Goal: Task Accomplishment & Management: Complete application form

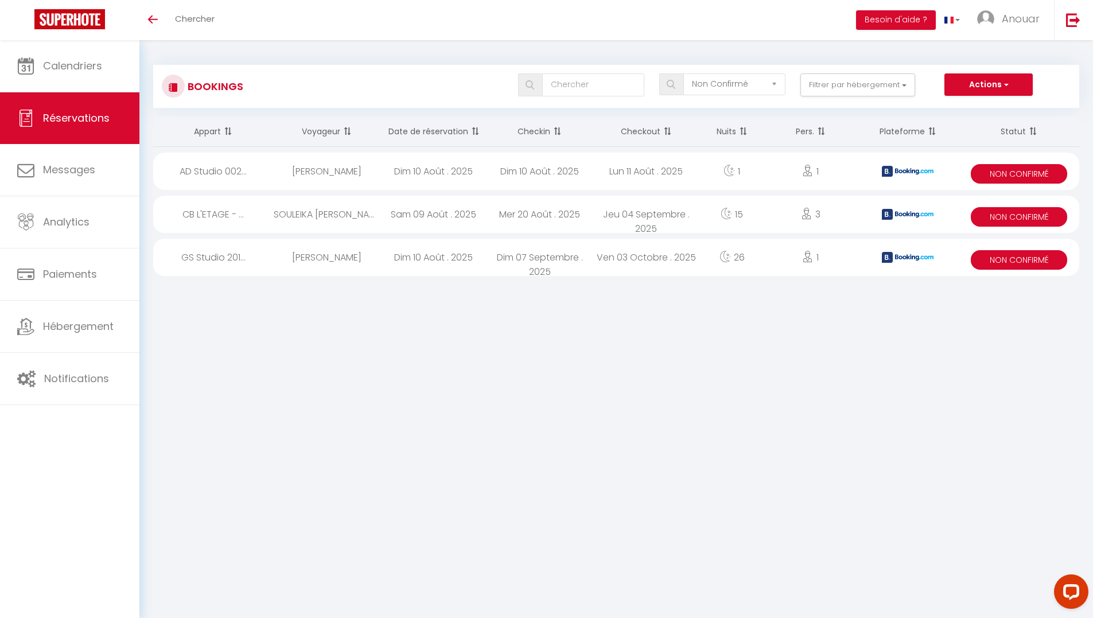
click at [454, 259] on div "Dim 10 Août . 2025" at bounding box center [433, 257] width 107 height 37
select select "KO"
select select "0"
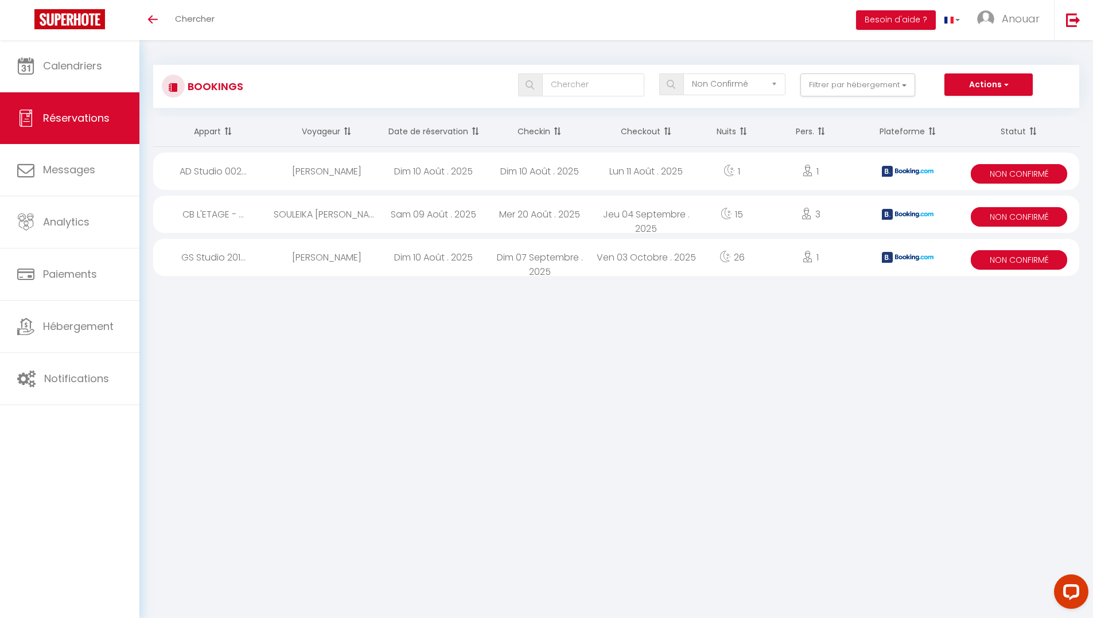
select select "1"
select select
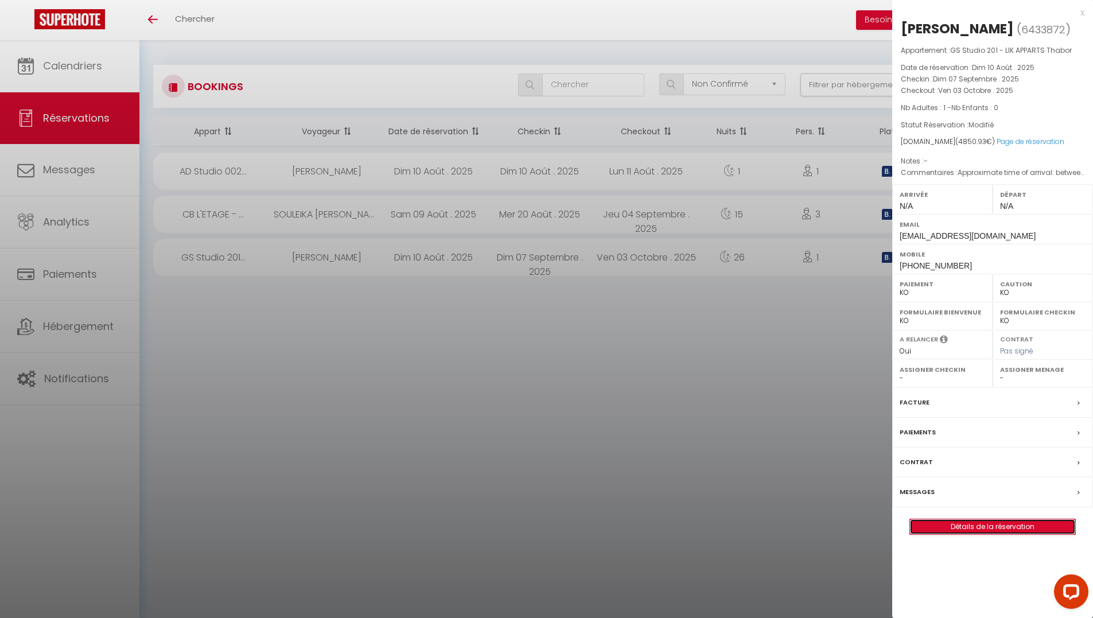
click at [922, 534] on link "Détails de la réservation" at bounding box center [992, 526] width 165 height 15
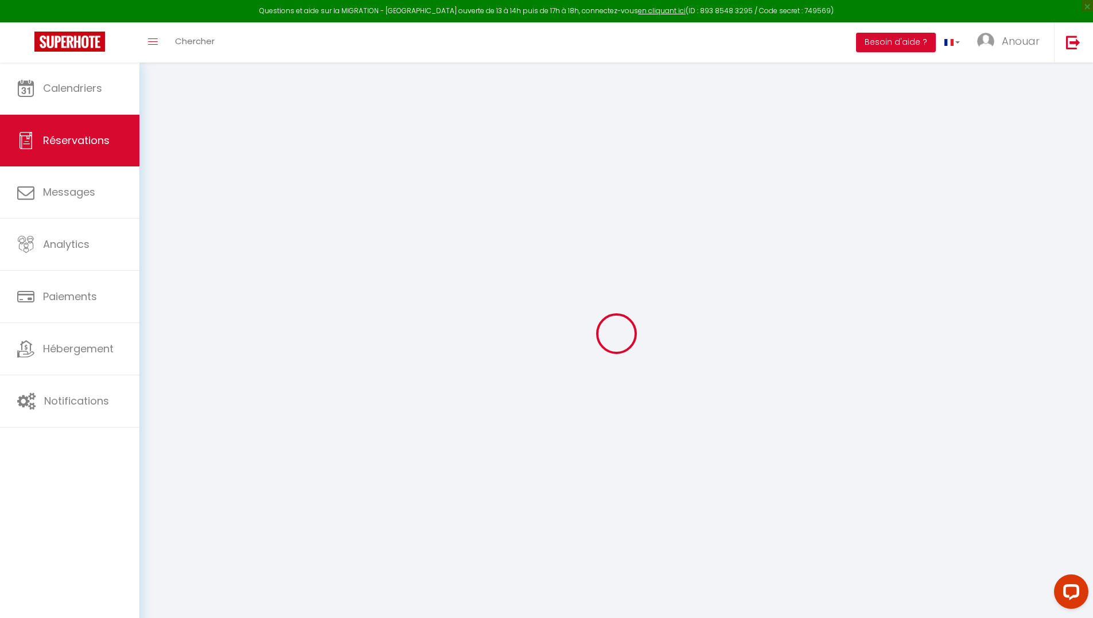
select select "not_confirmed"
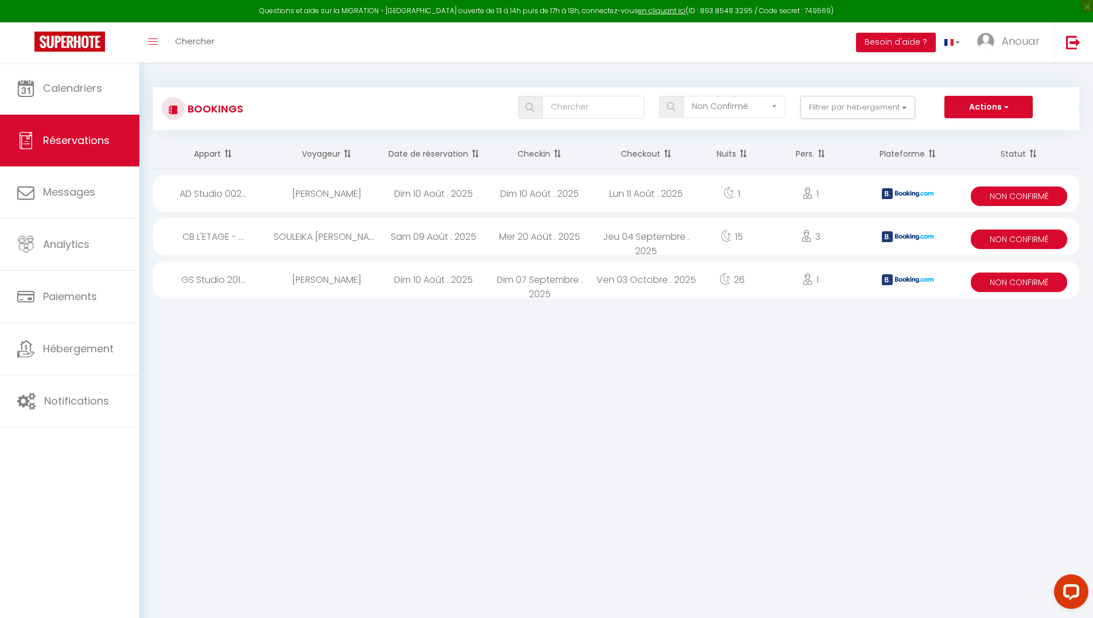
click at [437, 289] on div "Dim 10 Août . 2025" at bounding box center [433, 279] width 107 height 37
select select "KO"
select select "0"
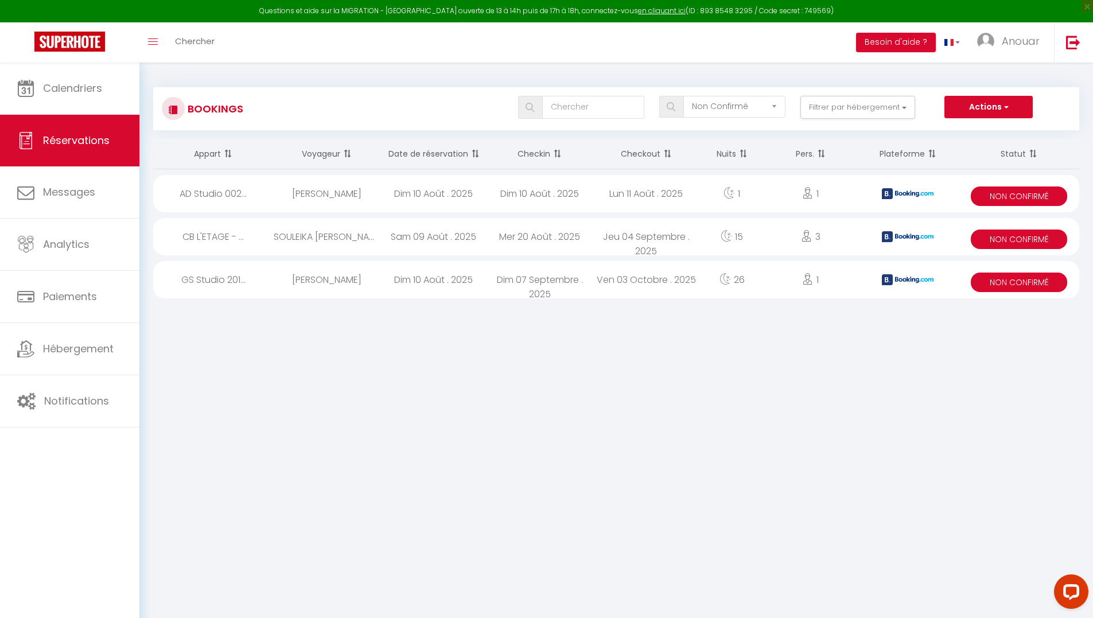
select select "1"
select select
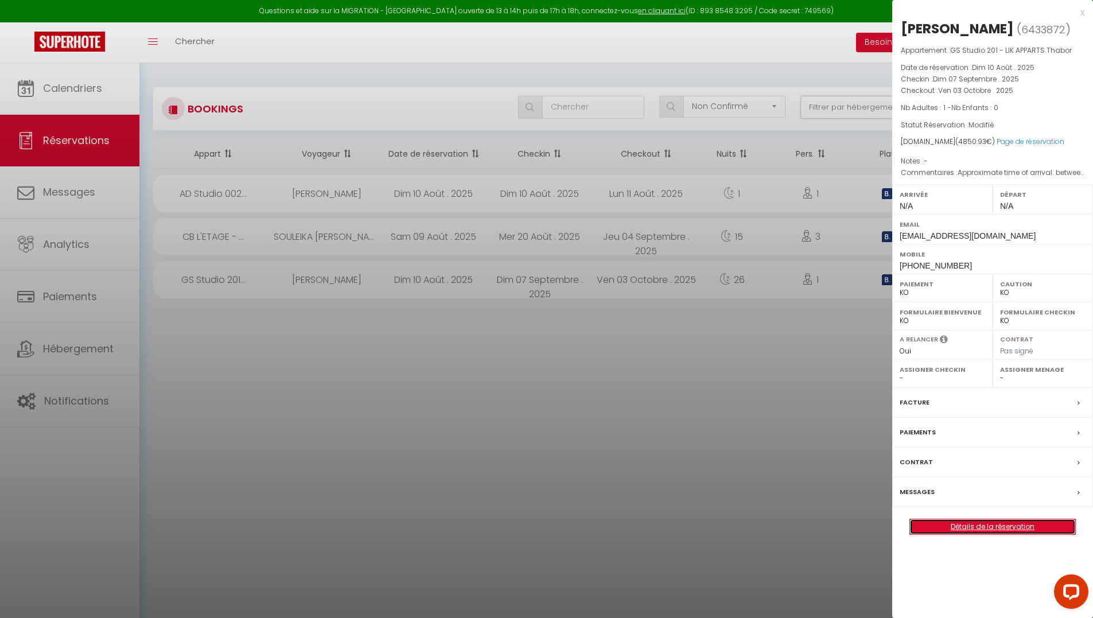
click at [947, 534] on link "Détails de la réservation" at bounding box center [992, 526] width 165 height 15
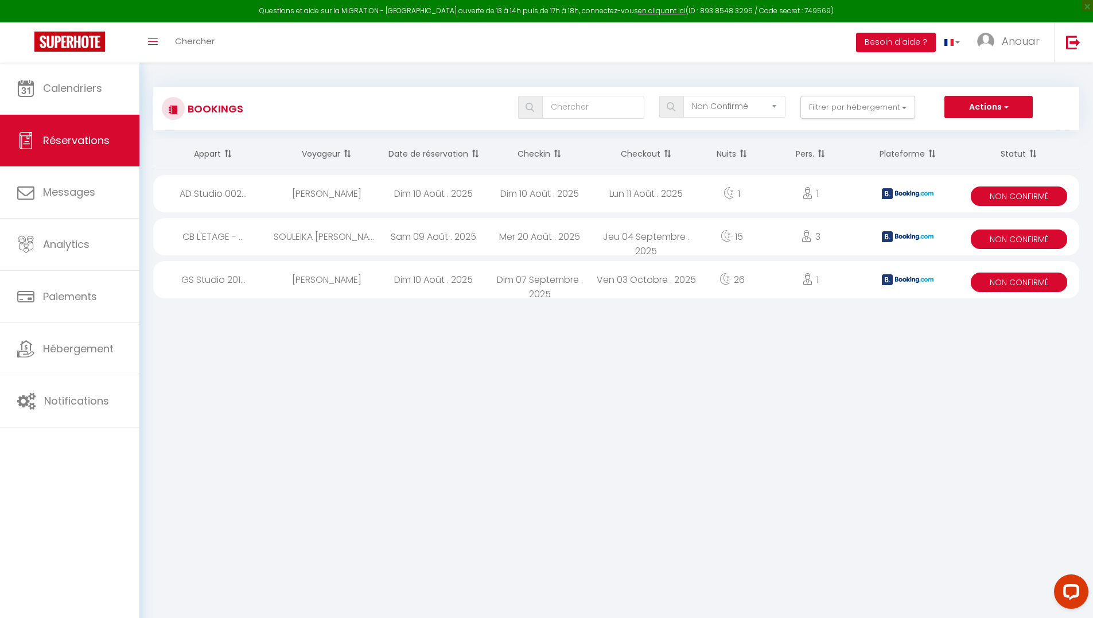
click at [461, 250] on div "Sam 09 Août . 2025" at bounding box center [433, 236] width 107 height 37
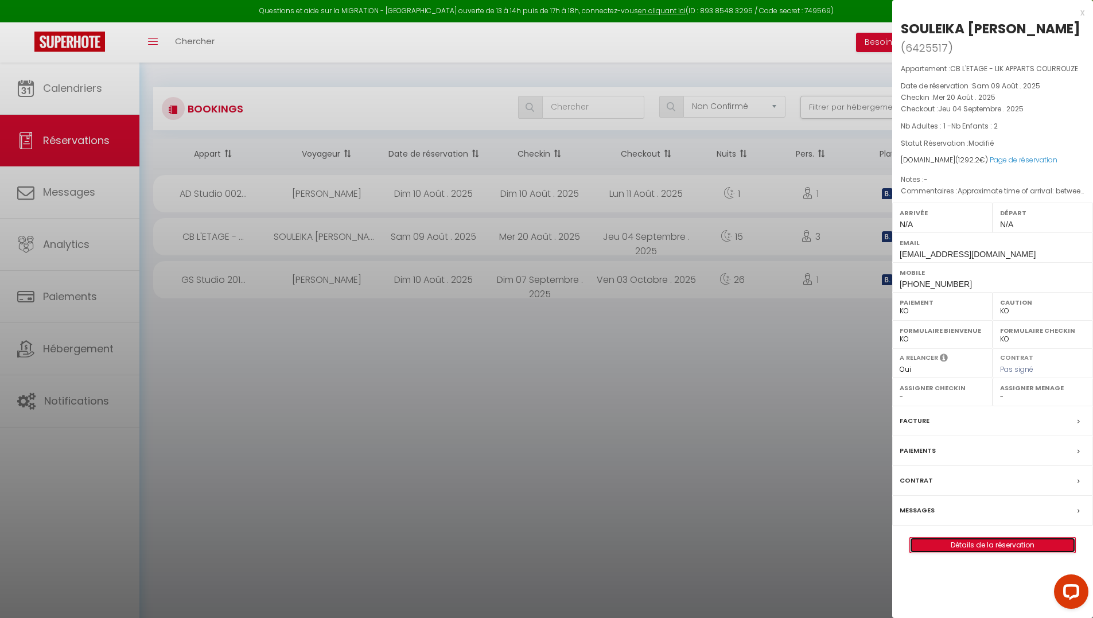
click at [922, 552] on link "Détails de la réservation" at bounding box center [992, 544] width 165 height 15
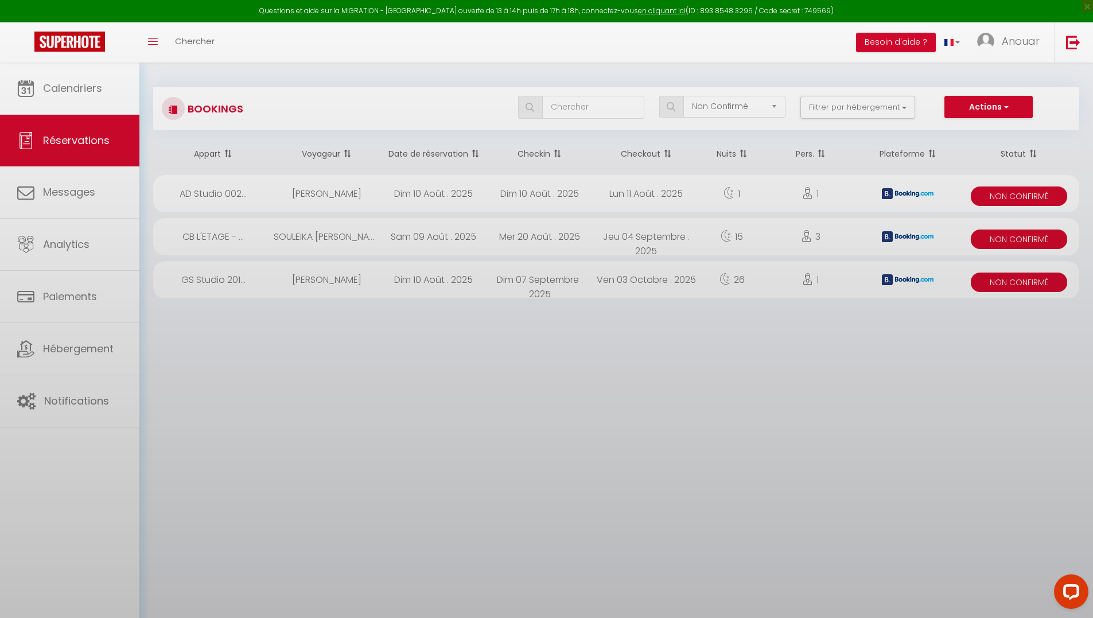
click at [352, 194] on div "[PERSON_NAME]" at bounding box center [327, 193] width 107 height 37
click at [501, 194] on div at bounding box center [546, 309] width 1093 height 618
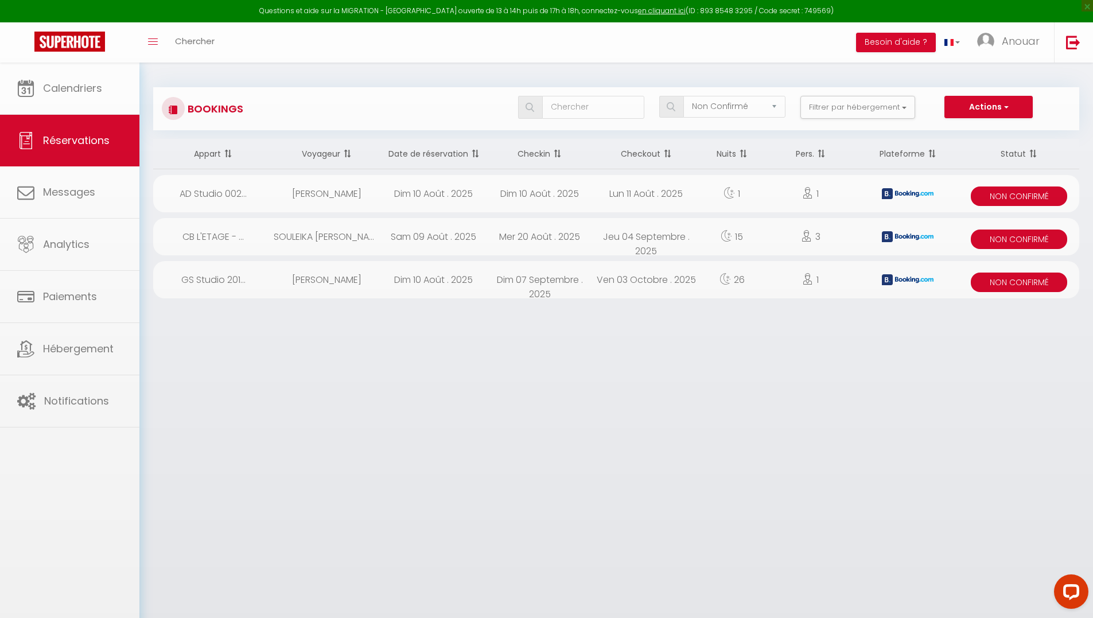
click at [660, 196] on div at bounding box center [546, 309] width 1093 height 618
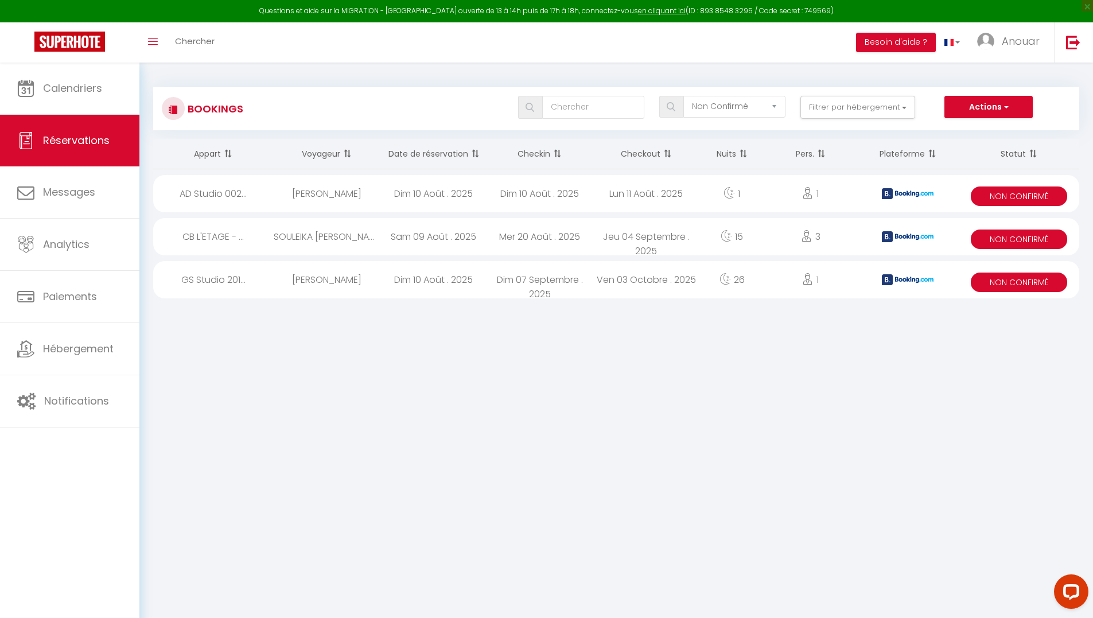
click at [667, 183] on div "Lun 11 Août . 2025" at bounding box center [646, 193] width 107 height 37
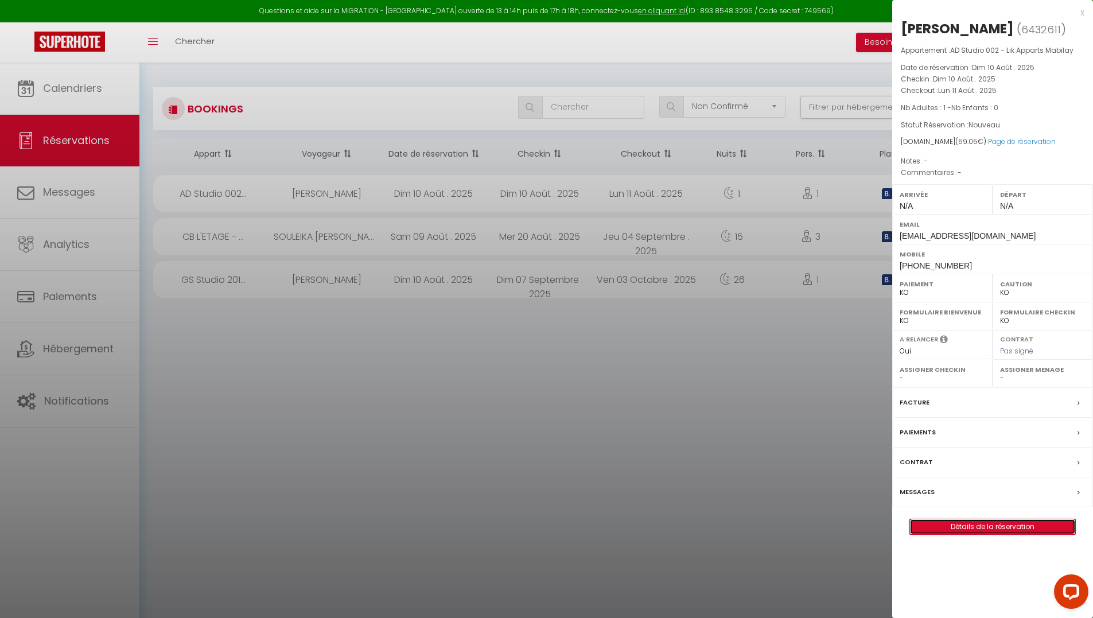
drag, startPoint x: 974, startPoint y: 528, endPoint x: 953, endPoint y: 522, distance: 21.4
click at [972, 528] on link "Détails de la réservation" at bounding box center [992, 526] width 165 height 15
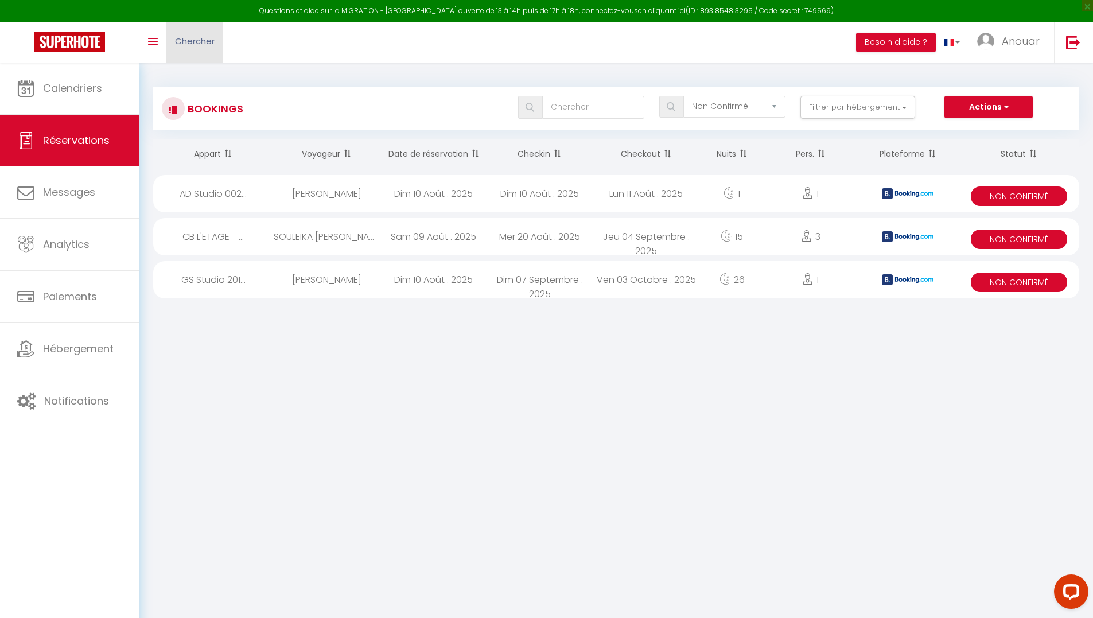
click at [193, 50] on link "Chercher" at bounding box center [194, 42] width 57 height 40
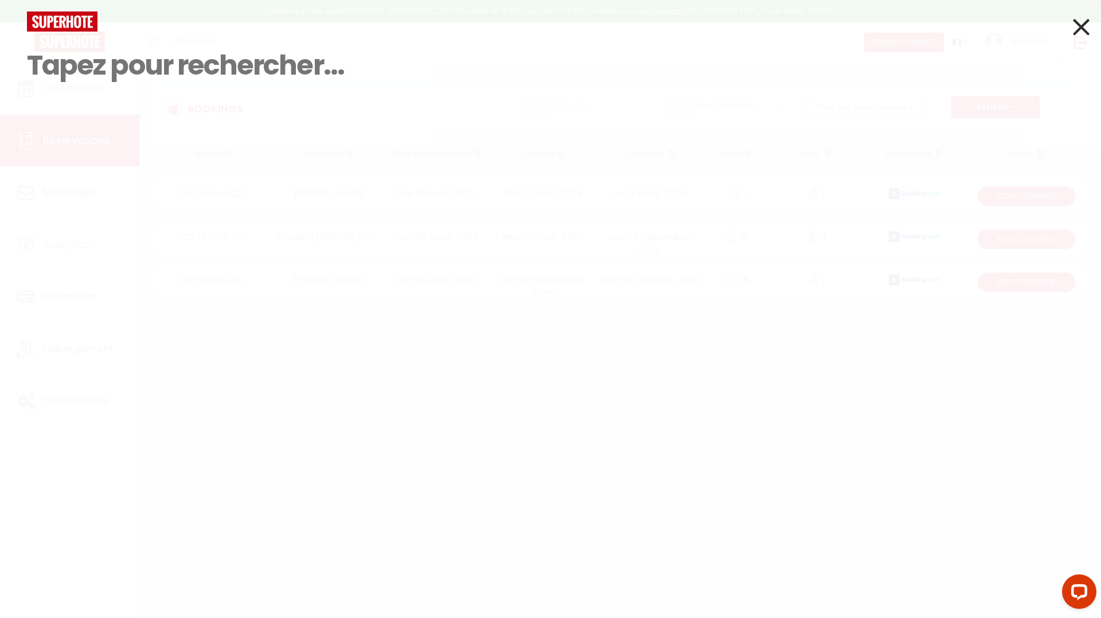
paste input "Sandra Ressler"
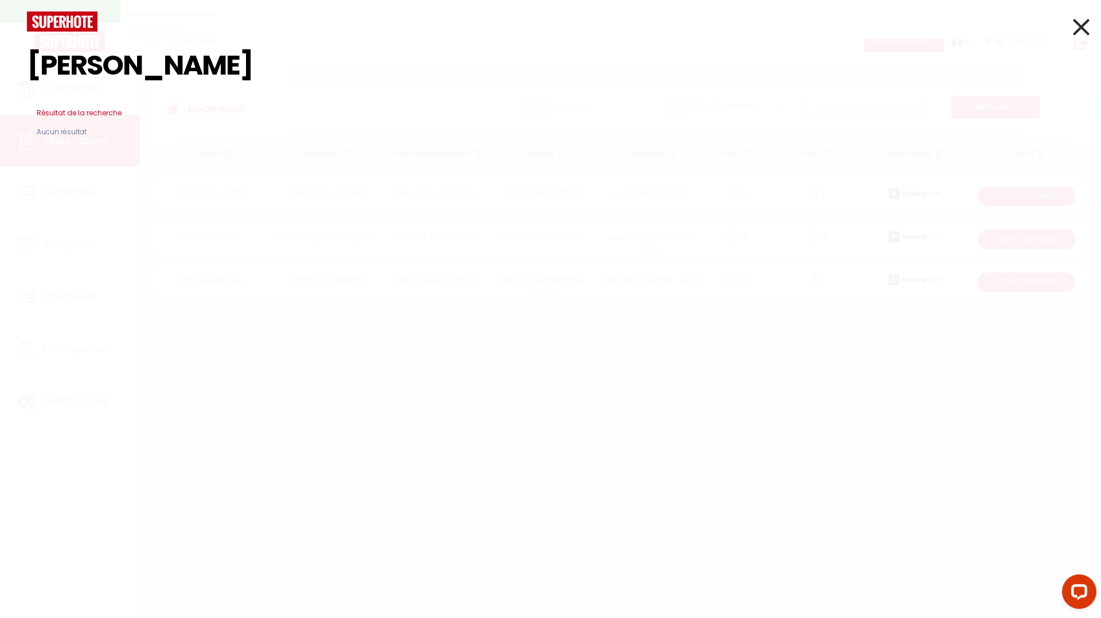
drag, startPoint x: 244, startPoint y: 66, endPoint x: 130, endPoint y: 57, distance: 114.5
click at [135, 57] on input "Sandra Ressler" at bounding box center [550, 66] width 1047 height 68
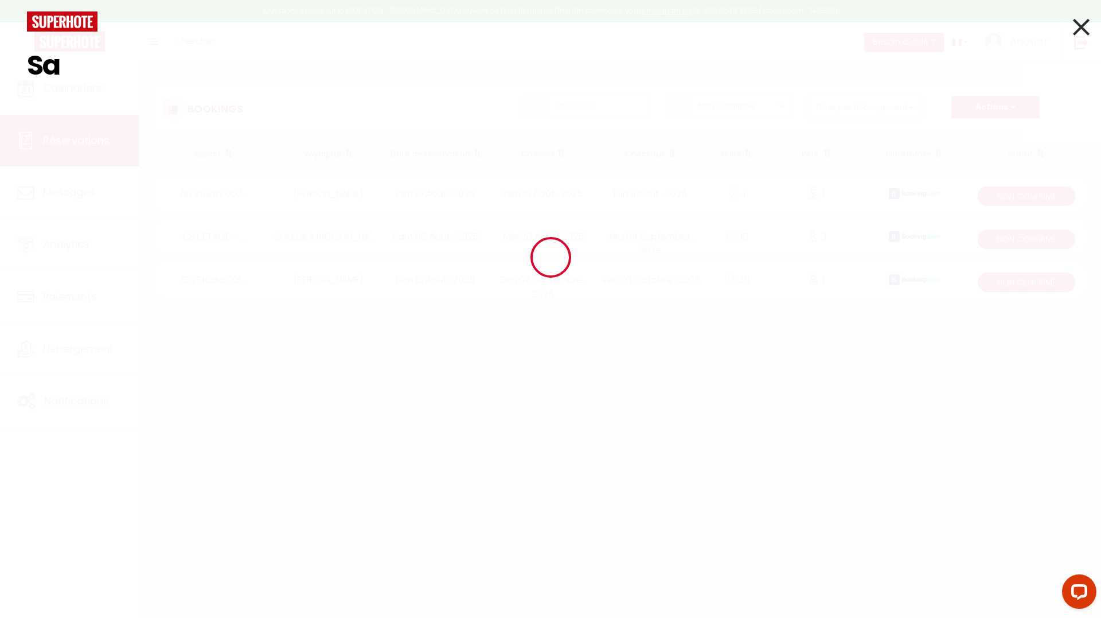
type input "S"
paste input "Sandra Ressler"
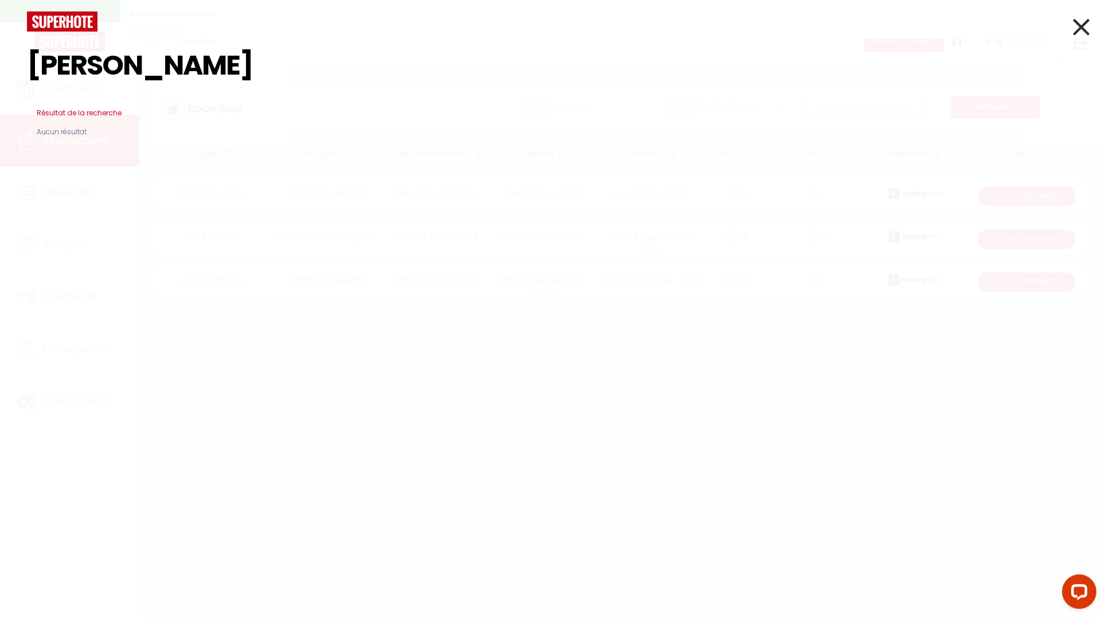
drag, startPoint x: 125, startPoint y: 70, endPoint x: 33, endPoint y: 50, distance: 94.5
click at [33, 50] on input "Sandra Ressler" at bounding box center [550, 66] width 1047 height 68
type input "Ressler"
drag, startPoint x: 139, startPoint y: 57, endPoint x: 28, endPoint y: 49, distance: 111.6
click at [28, 49] on input "Ressler" at bounding box center [550, 66] width 1047 height 68
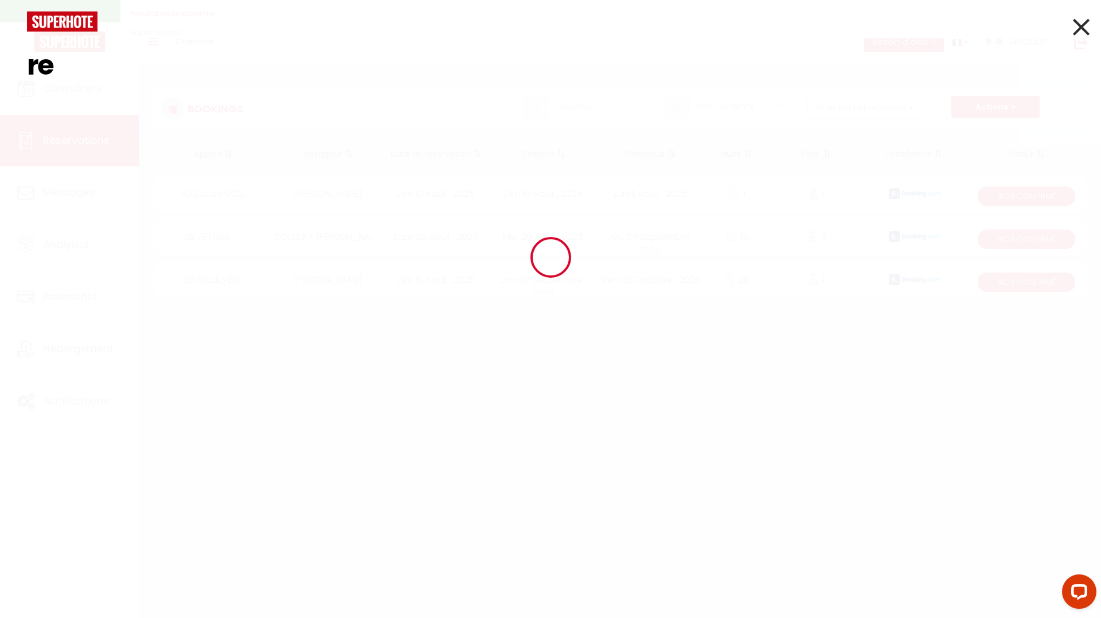
type input "r"
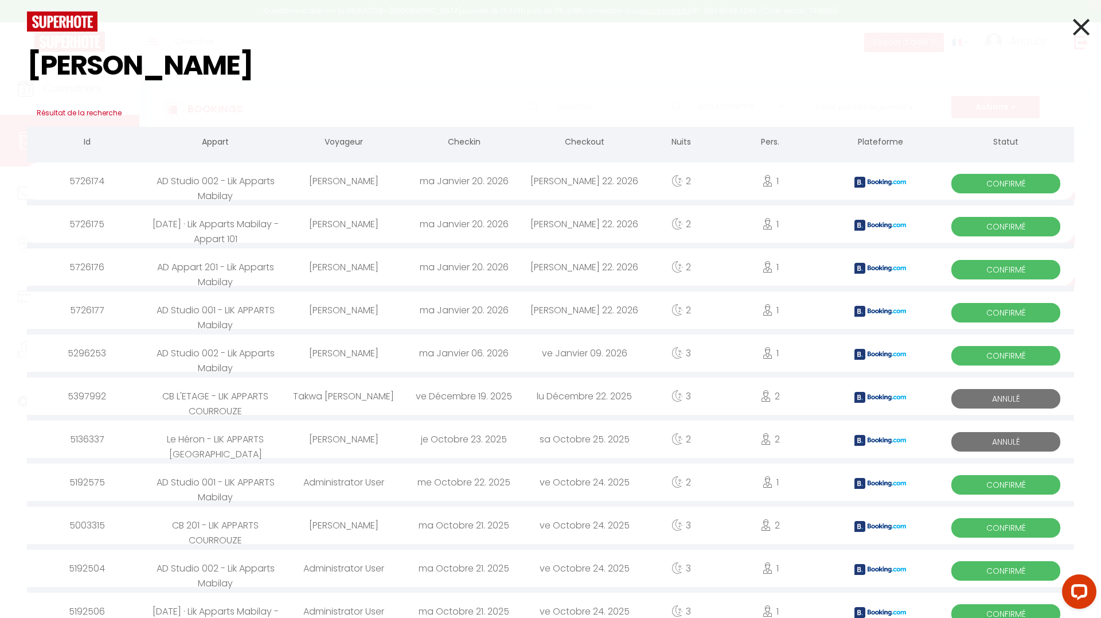
type input "sandra"
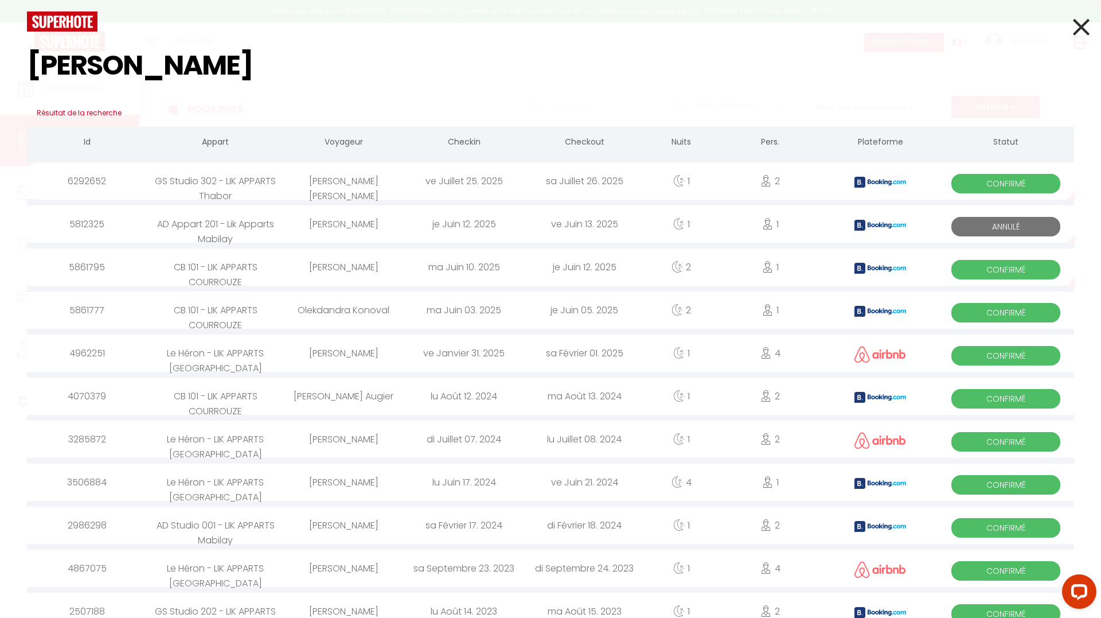
click at [1073, 29] on icon at bounding box center [1081, 27] width 17 height 29
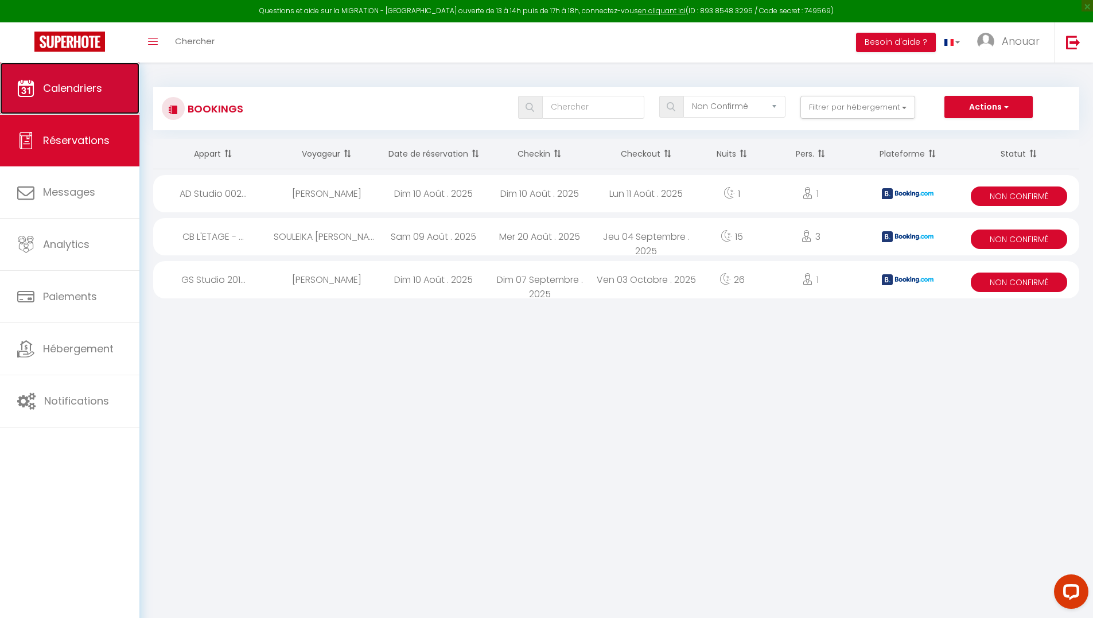
click at [50, 83] on span "Calendriers" at bounding box center [72, 88] width 59 height 14
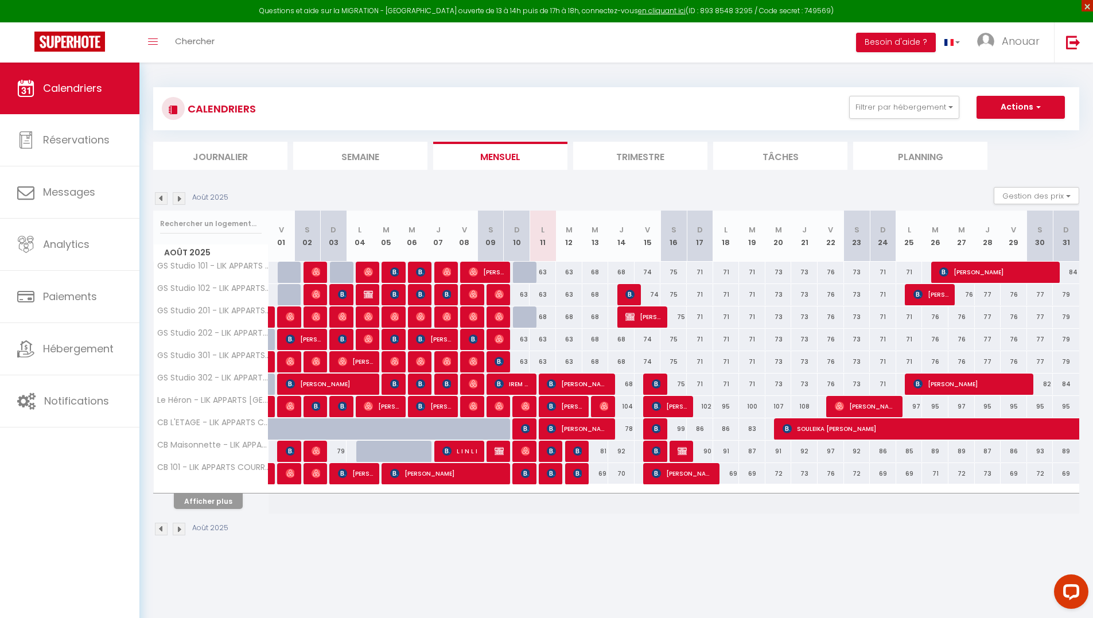
click at [1089, 6] on span "×" at bounding box center [1086, 5] width 11 height 11
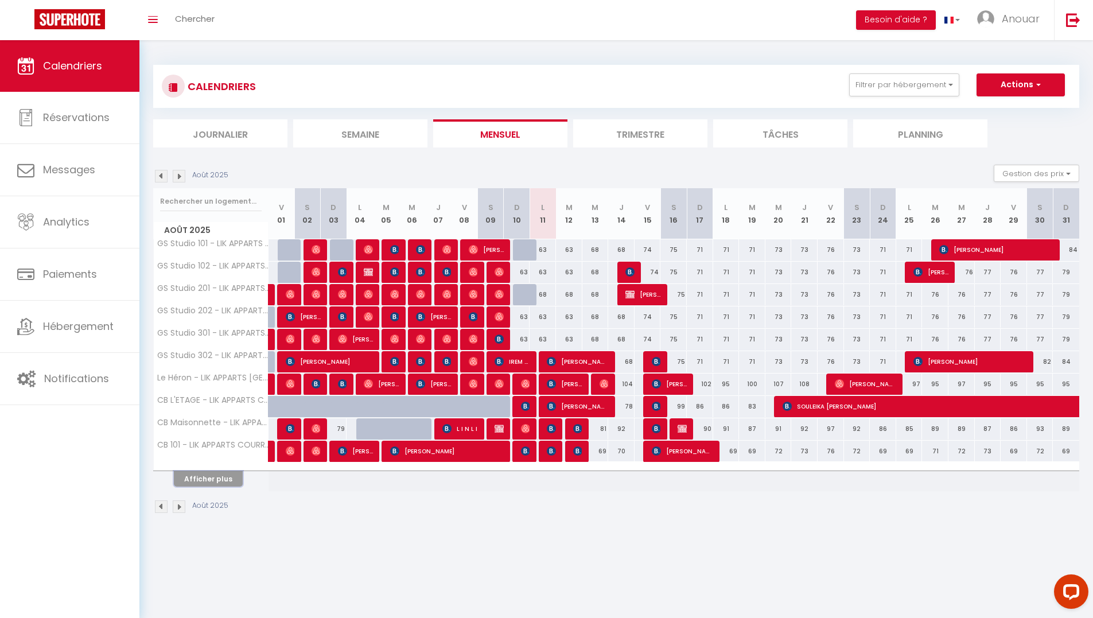
click at [214, 480] on button "Afficher plus" at bounding box center [208, 478] width 69 height 15
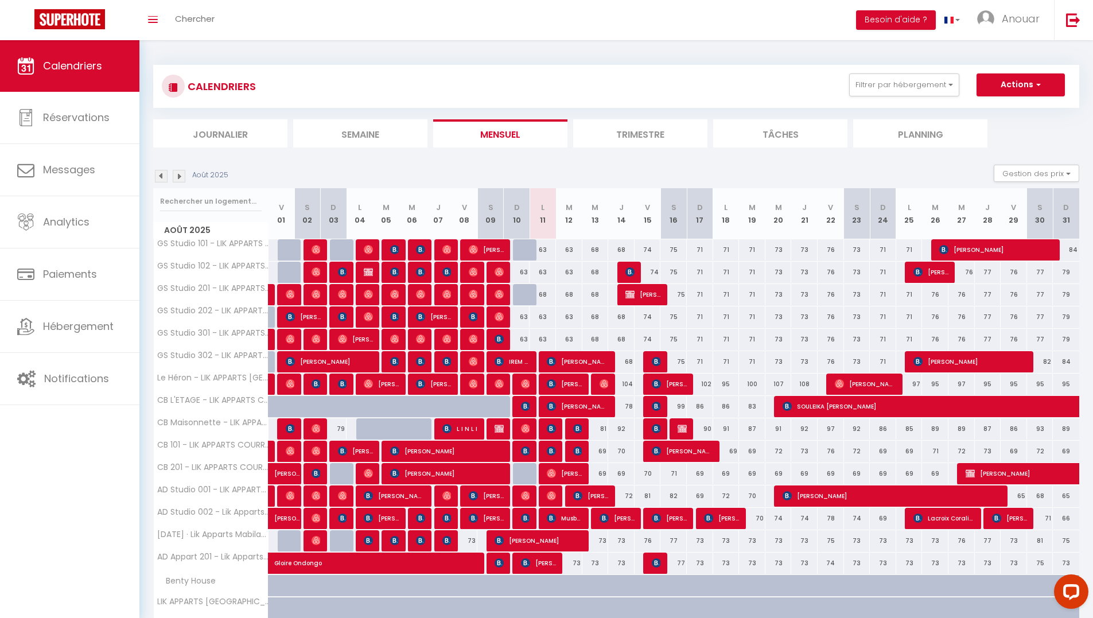
click at [523, 475] on div at bounding box center [526, 474] width 26 height 22
type input "69"
type input "Dim 10 Août 2025"
type input "Lun 11 Août 2025"
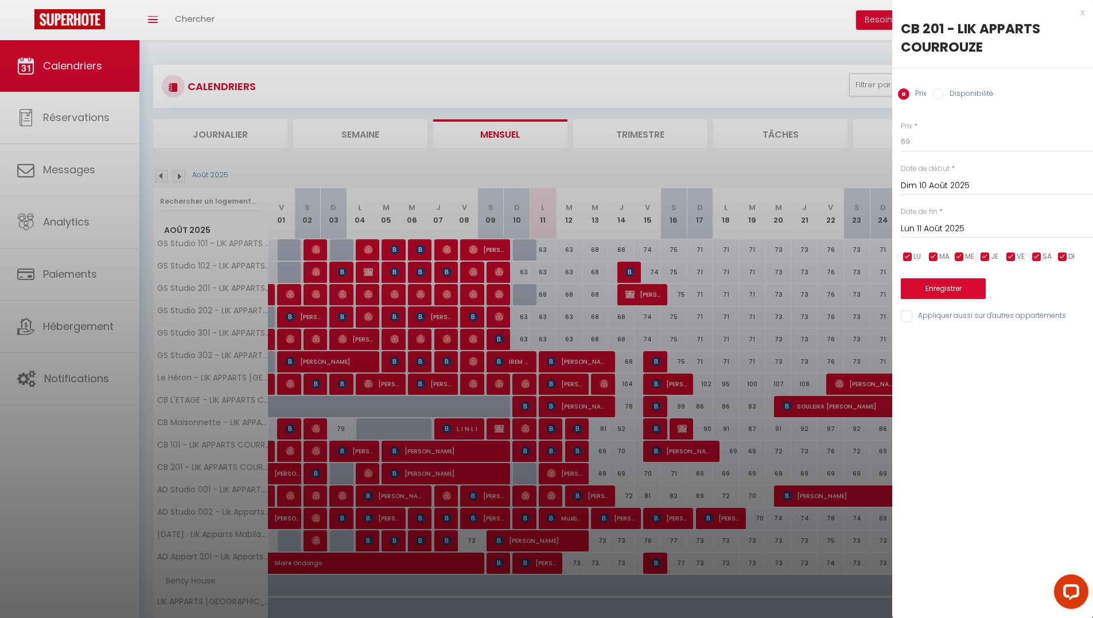
drag, startPoint x: 541, startPoint y: 496, endPoint x: 496, endPoint y: 314, distance: 187.4
click at [541, 495] on div at bounding box center [546, 309] width 1093 height 618
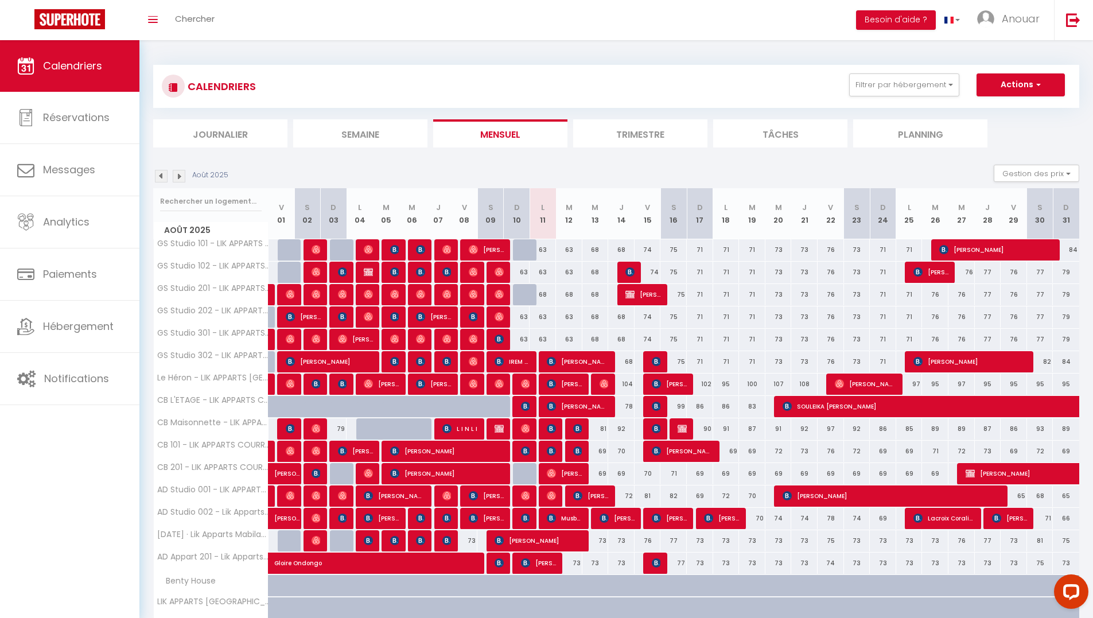
click at [524, 251] on div at bounding box center [526, 250] width 26 height 22
type input "63"
type input "Dim 10 Août 2025"
type input "Lun 11 Août 2025"
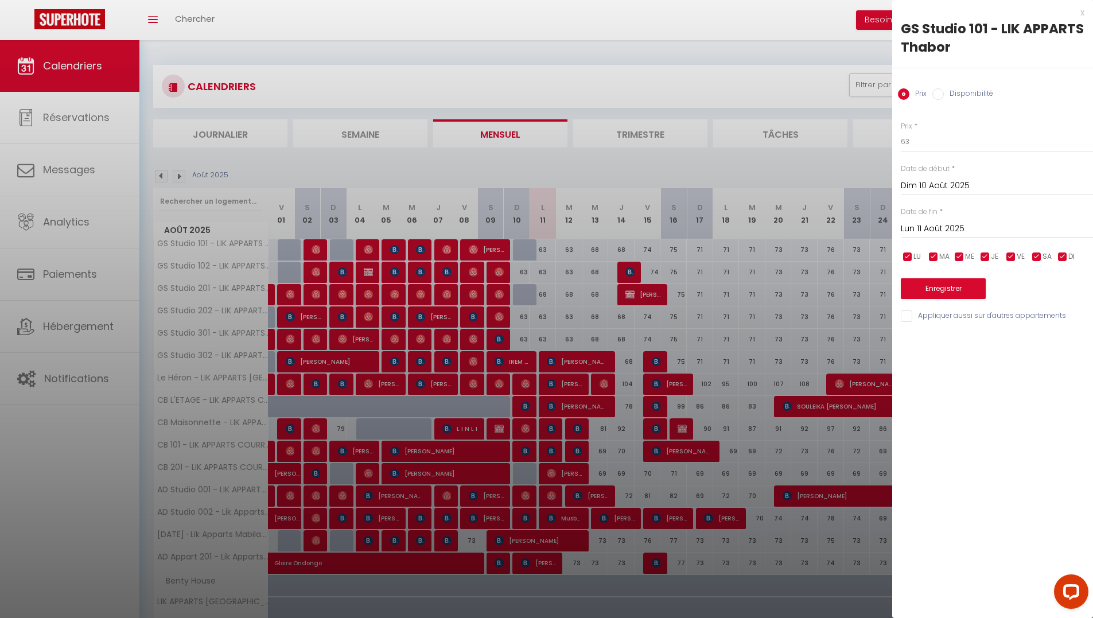
drag, startPoint x: 254, startPoint y: 76, endPoint x: 204, endPoint y: 25, distance: 71.4
click at [250, 73] on div at bounding box center [546, 309] width 1093 height 618
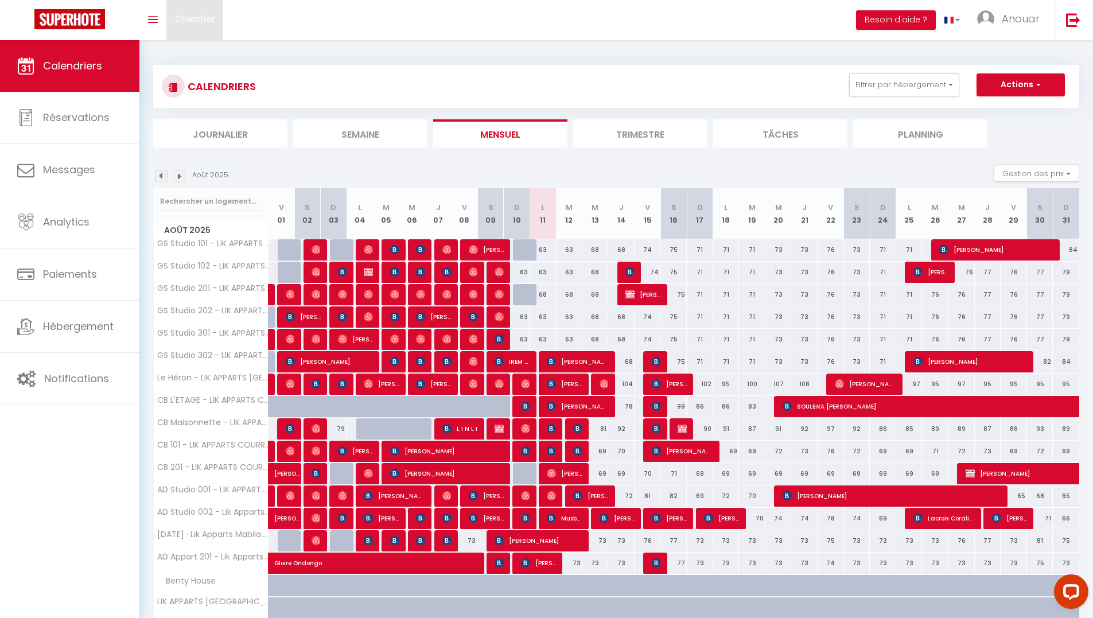
click at [201, 20] on span "Chercher" at bounding box center [195, 19] width 40 height 12
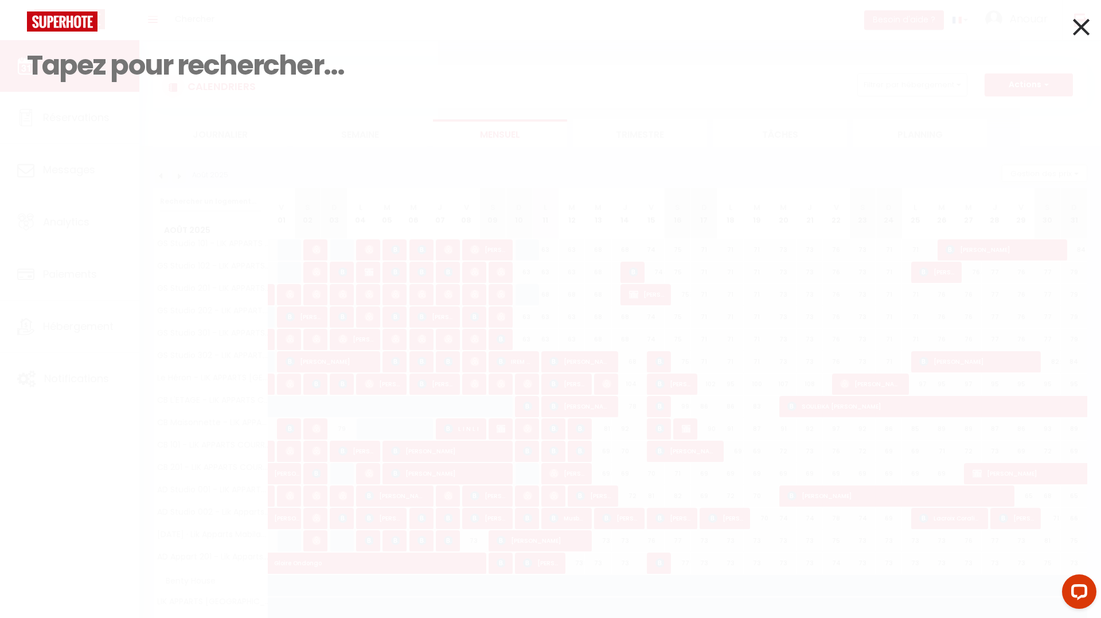
paste input "Barbara Bruno"
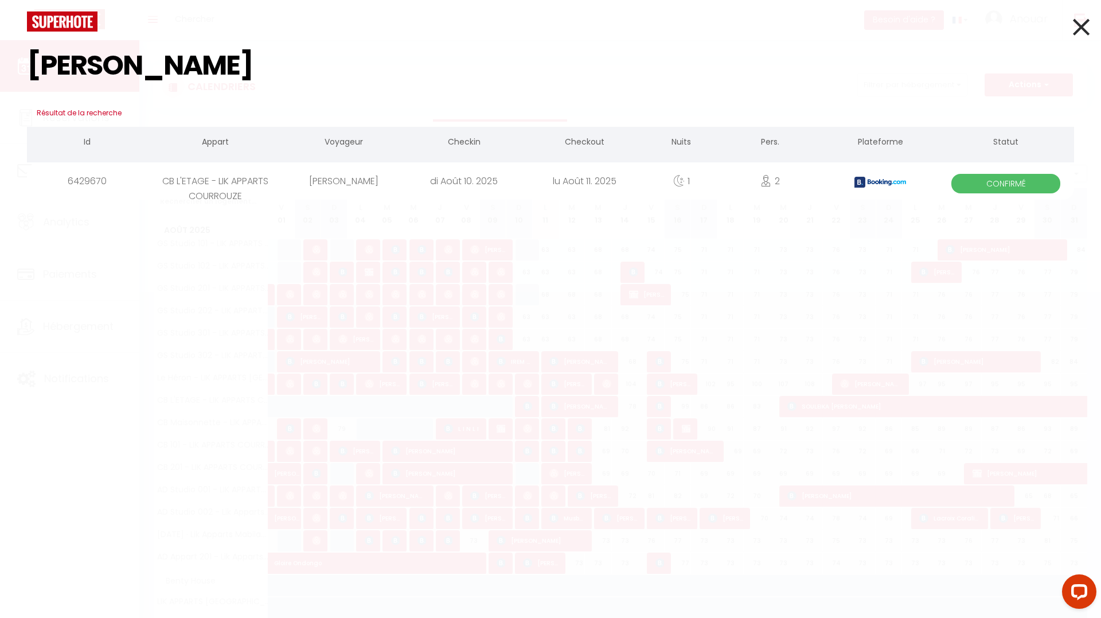
type input "Barbara Bruno"
click at [270, 183] on div "CB L'ETAGE - LIK APPARTS COURROUZE" at bounding box center [215, 180] width 136 height 37
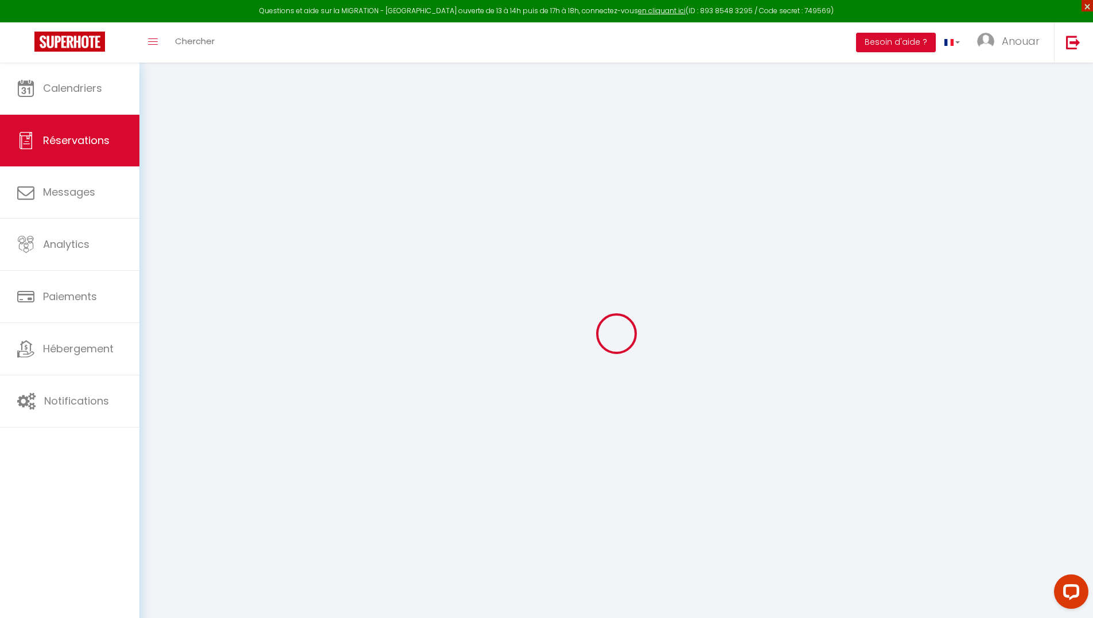
click at [1089, 6] on span "×" at bounding box center [1086, 5] width 11 height 11
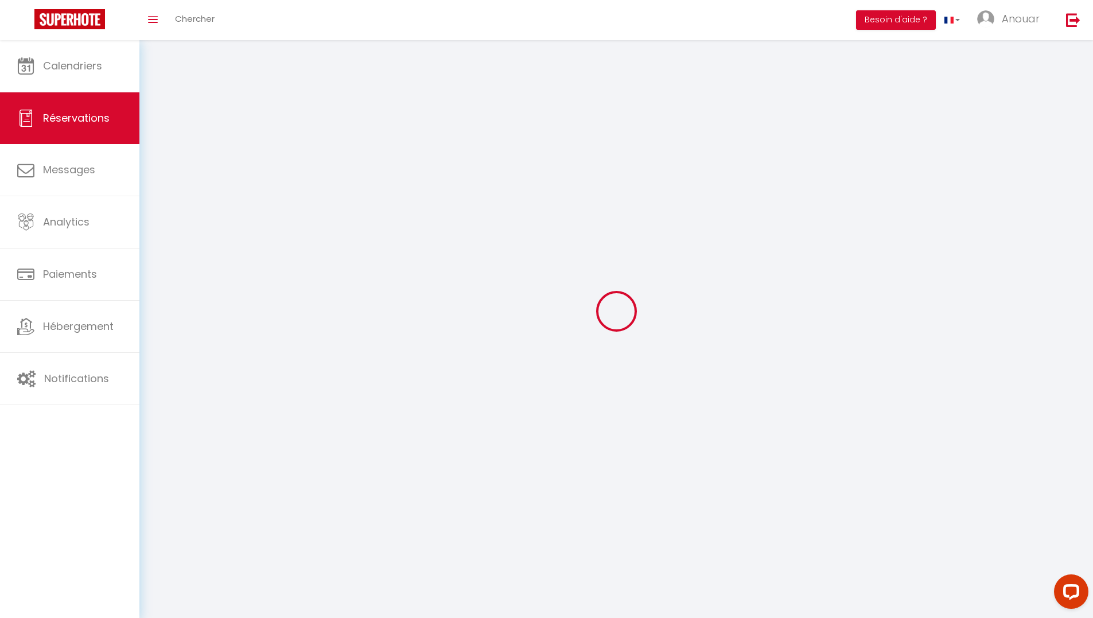
type input "Barbara"
type input "Bruno"
type input "bbruno.273338@guest.booking.com"
type input "barbarabruno1971@gmail.com"
type input "+393394982242"
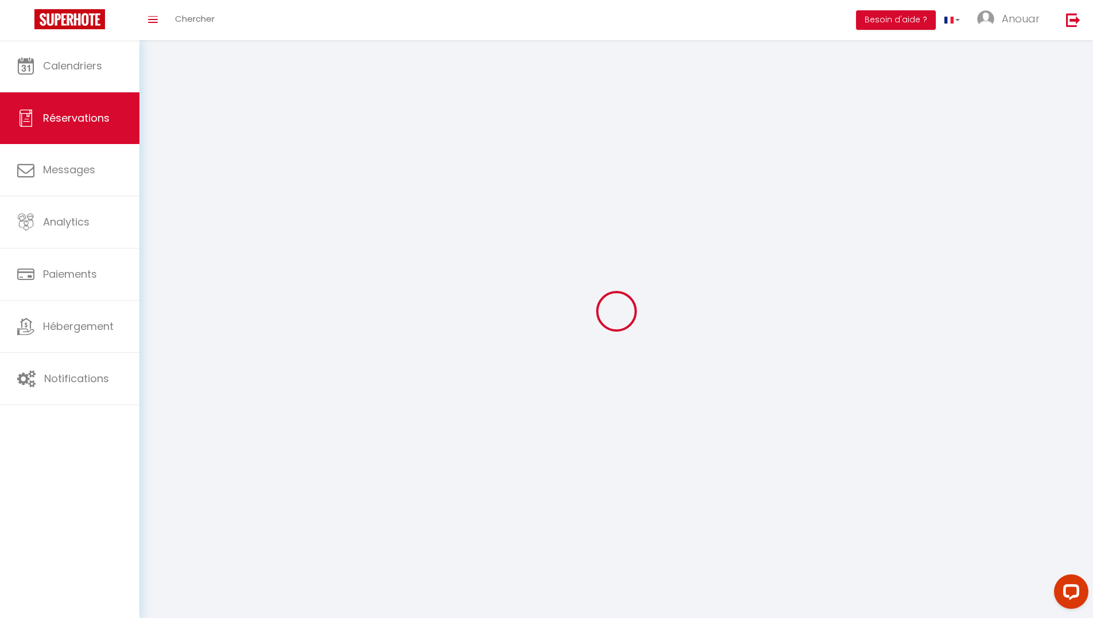
type input "+393394982242"
type input "Vita Giovanni Torti 26/9a"
type input "Genova"
select select "IT"
type input "14.69"
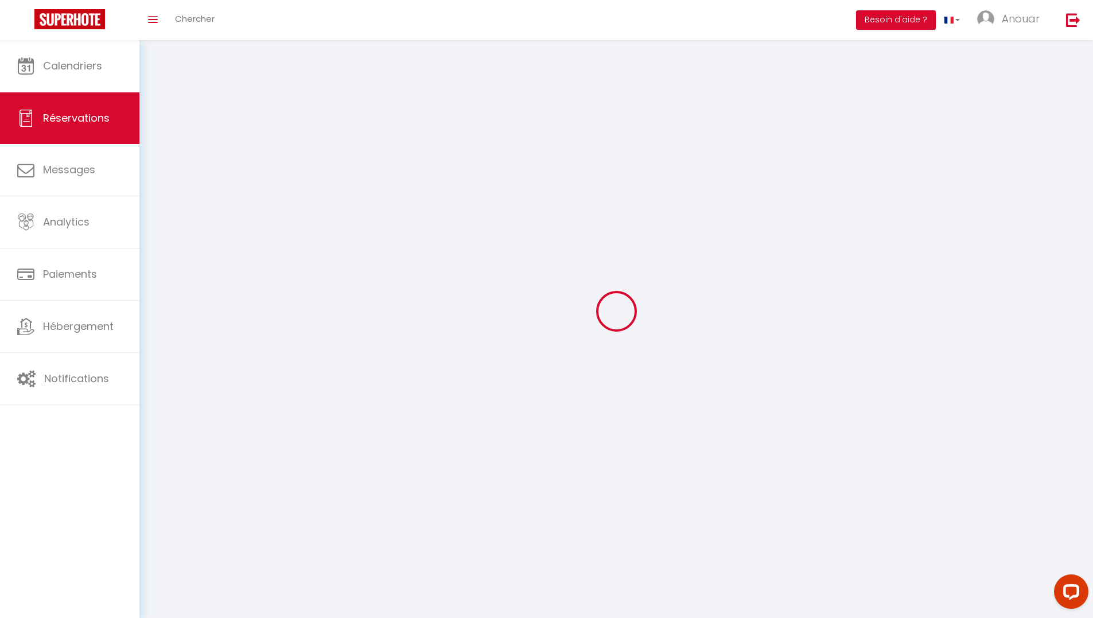
select select "5830"
select select "1"
select select
type input "2"
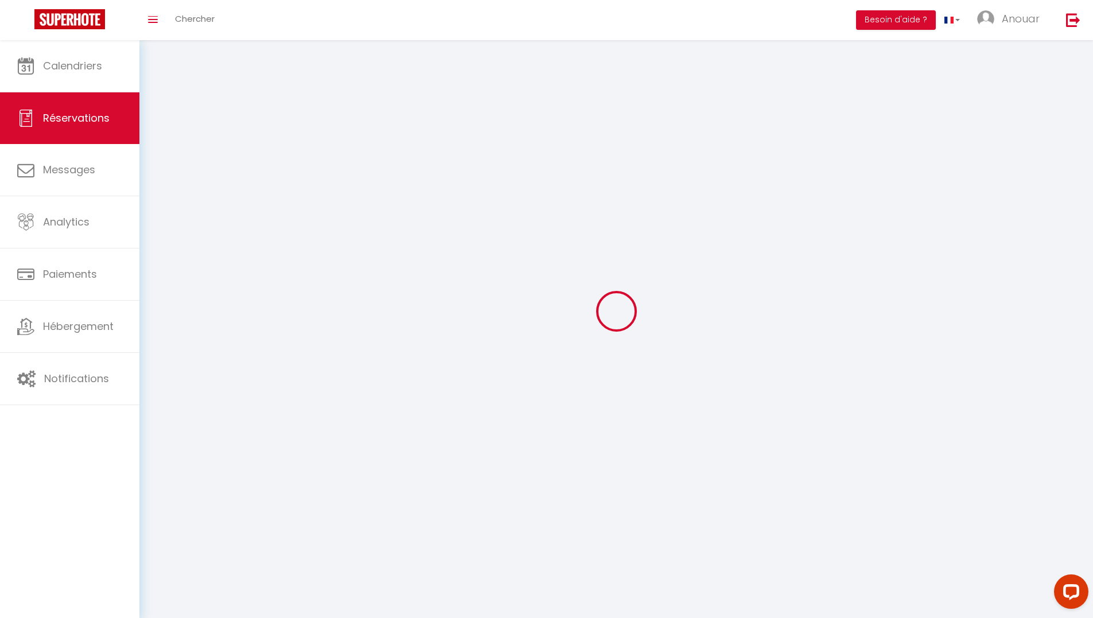
type input "2"
select select "12"
select select "15"
type input "86.4"
checkbox input "false"
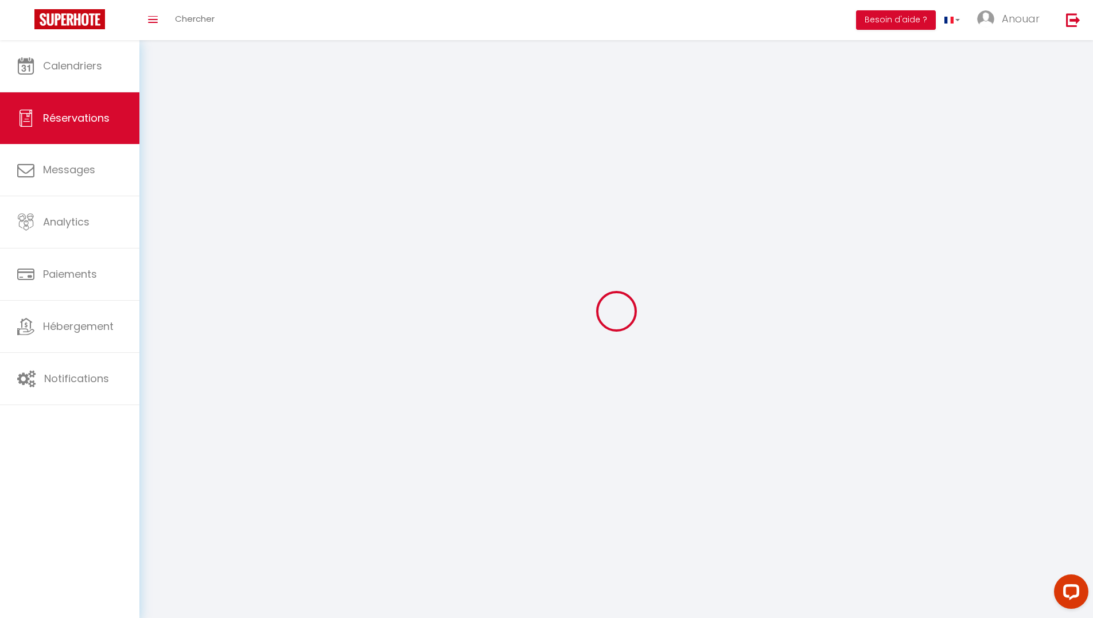
type input "0"
select select "2"
type input "0"
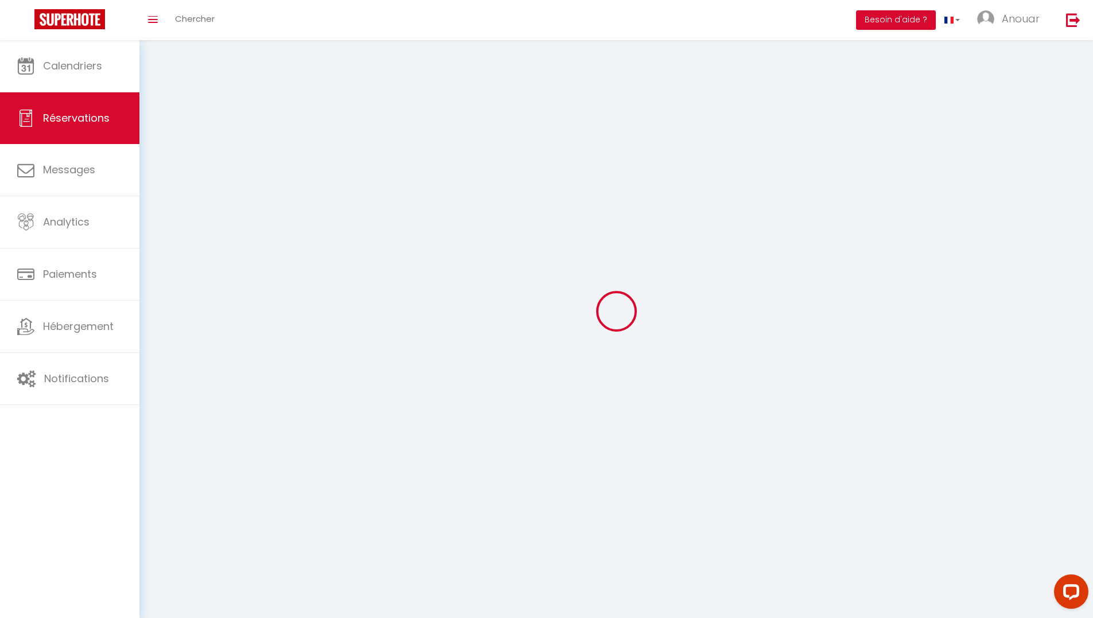
select select
checkbox input "false"
select select
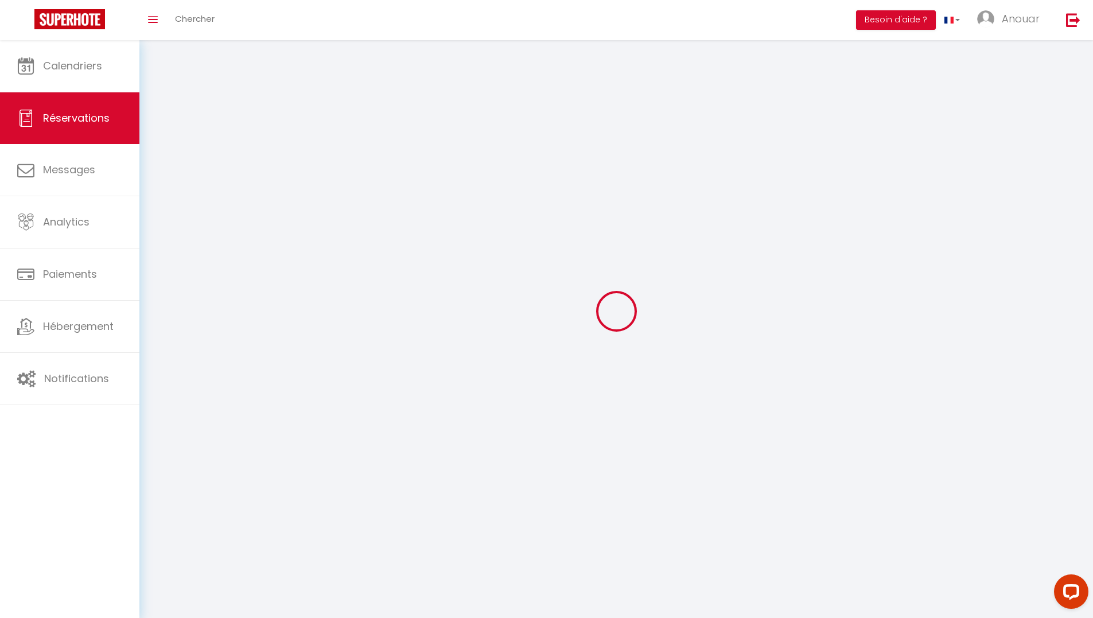
checkbox input "false"
select select
checkbox input "false"
select select
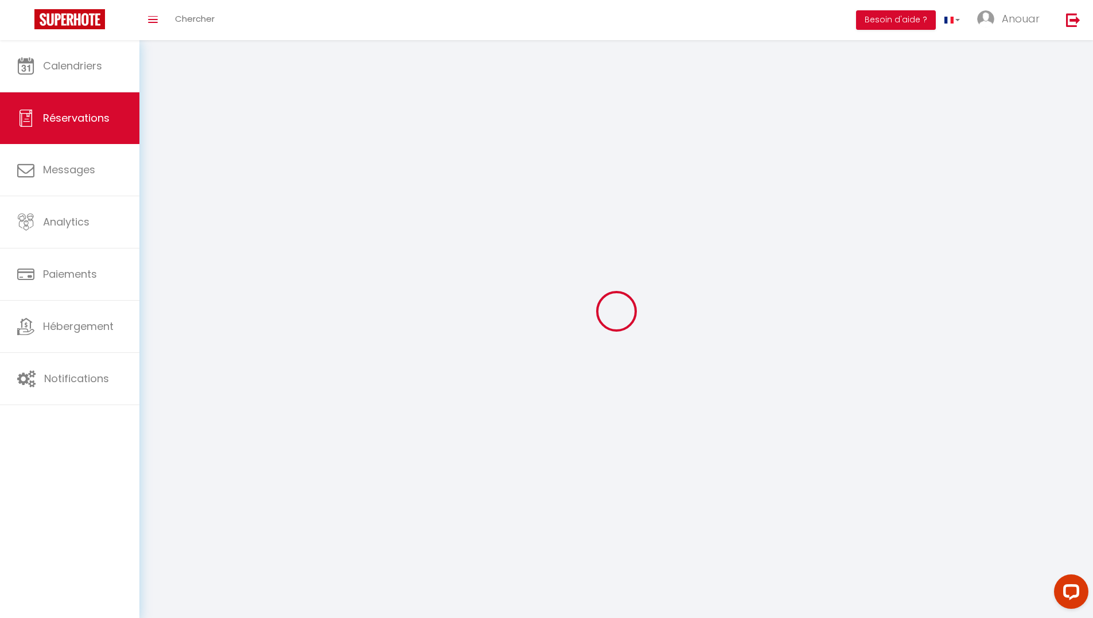
select select
checkbox input "false"
type textarea "We will probably arrive around 7.00 pm."
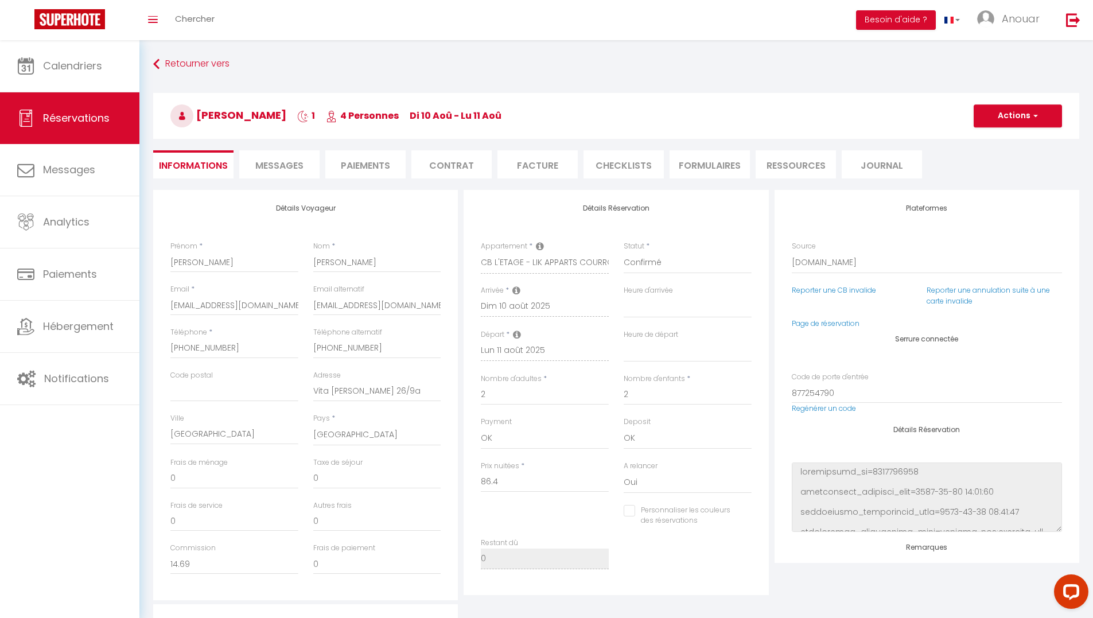
type input "0.9"
select select
checkbox input "false"
select select "18:30"
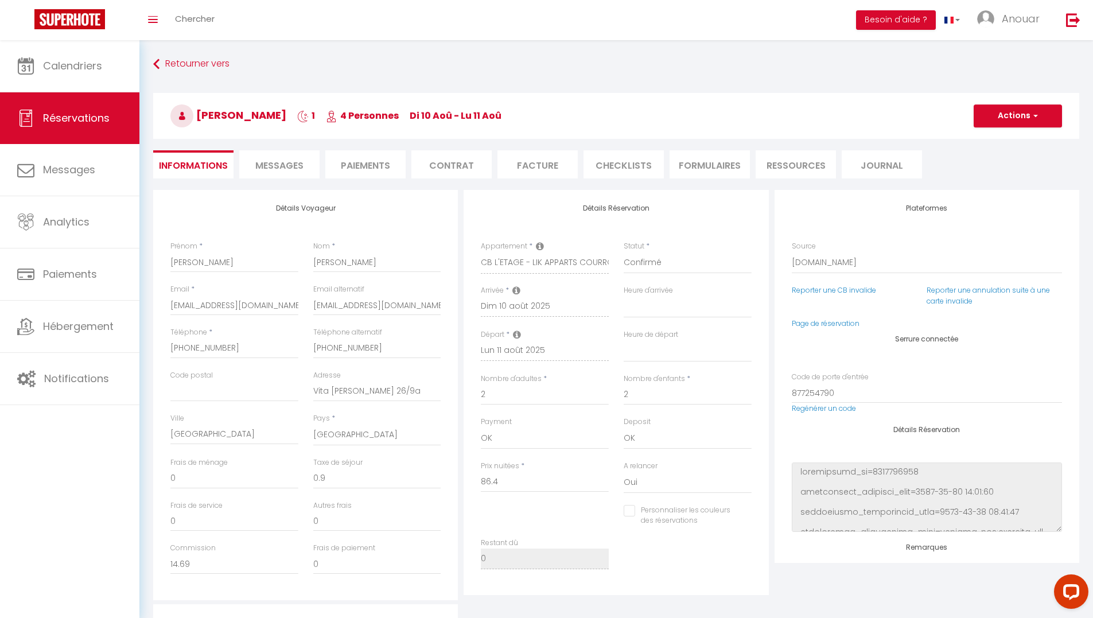
select select "11:00"
click at [279, 165] on span "Messages" at bounding box center [279, 165] width 48 height 13
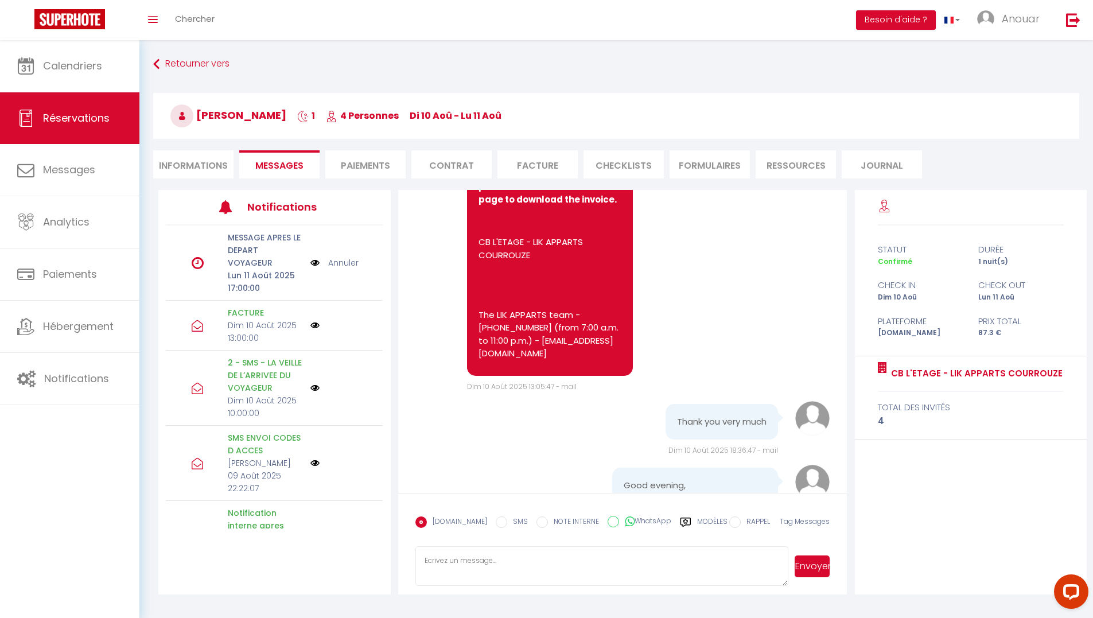
scroll to position [7769, 0]
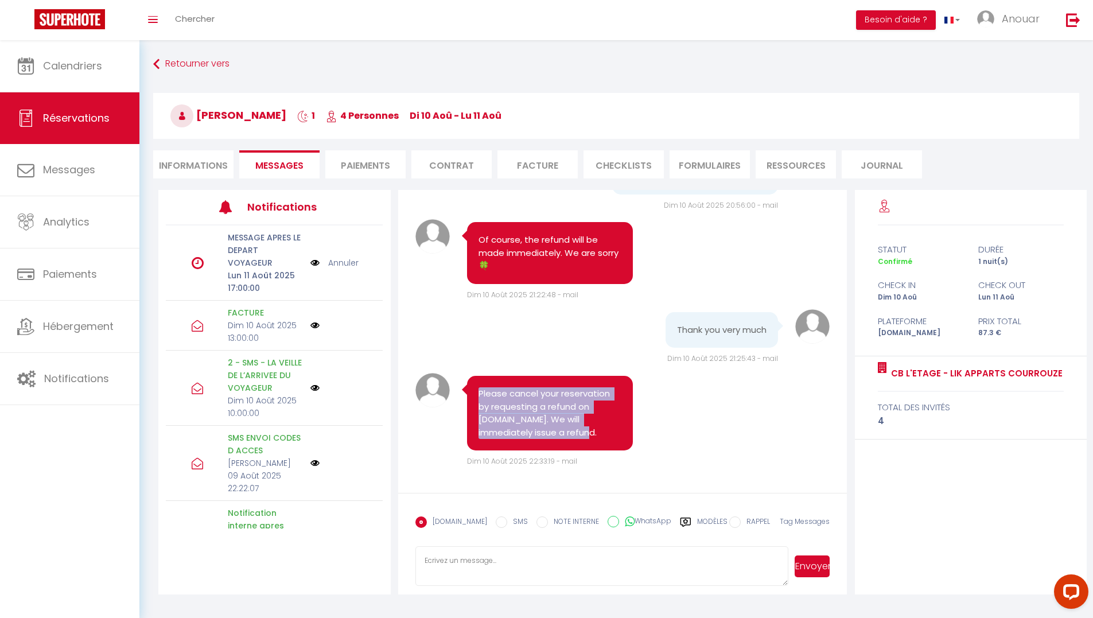
drag, startPoint x: 602, startPoint y: 434, endPoint x: 475, endPoint y: 387, distance: 135.5
click at [476, 387] on div "Please cancel your reservation by requesting a refund on Booking.com. We will i…" at bounding box center [550, 413] width 166 height 75
copy pre "Please cancel your reservation by requesting a refund on Booking.com. We will i…"
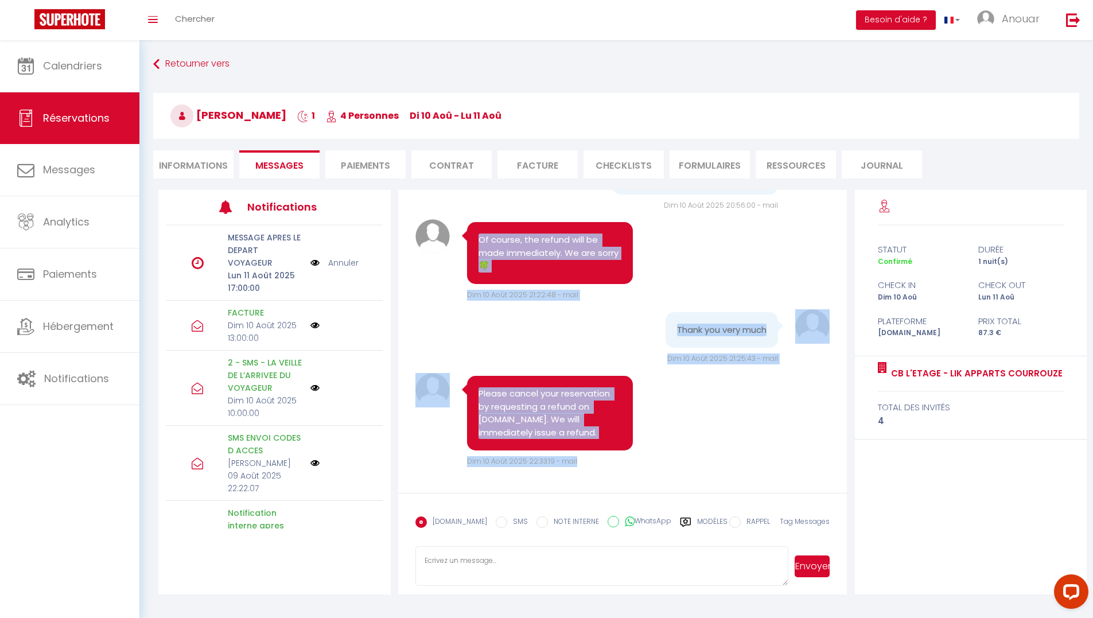
drag, startPoint x: 479, startPoint y: 239, endPoint x: 738, endPoint y: 413, distance: 312.4
copy div "Of course, the refund will be made immediately. We are sorry 🍀 Dim 10 Août 2025…"
click at [787, 426] on div "Note Sms Please cancel your reservation by requesting a refund on Booking.com. …" at bounding box center [622, 420] width 415 height 94
click at [578, 356] on div "Dim 10 Août 2025 21:25:43 - mail" at bounding box center [596, 358] width 363 height 11
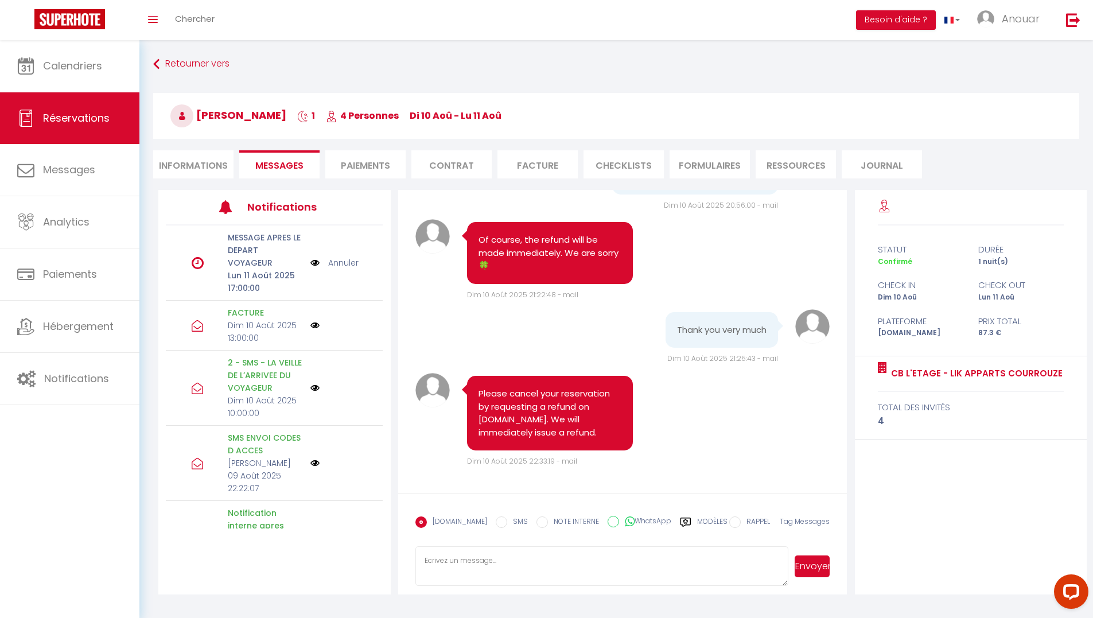
click at [515, 560] on textarea at bounding box center [601, 566] width 373 height 40
paste textarea "Hello [Name], As agreed in our previous exchanges, we confirm that the refund w…"
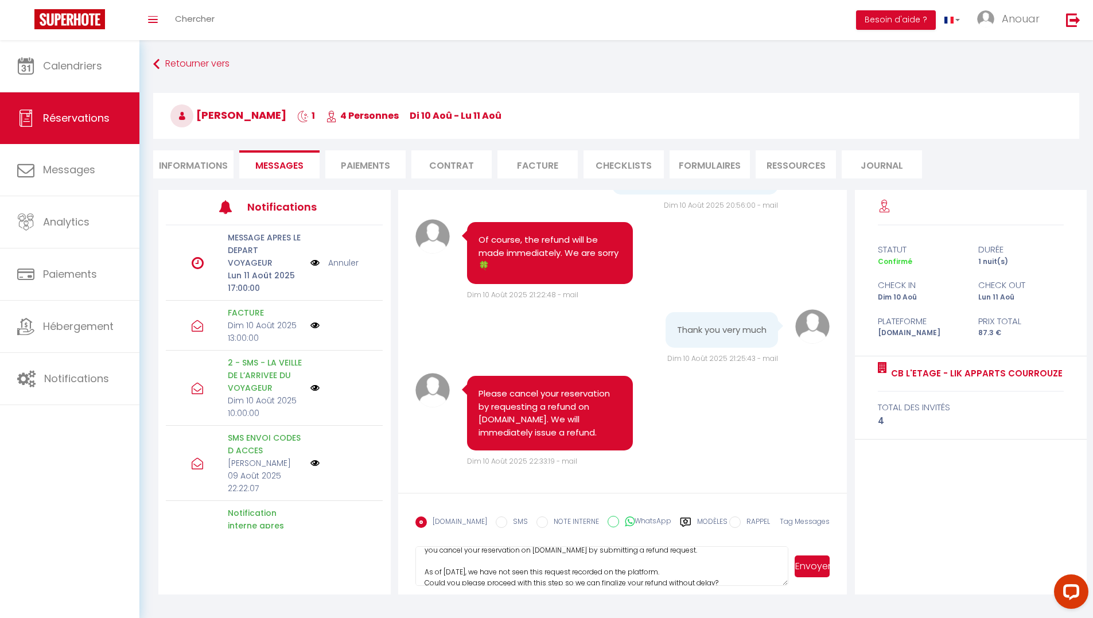
scroll to position [0, 0]
click at [468, 560] on textarea "Hello [Name], As agreed in our previous exchanges, we confirm that the refund w…" at bounding box center [601, 566] width 373 height 40
type textarea "Hello Barbara, As agreed in our previous exchanges, we confirm that the refund …"
click at [817, 565] on button "Envoyer" at bounding box center [811, 566] width 35 height 22
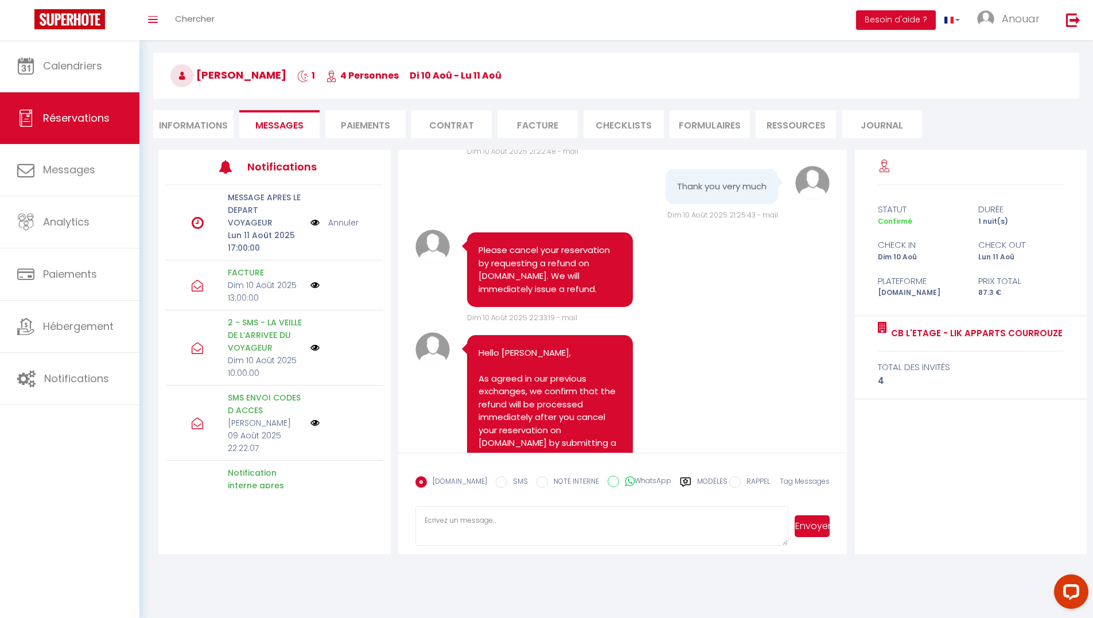
scroll to position [8065, 0]
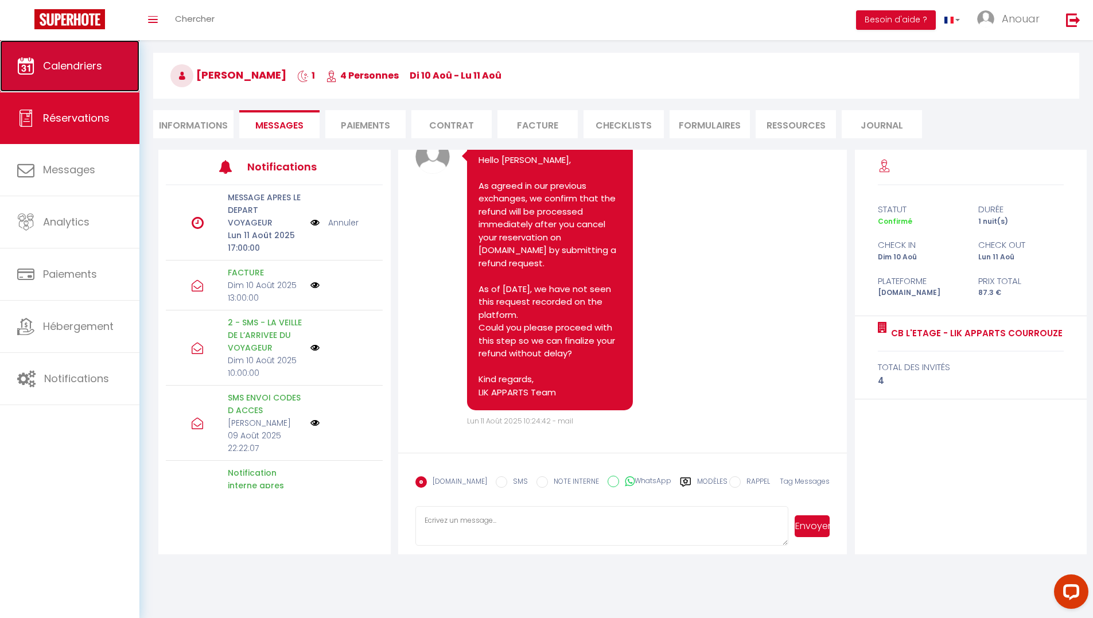
click at [38, 73] on link "Calendriers" at bounding box center [69, 66] width 139 height 52
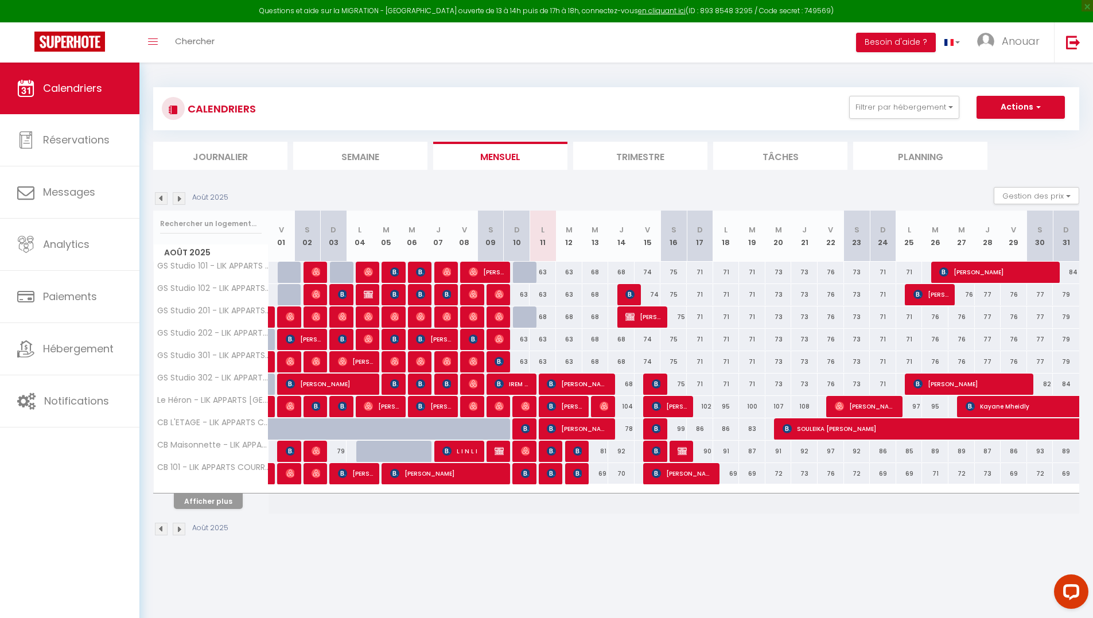
click at [208, 511] on th "Afficher plus" at bounding box center [211, 499] width 115 height 29
click at [559, 428] on span "Romain Wright" at bounding box center [577, 429] width 61 height 22
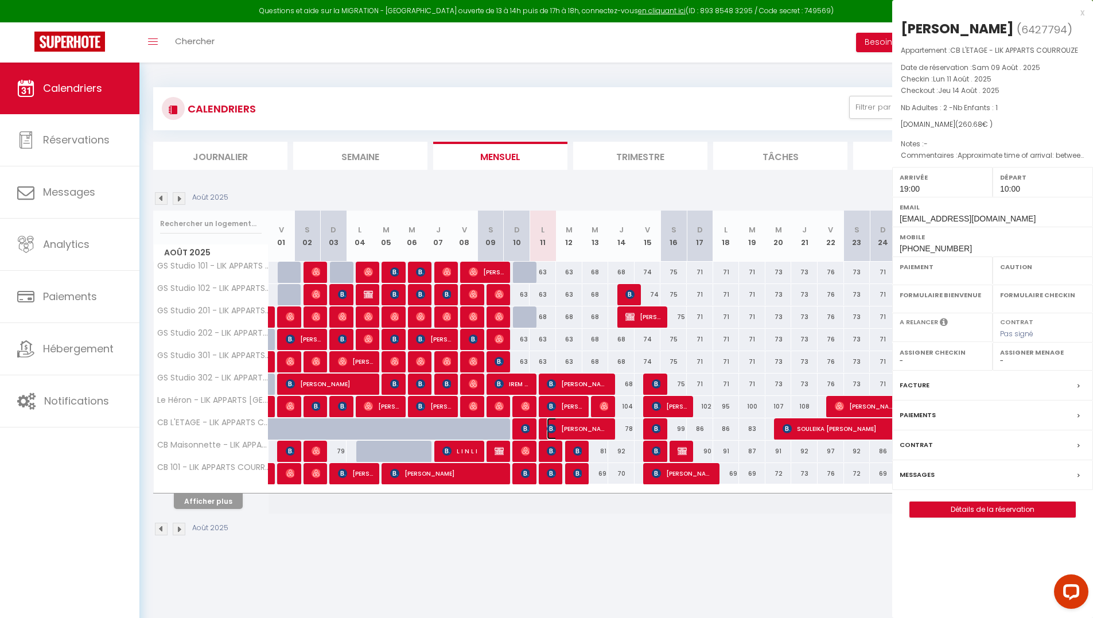
select select "OK"
select select "KO"
select select "0"
select select "1"
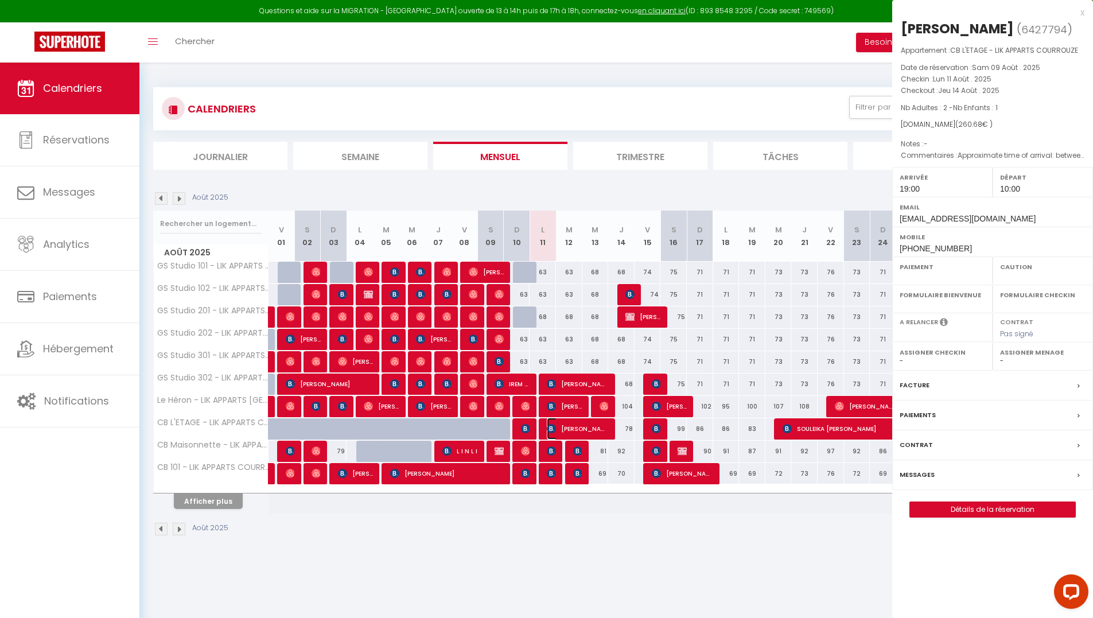
select select
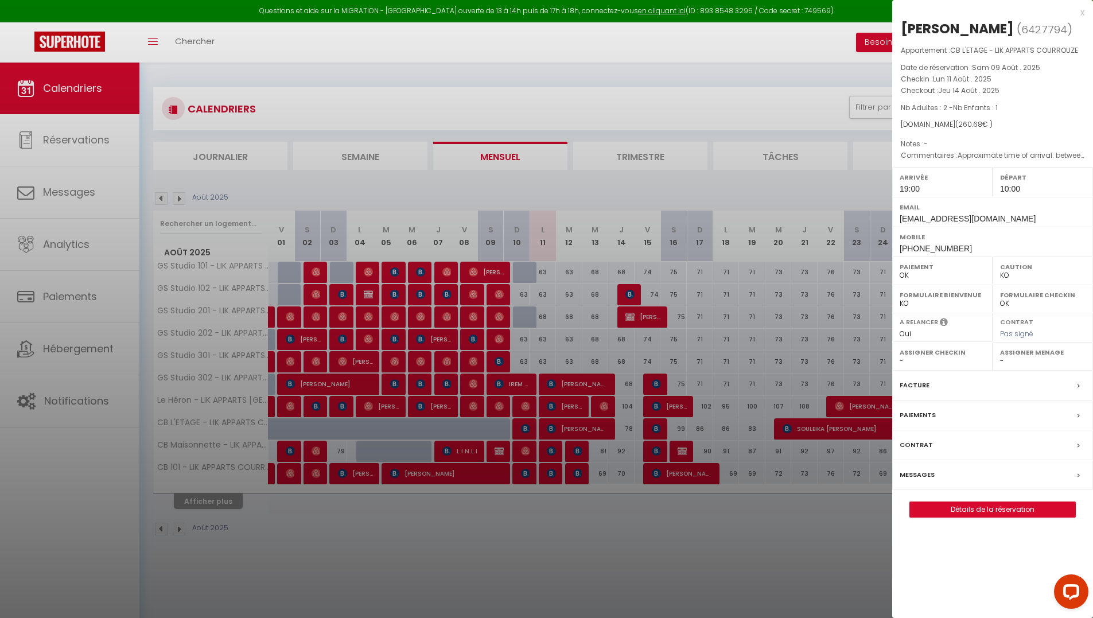
click at [572, 540] on div at bounding box center [546, 309] width 1093 height 618
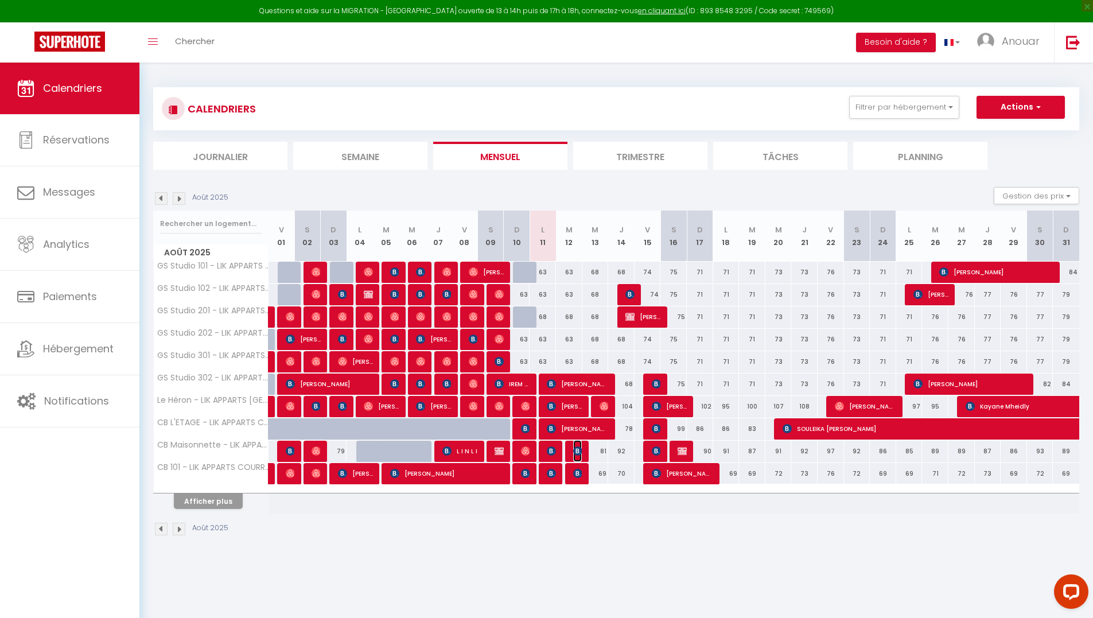
click at [579, 457] on span "[PERSON_NAME] Mupiya" at bounding box center [577, 451] width 9 height 22
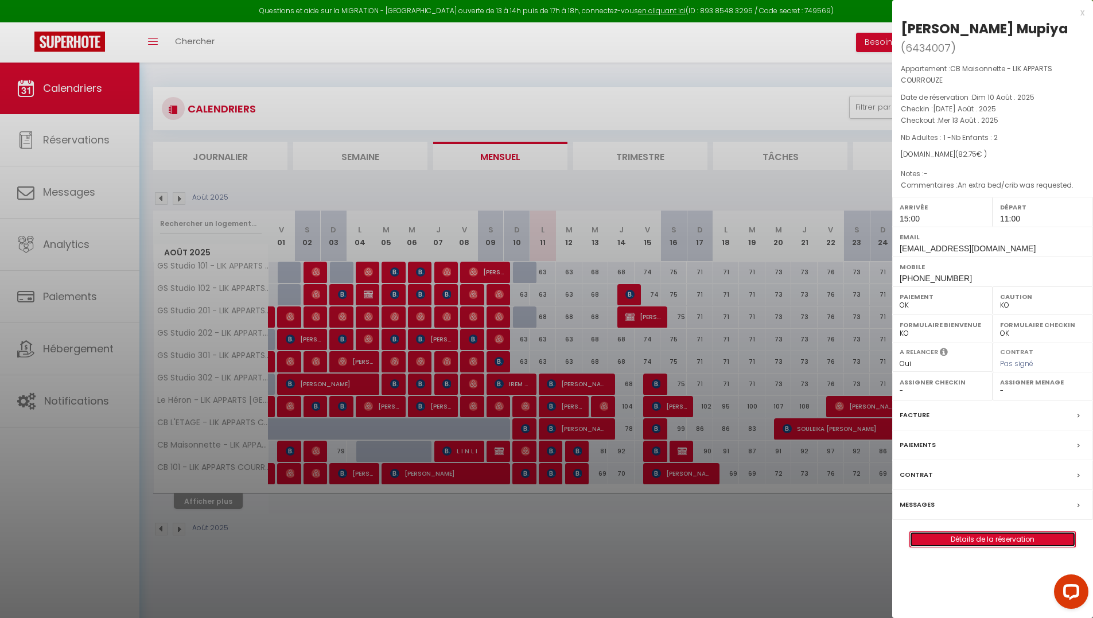
click at [966, 534] on link "Détails de la réservation" at bounding box center [992, 539] width 165 height 15
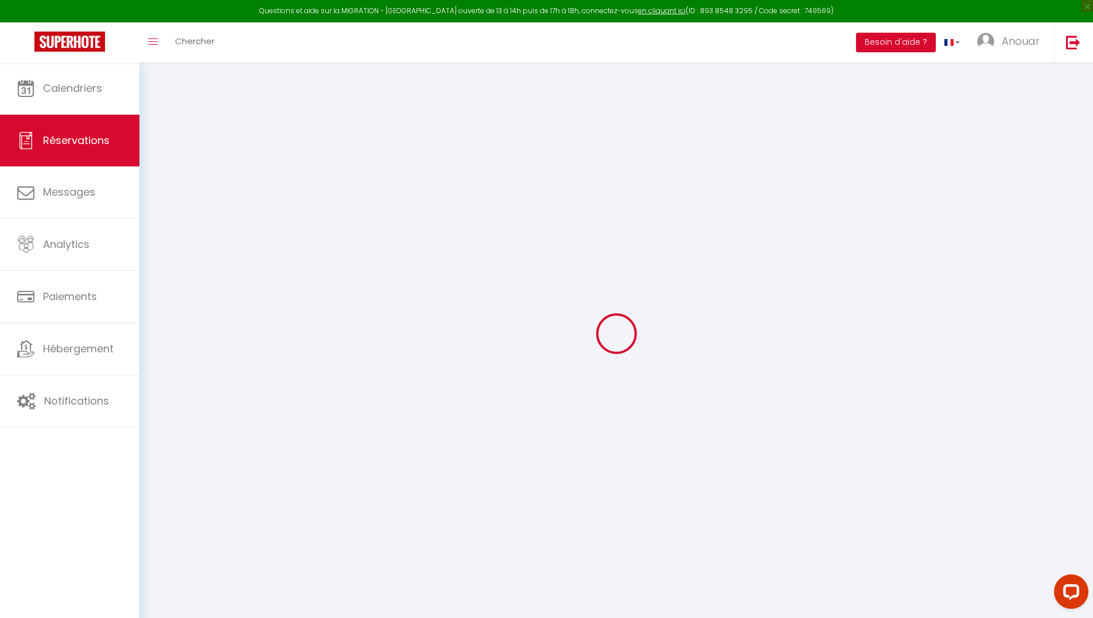
type input "Germain"
type input "Kandolo Mupiya"
type input "gmupiy.157863@guest.booking.com"
type input "[EMAIL_ADDRESS][DOMAIN_NAME]"
type input "+33650717194"
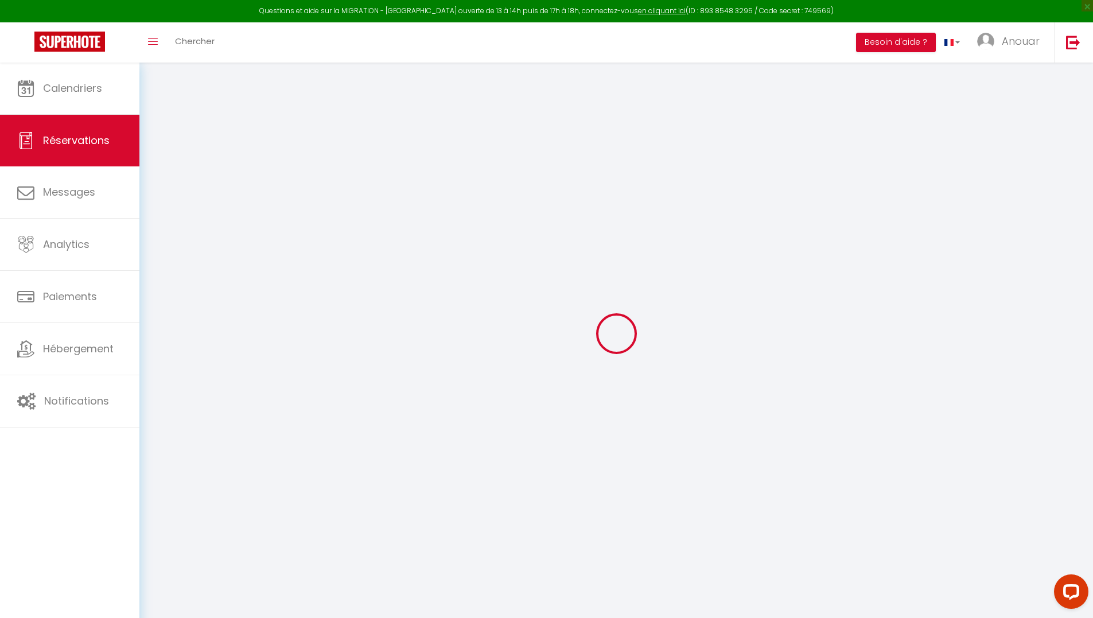
type input "0650717194"
type input "197 Rue Gabriel Péri"
type input "Le Kremblin Bicêtre"
select select "FR"
type input "13.92"
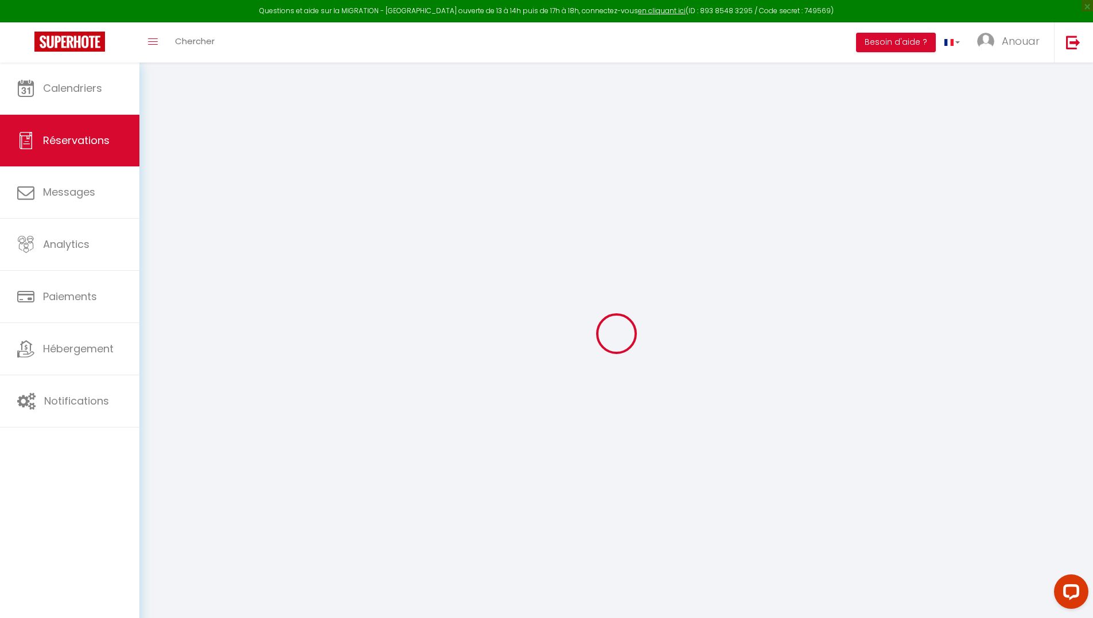
select select "5829"
select select "1"
select select
type input "1"
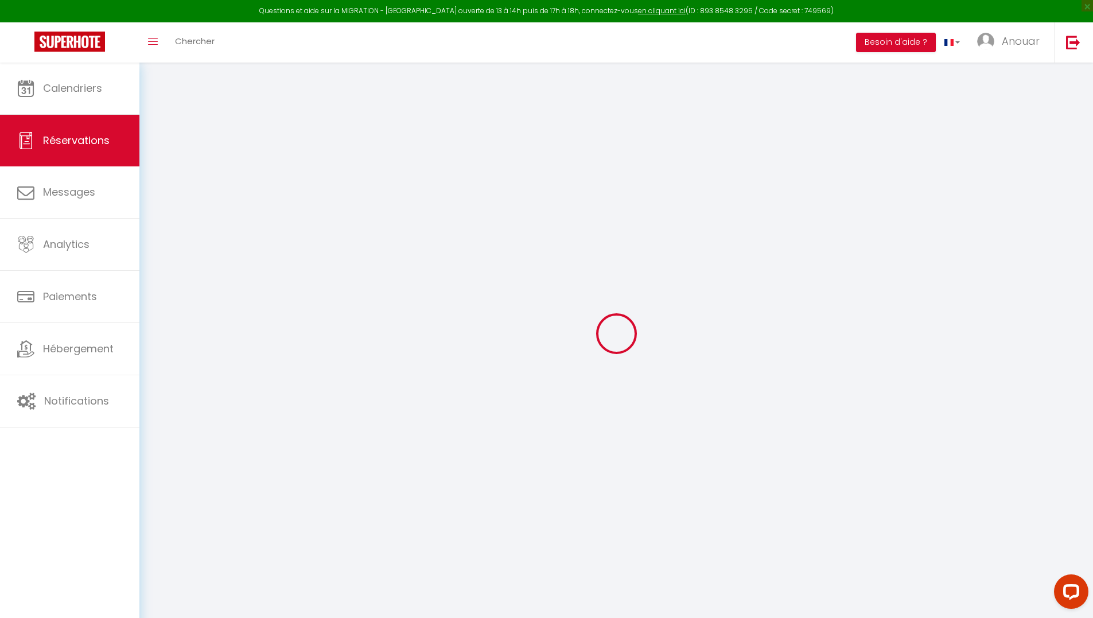
type input "2"
select select "12"
select select "14"
type input "81.9"
checkbox input "false"
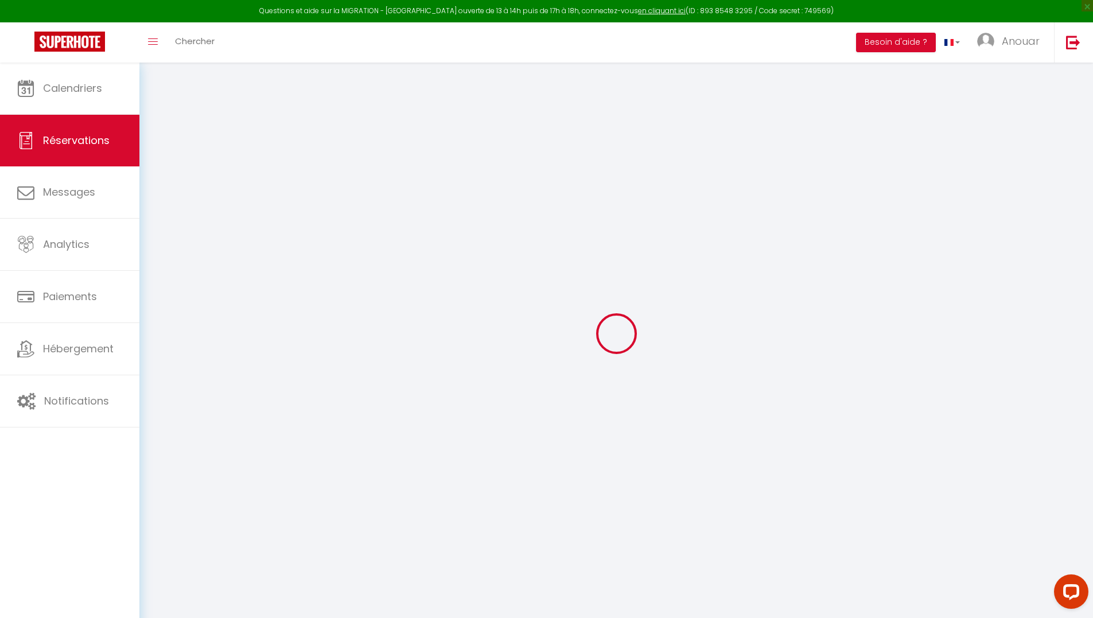
type input "0"
select select "2"
type input "0"
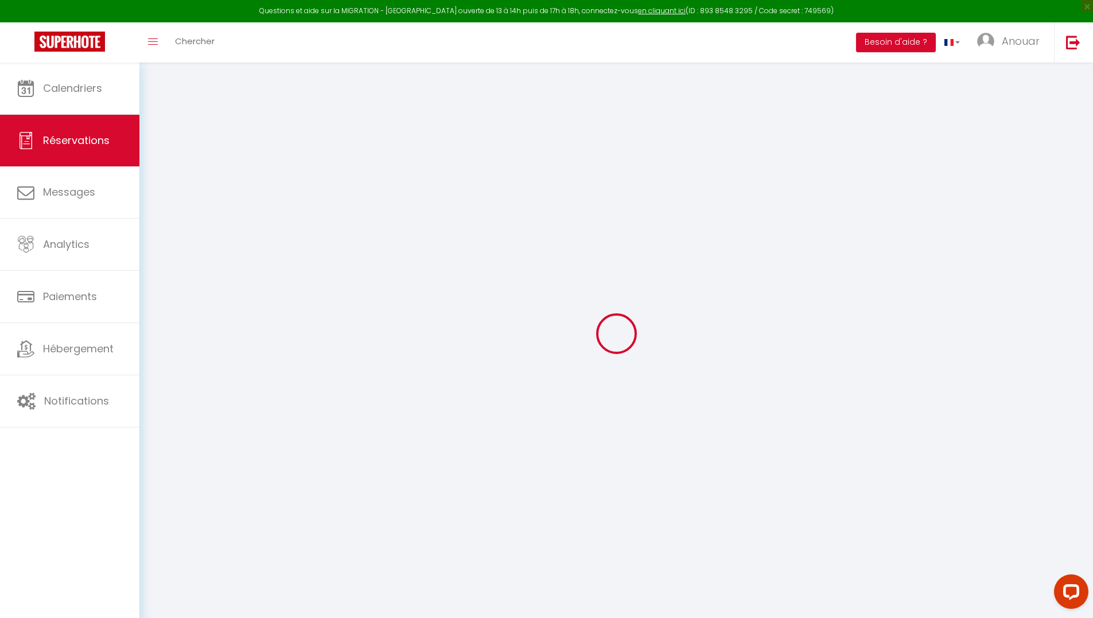
select select
checkbox input "false"
select select
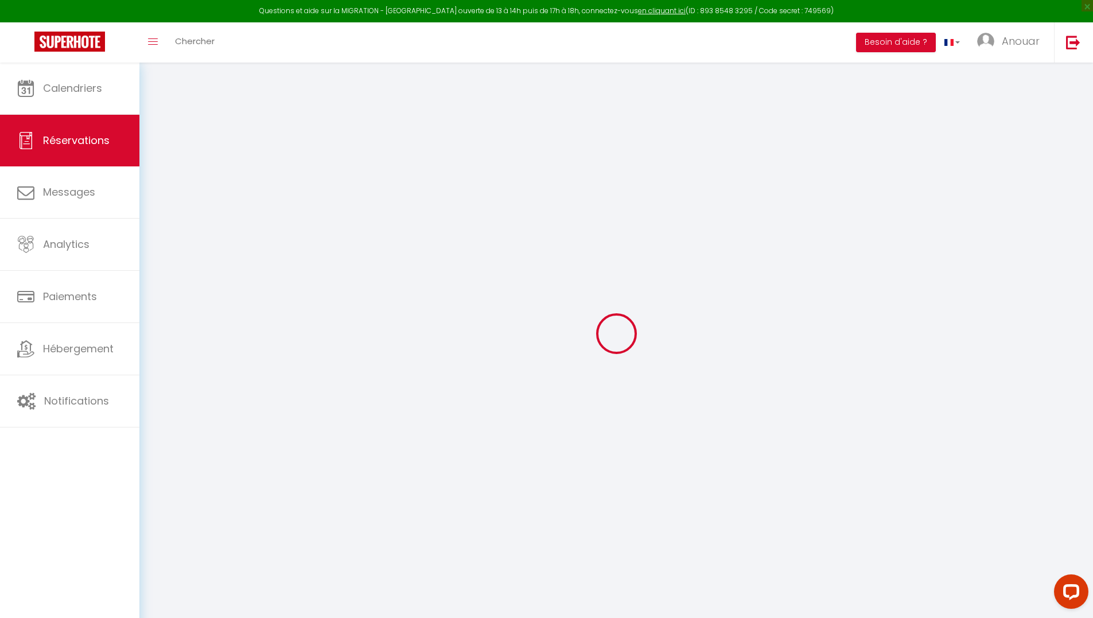
checkbox input "false"
select select
checkbox input "false"
type textarea "An extra bed/crib was requested."
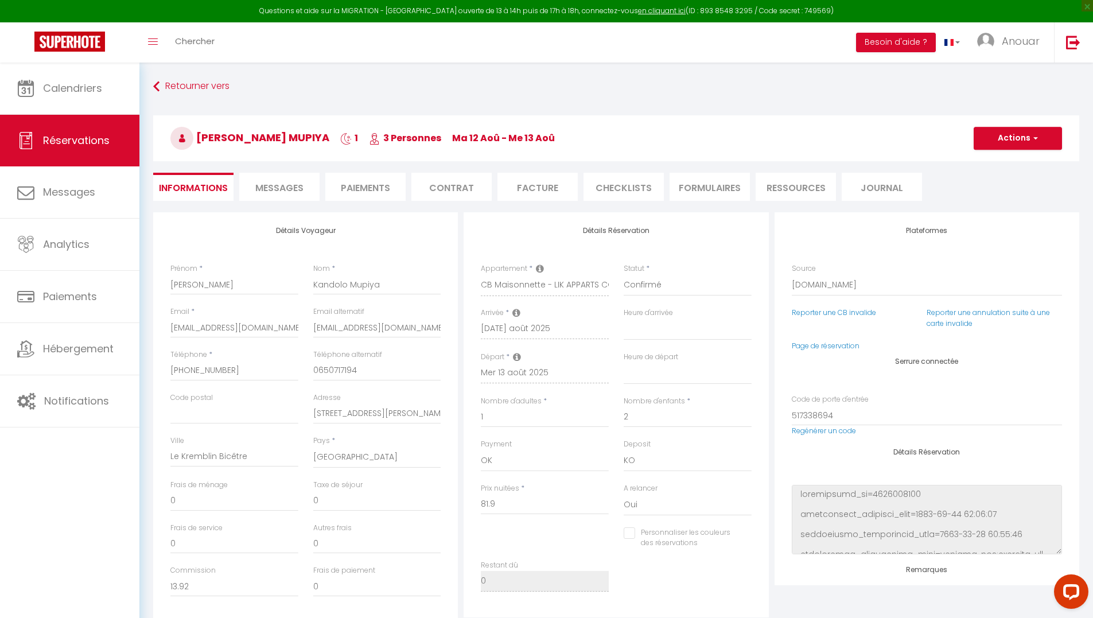
type input "0.85"
select select
checkbox input "false"
select select "15:00"
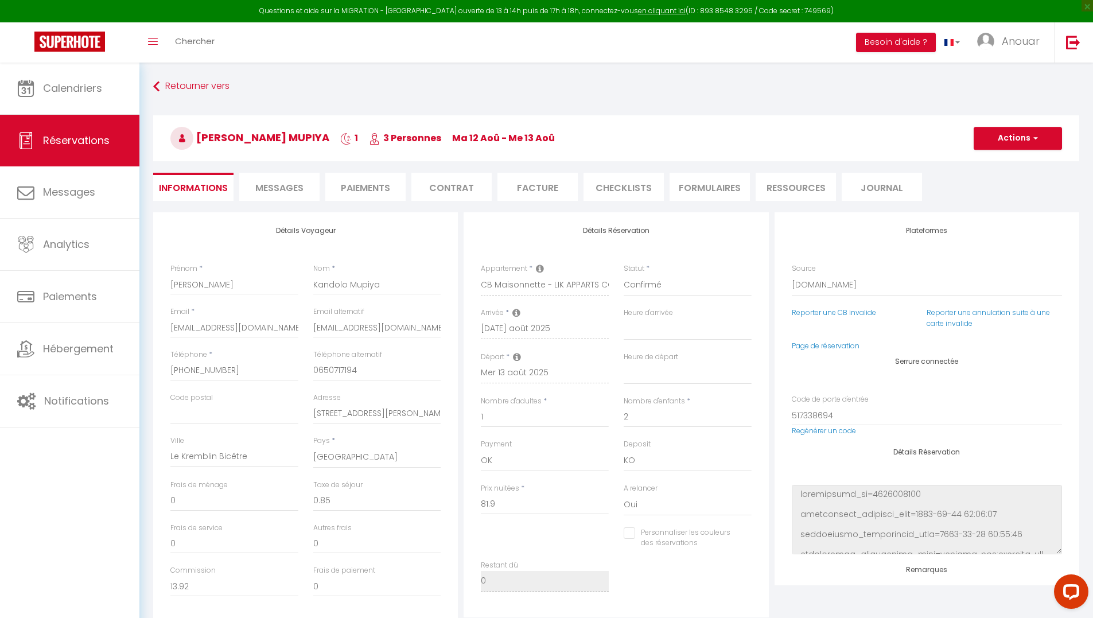
select select "11:00"
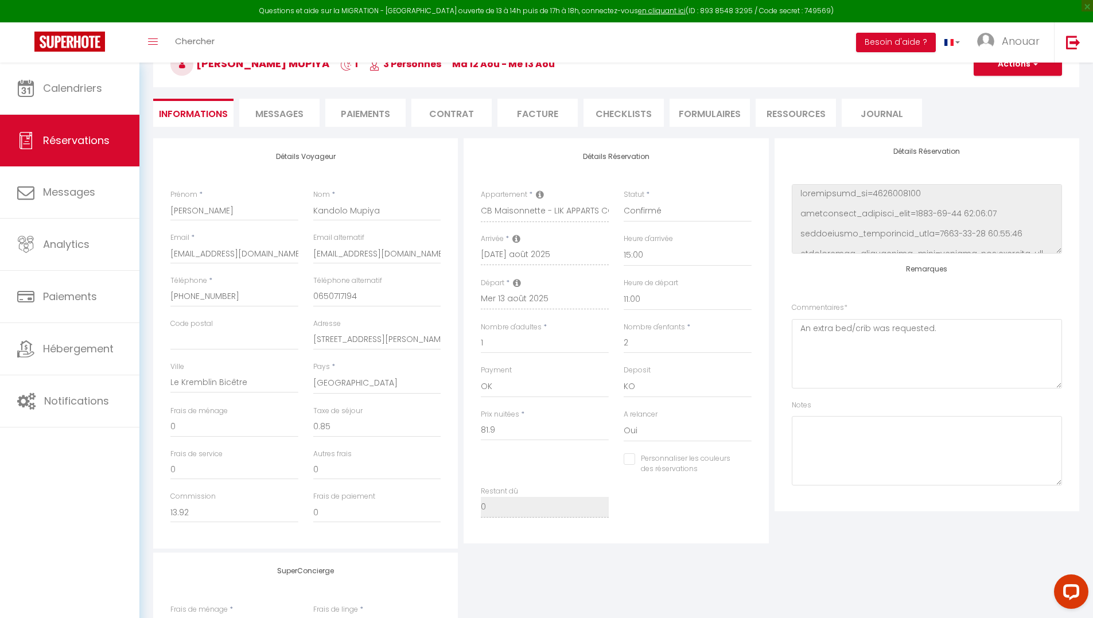
scroll to position [76, 0]
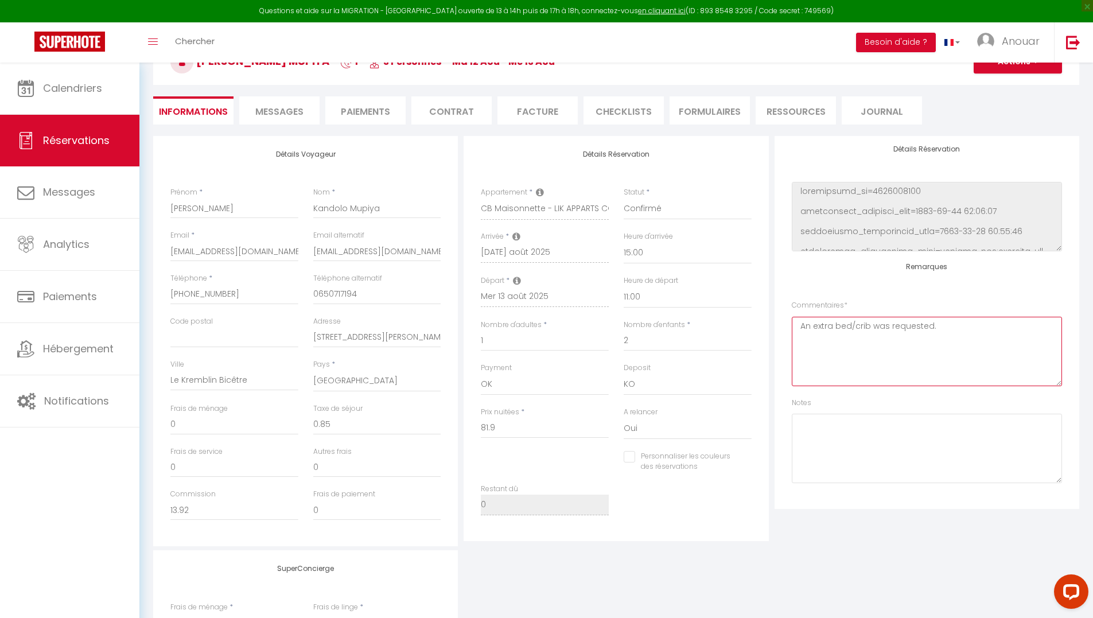
drag, startPoint x: 948, startPoint y: 332, endPoint x: 809, endPoint y: 336, distance: 138.9
click at [799, 336] on textarea "An extra bed/crib was requested." at bounding box center [927, 351] width 270 height 69
type textarea "demande de lit bébé"
click at [825, 280] on div "Remarques Commentaires * demande de lit bébé Notes" at bounding box center [927, 373] width 270 height 220
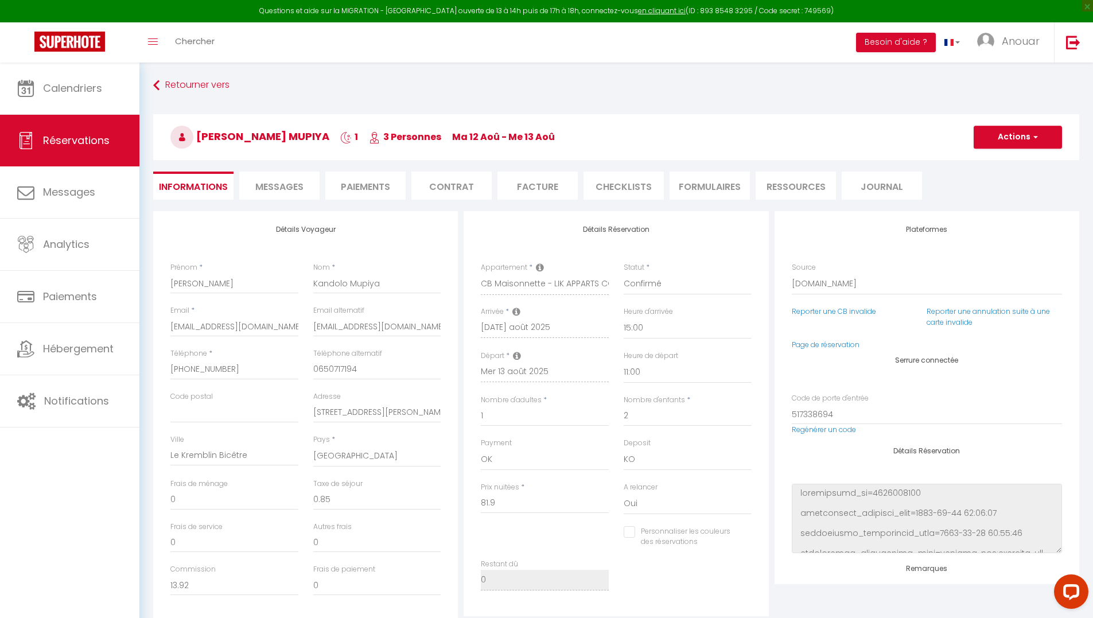
scroll to position [0, 0]
click at [1001, 147] on button "Actions" at bounding box center [1017, 138] width 88 height 23
click at [979, 158] on link "Enregistrer" at bounding box center [1006, 163] width 91 height 15
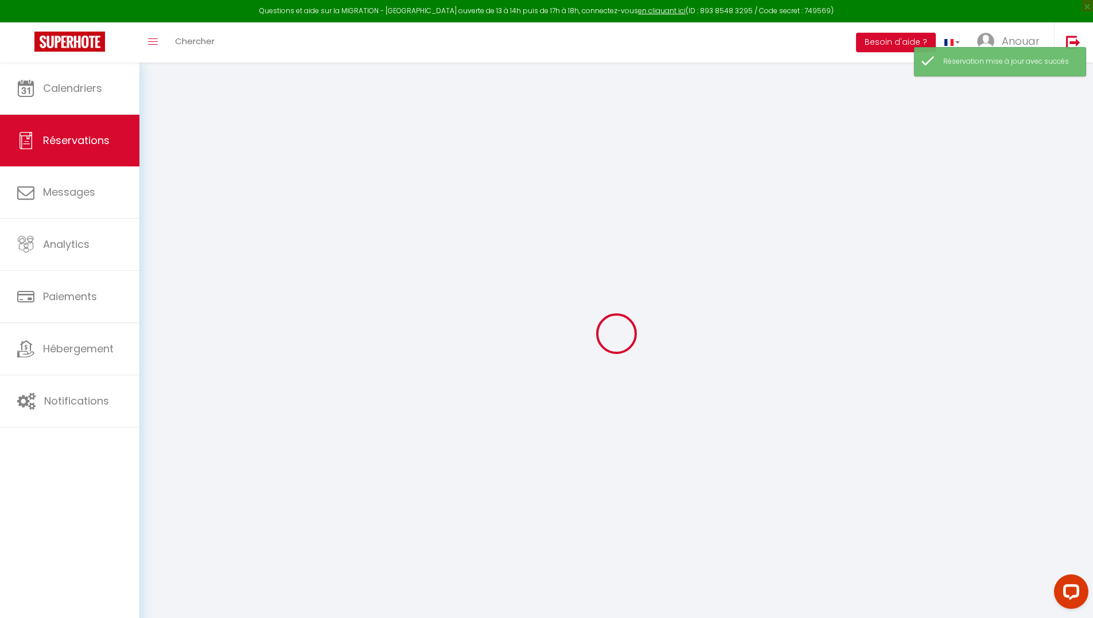
select select "not_confirmed"
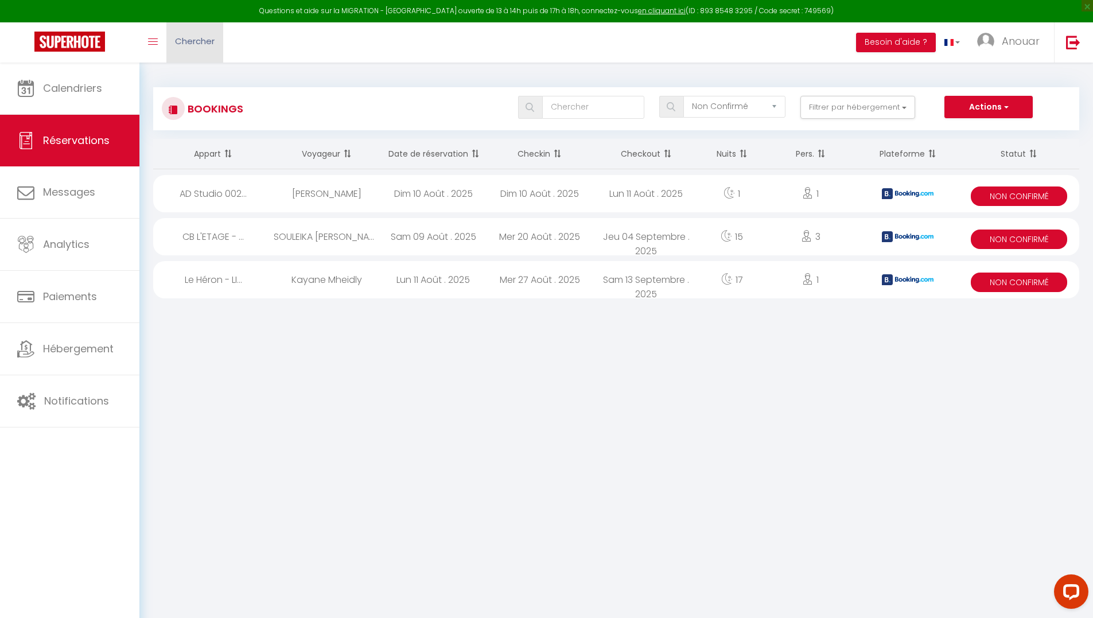
click at [184, 28] on link "Chercher" at bounding box center [194, 42] width 57 height 40
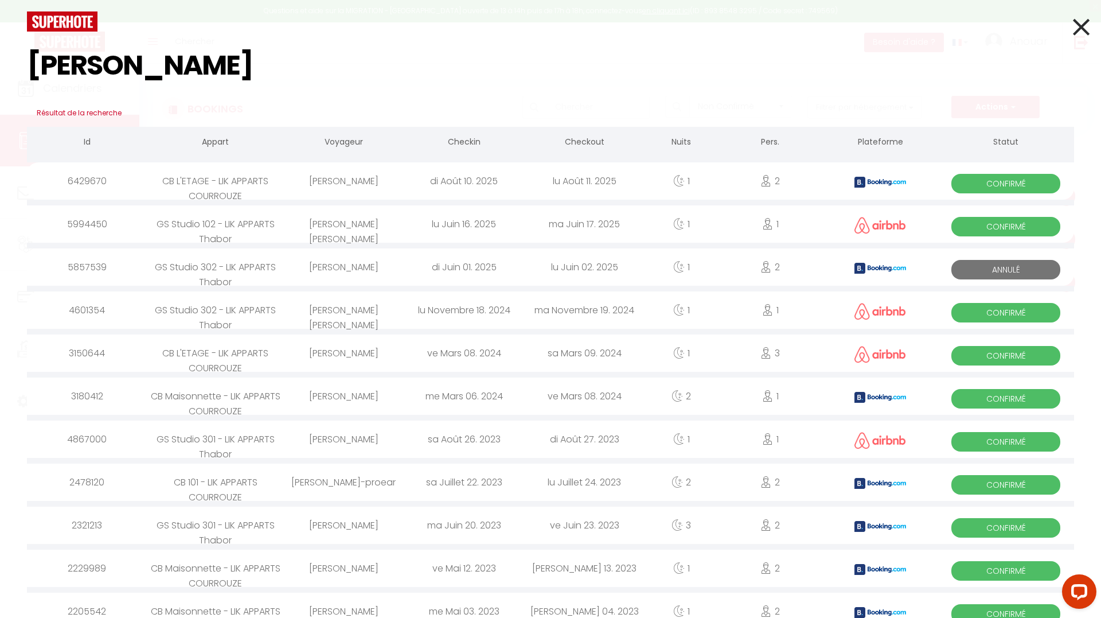
type input "barbara"
click at [346, 182] on div "Barbara Bruno" at bounding box center [343, 180] width 120 height 37
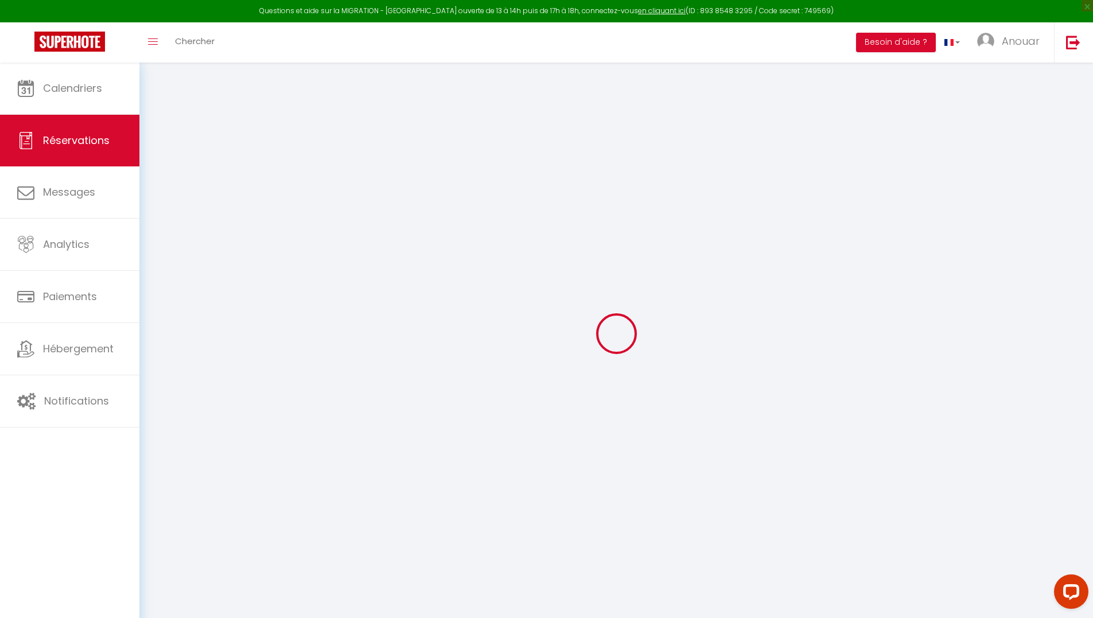
select select
checkbox input "false"
select select
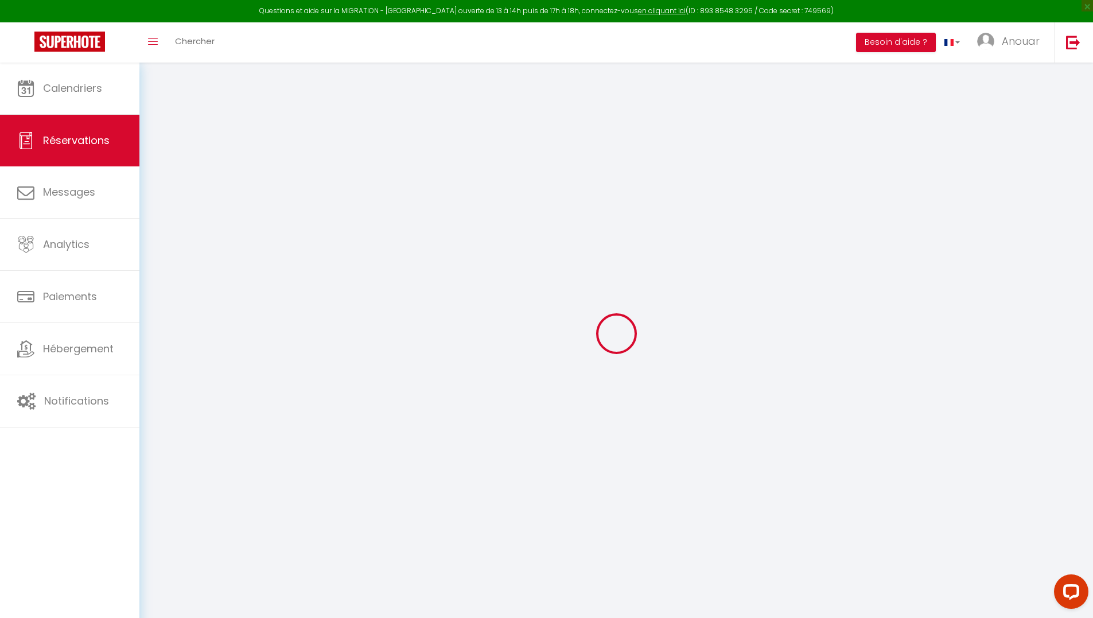
checkbox input "false"
type textarea "We will probably arrive around 7.00 pm."
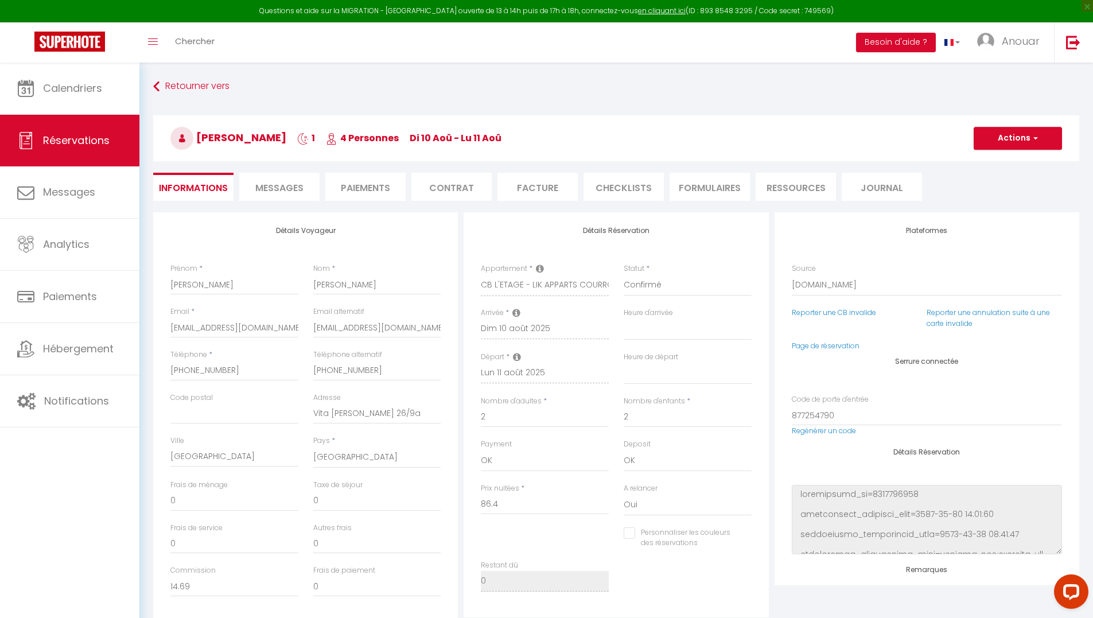
type input "0.9"
select select
checkbox input "false"
select select "18:30"
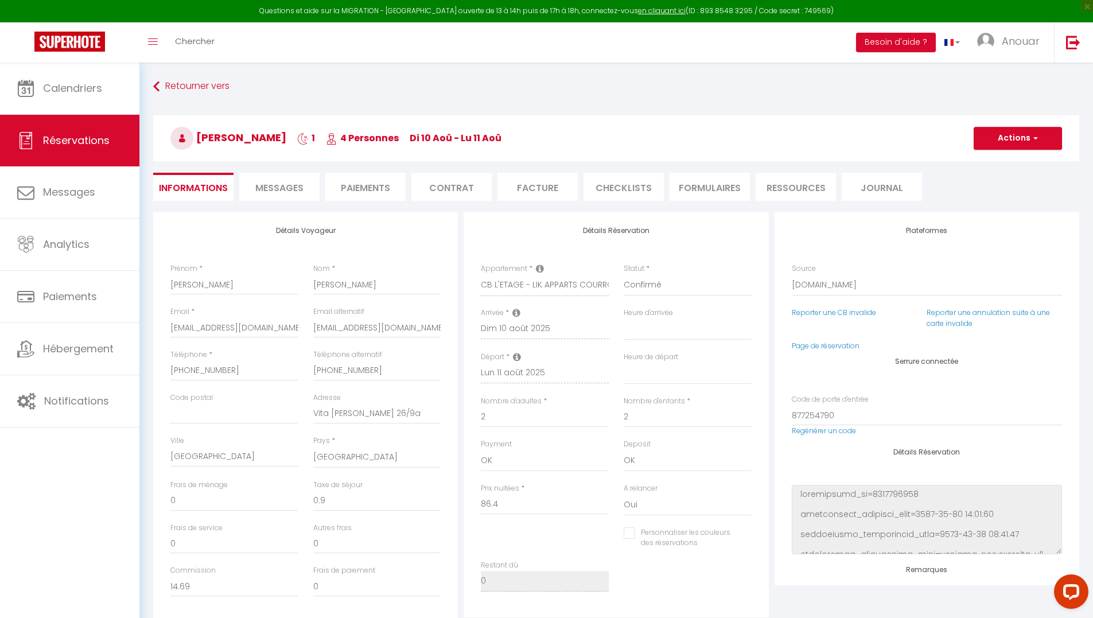
select select "11:00"
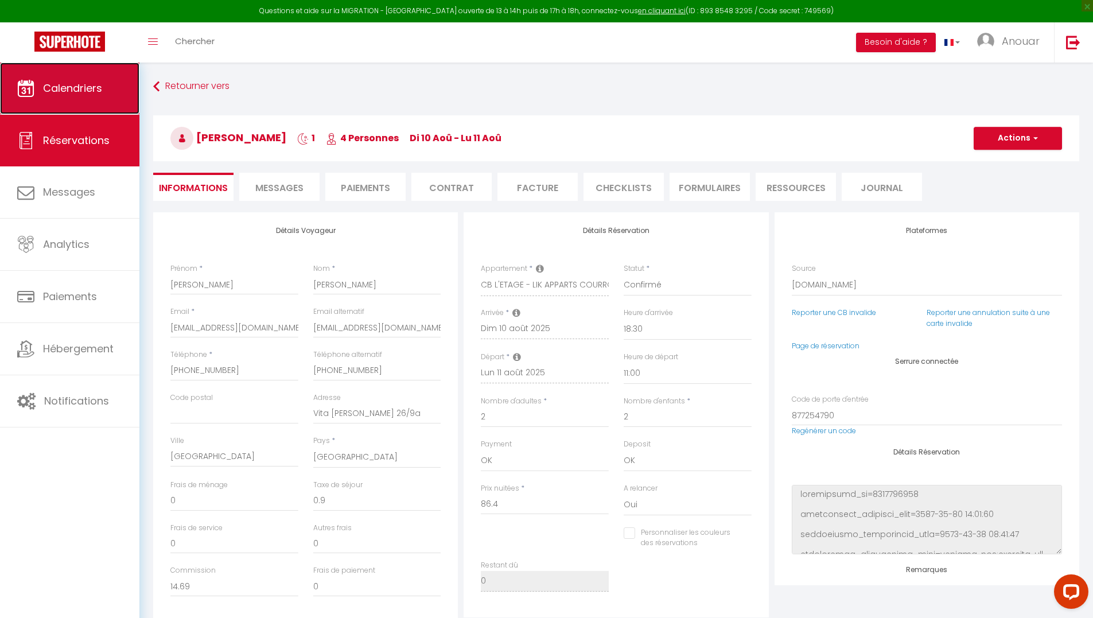
click at [59, 82] on span "Calendriers" at bounding box center [72, 88] width 59 height 14
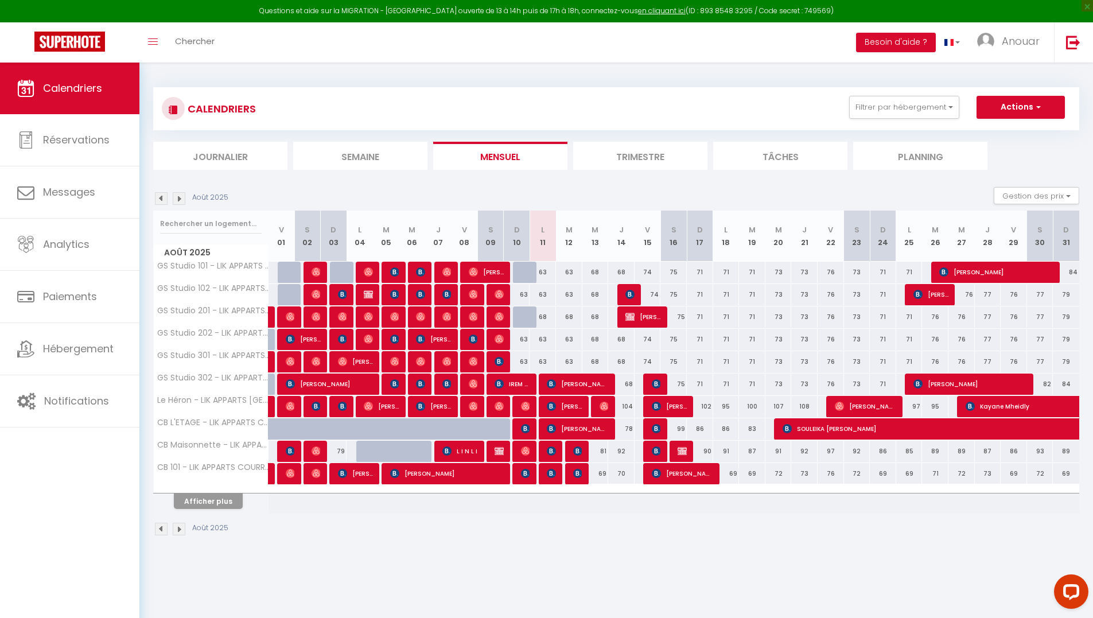
click at [520, 428] on div at bounding box center [525, 429] width 26 height 22
click at [524, 433] on span "Barbara Bruno" at bounding box center [525, 429] width 9 height 22
select select "OK"
select select "0"
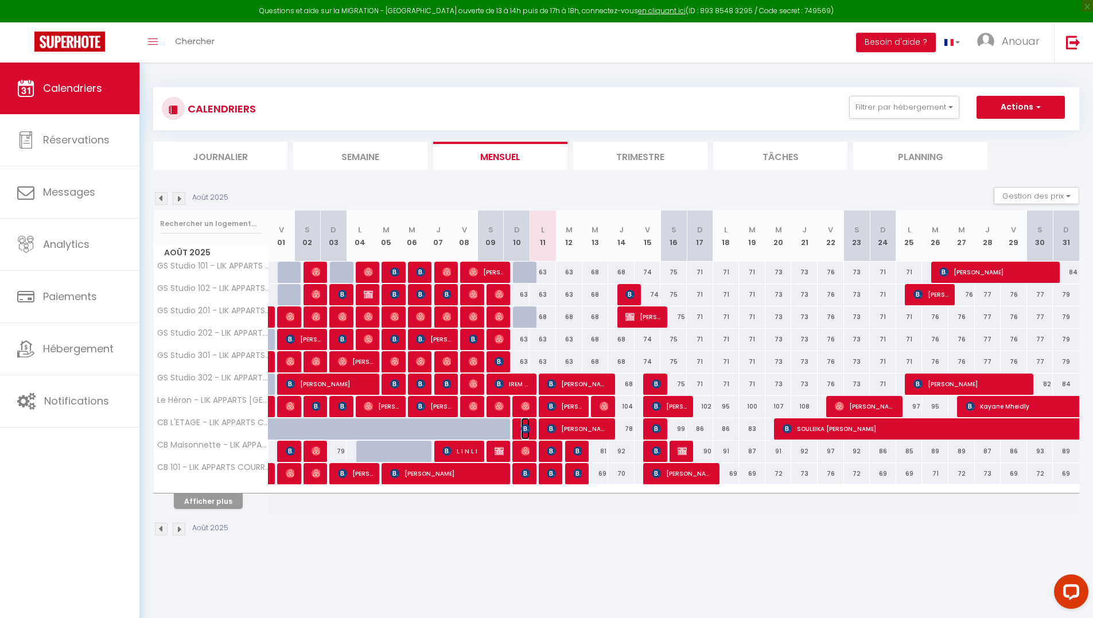
select select "1"
select select
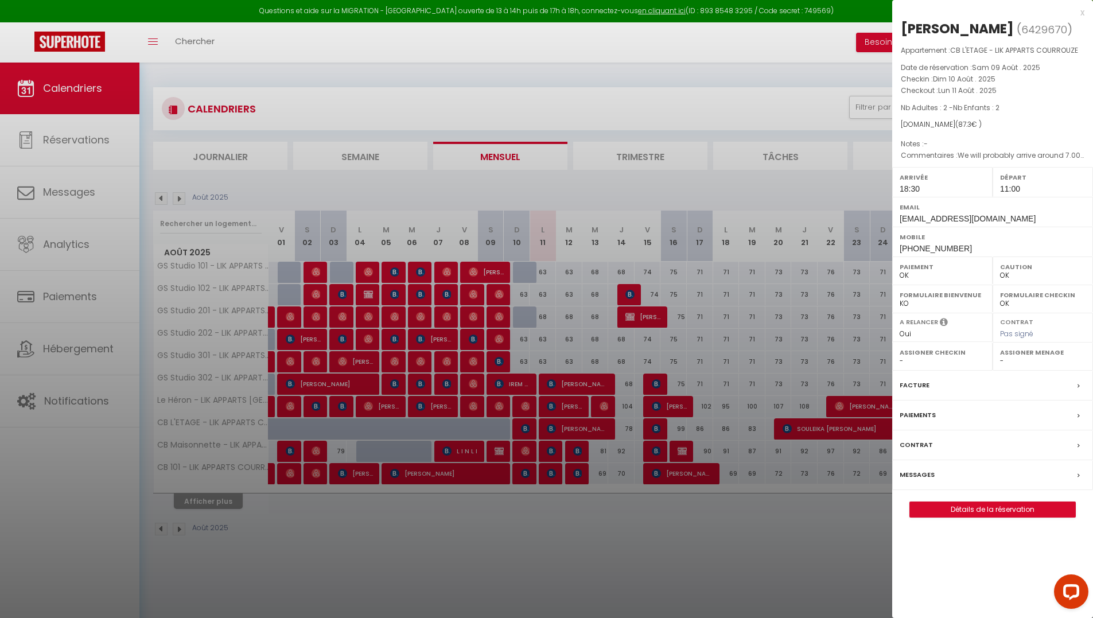
click at [720, 322] on div at bounding box center [546, 309] width 1093 height 618
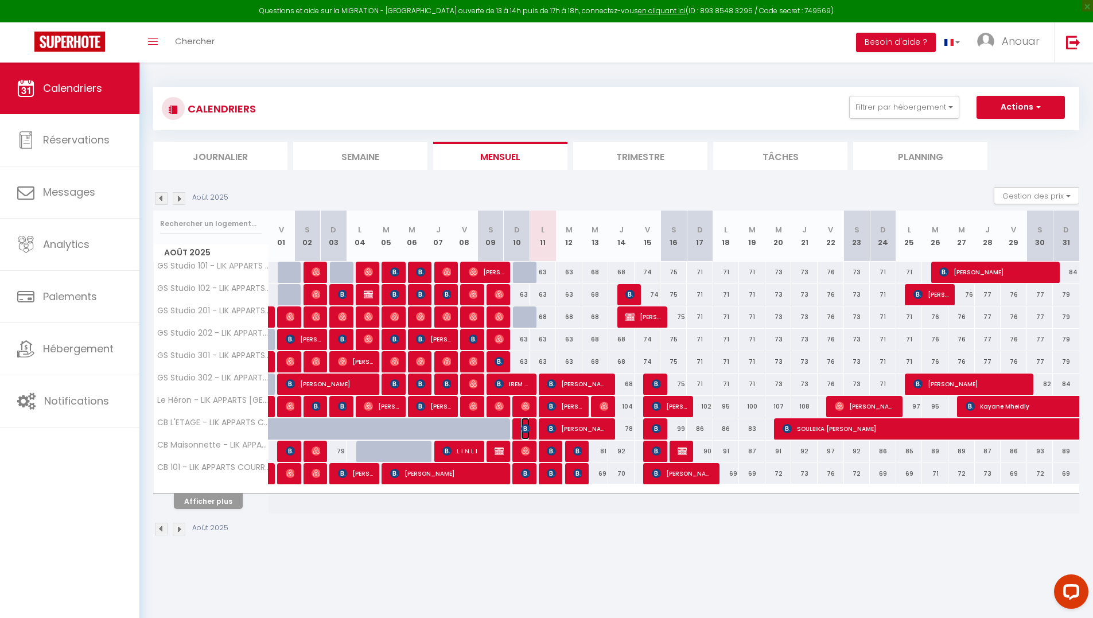
click at [525, 429] on img at bounding box center [525, 428] width 9 height 9
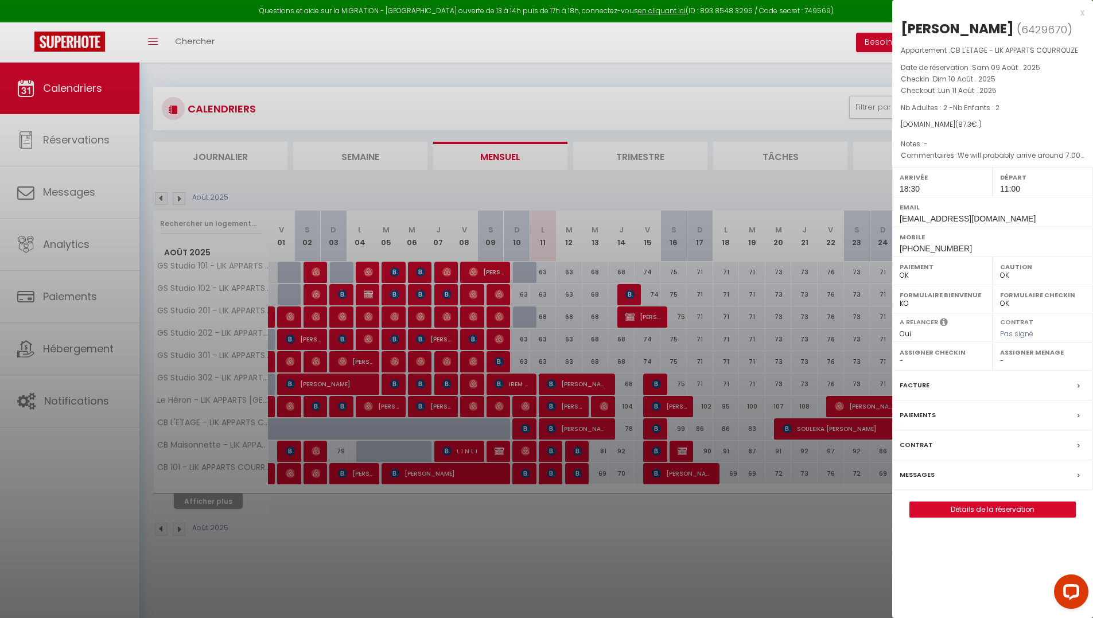
click at [566, 308] on div at bounding box center [546, 309] width 1093 height 618
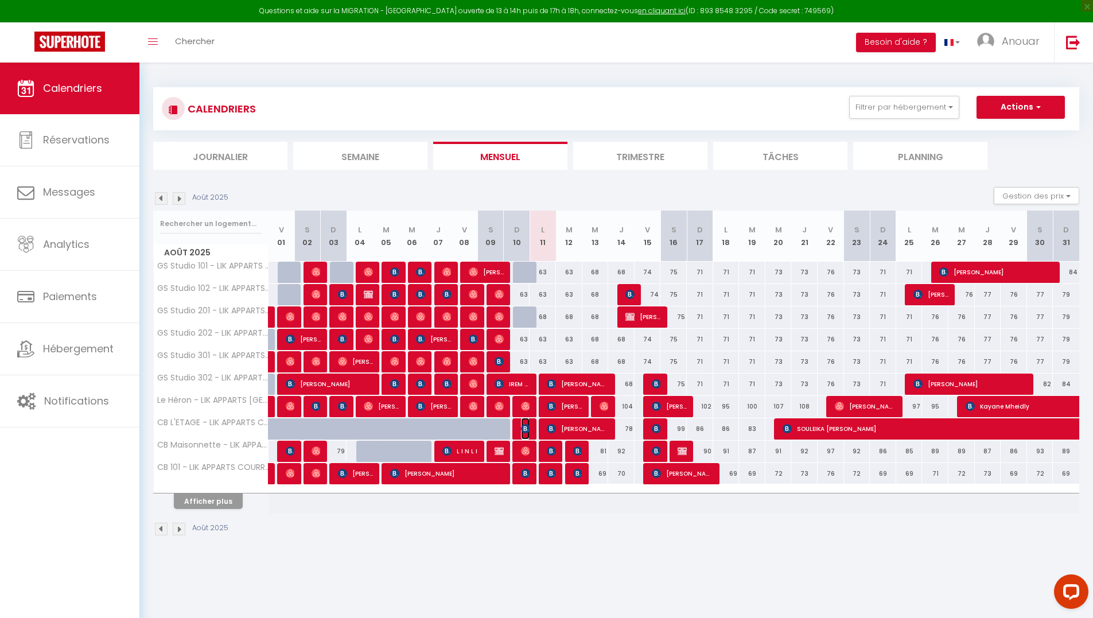
click at [521, 428] on img at bounding box center [525, 428] width 9 height 9
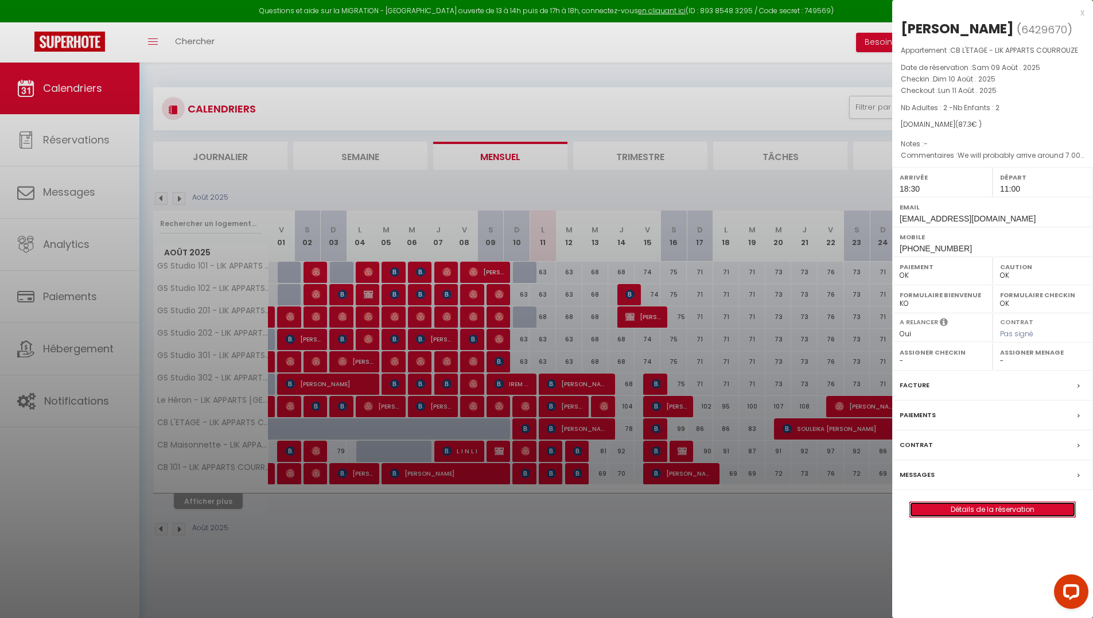
click at [995, 514] on link "Détails de la réservation" at bounding box center [992, 509] width 165 height 15
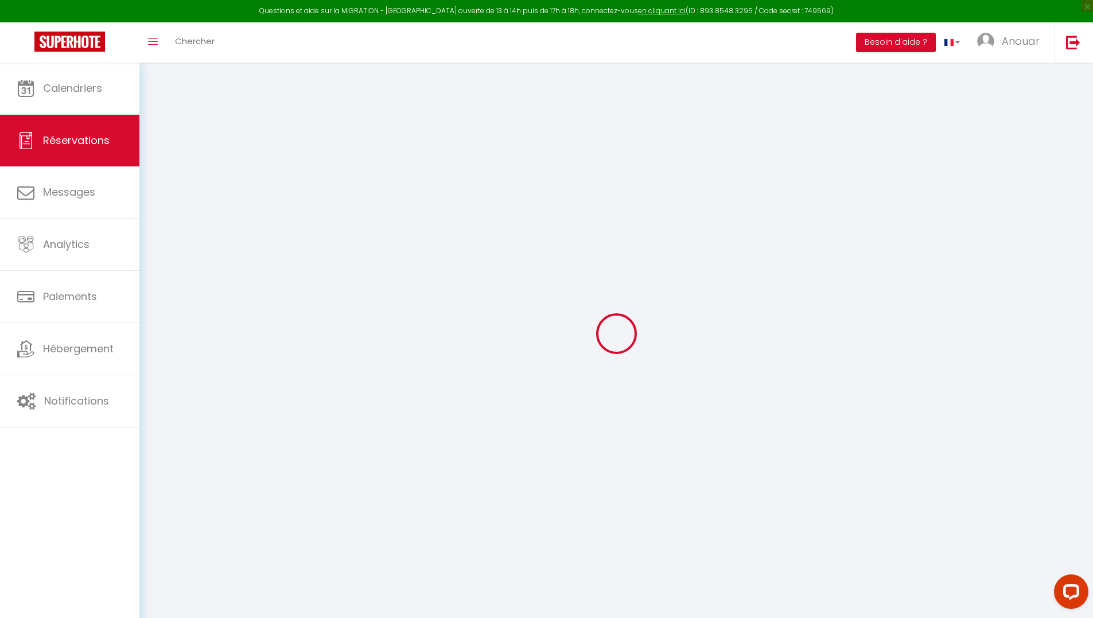
type input "Barbara"
type input "Bruno"
type input "bbruno.273338@guest.booking.com"
type input "barbarabruno1971@gmail.com"
type input "+393394982242"
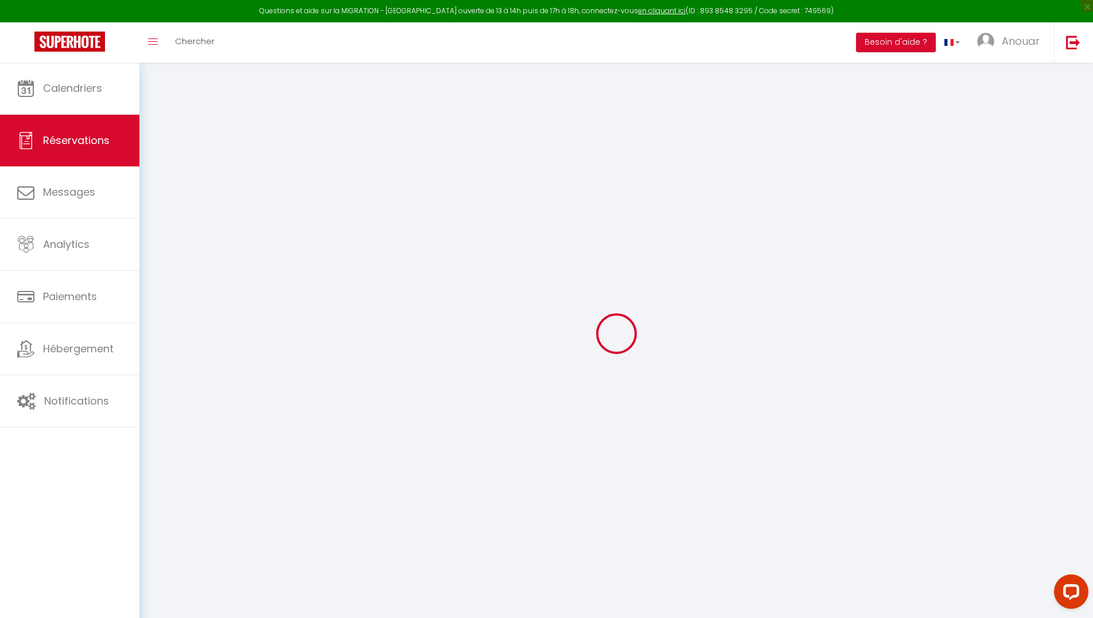
type input "+393394982242"
type input "Vita Giovanni Torti 26/9a"
type input "Genova"
select select "IT"
type input "14.69"
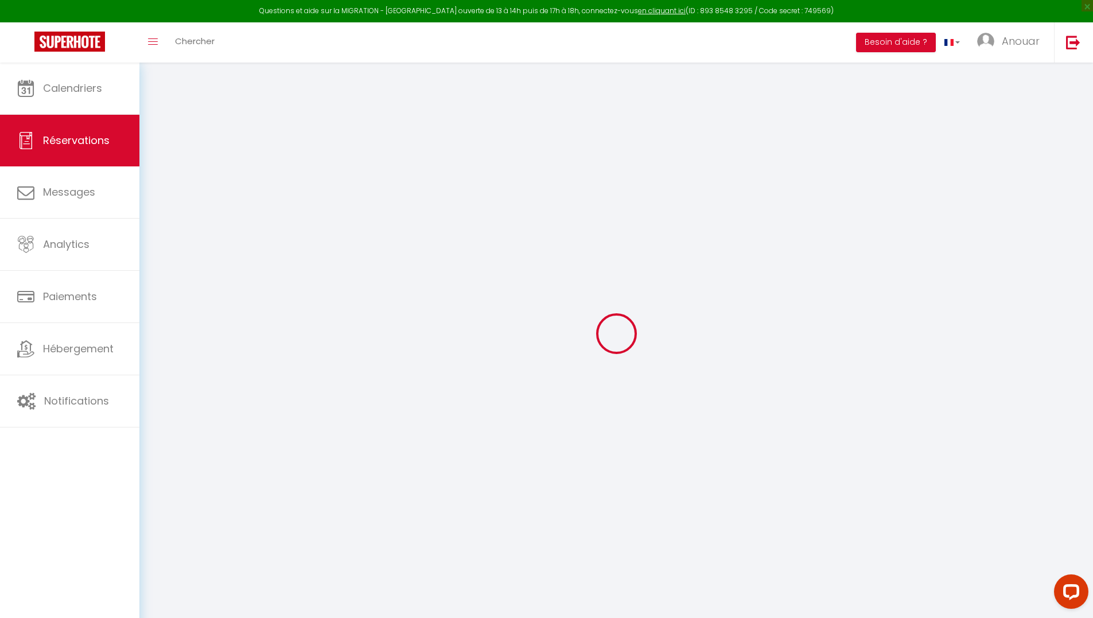
select select "5830"
select select "1"
select select
type input "2"
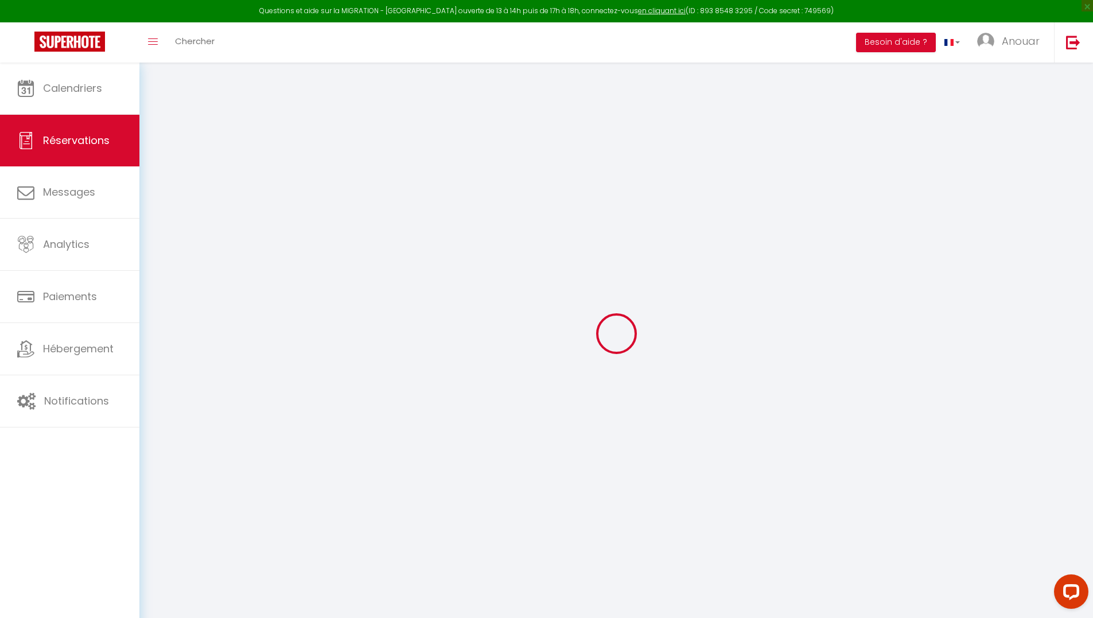
type input "2"
select select "12"
select select "15"
type input "86.4"
checkbox input "false"
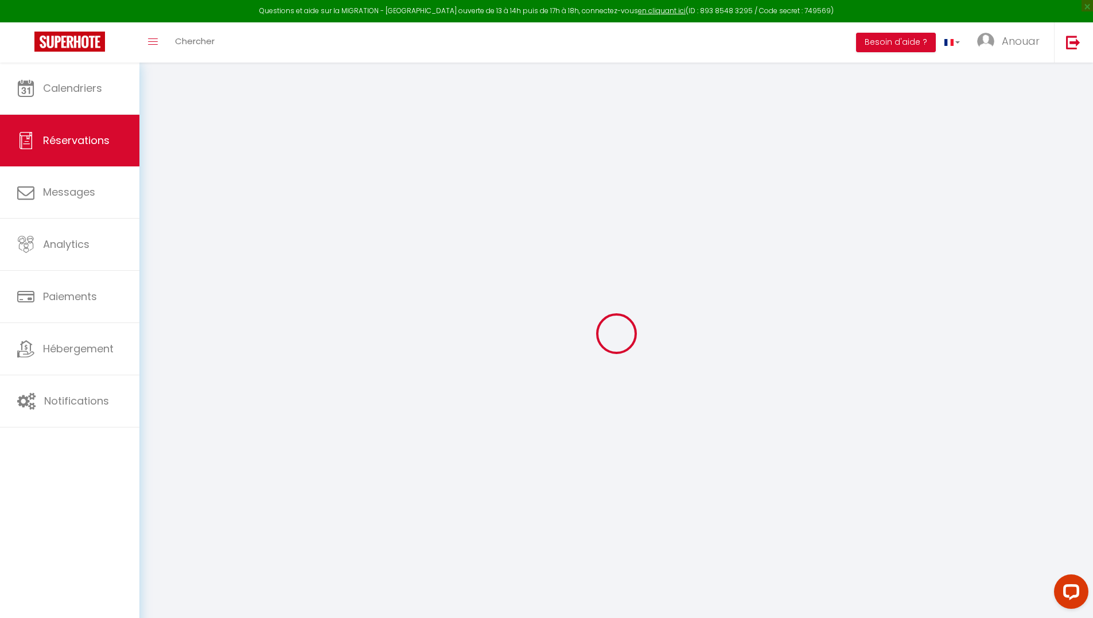
type input "0"
select select "2"
type input "0"
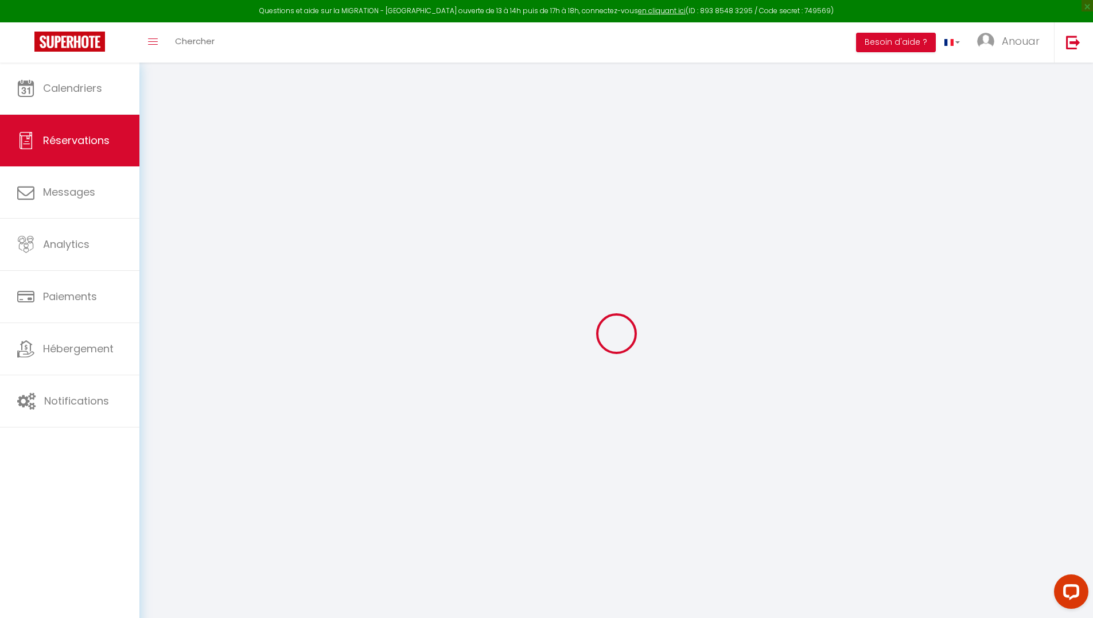
select select
checkbox input "false"
select select
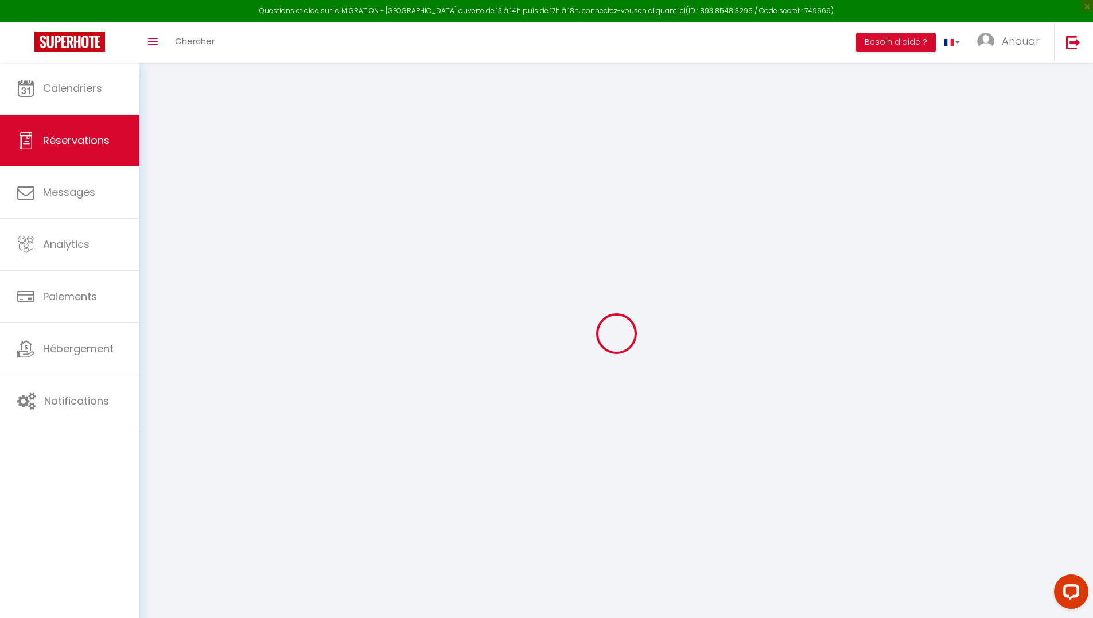
checkbox input "false"
select select
checkbox input "false"
type textarea "We will probably arrive around 7.00 pm."
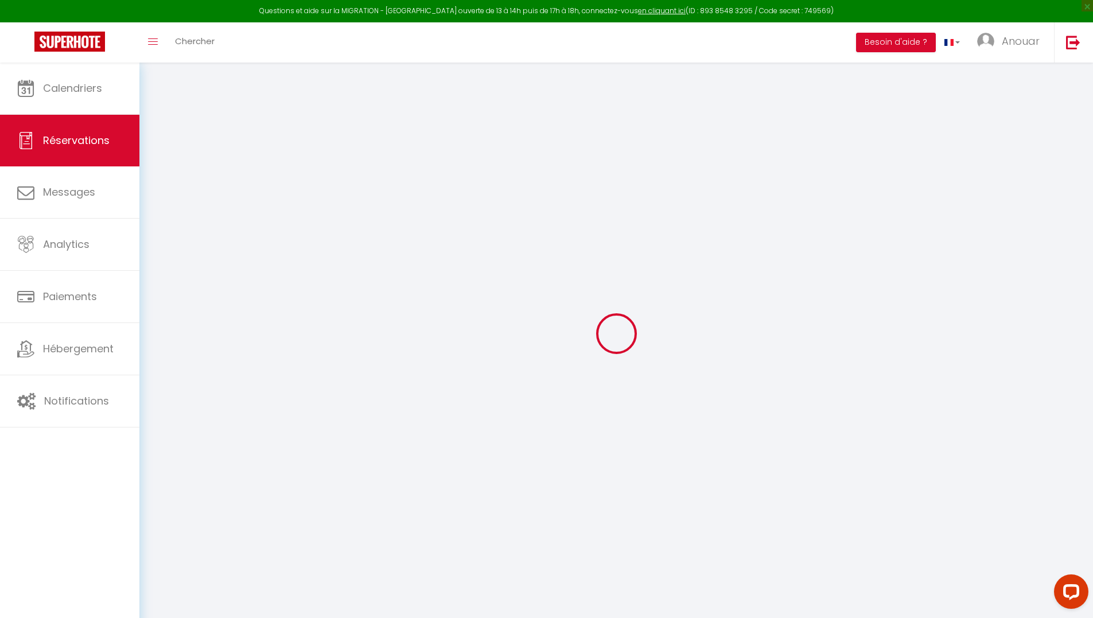
type input "0.9"
select select
checkbox input "false"
select select "18:30"
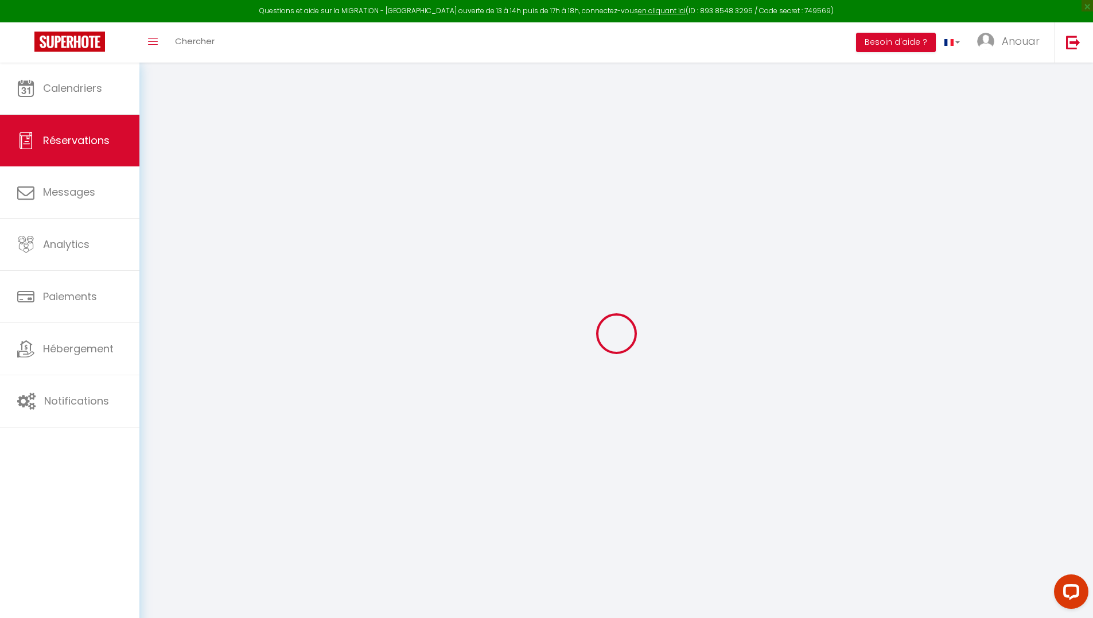
select select "11:00"
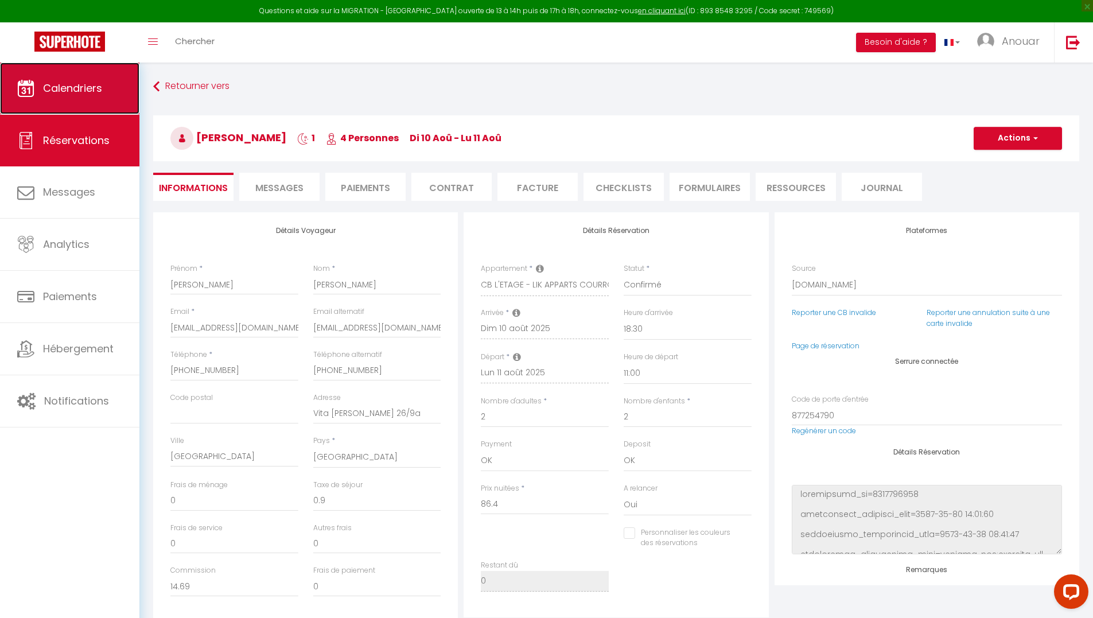
click at [79, 110] on link "Calendriers" at bounding box center [69, 89] width 139 height 52
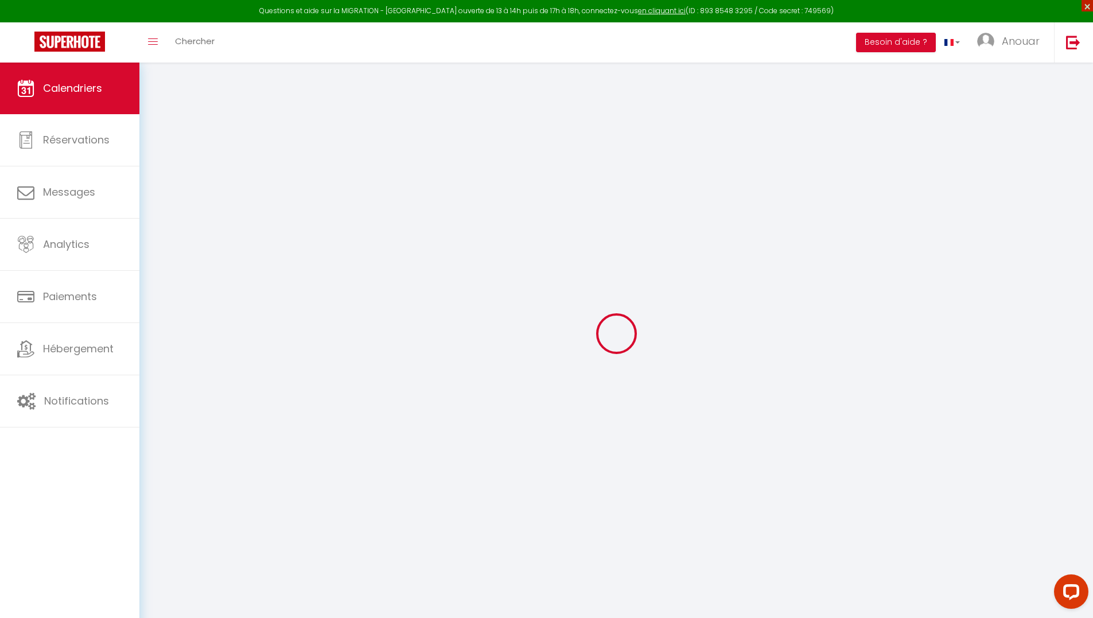
click at [1083, 7] on span "×" at bounding box center [1086, 5] width 11 height 11
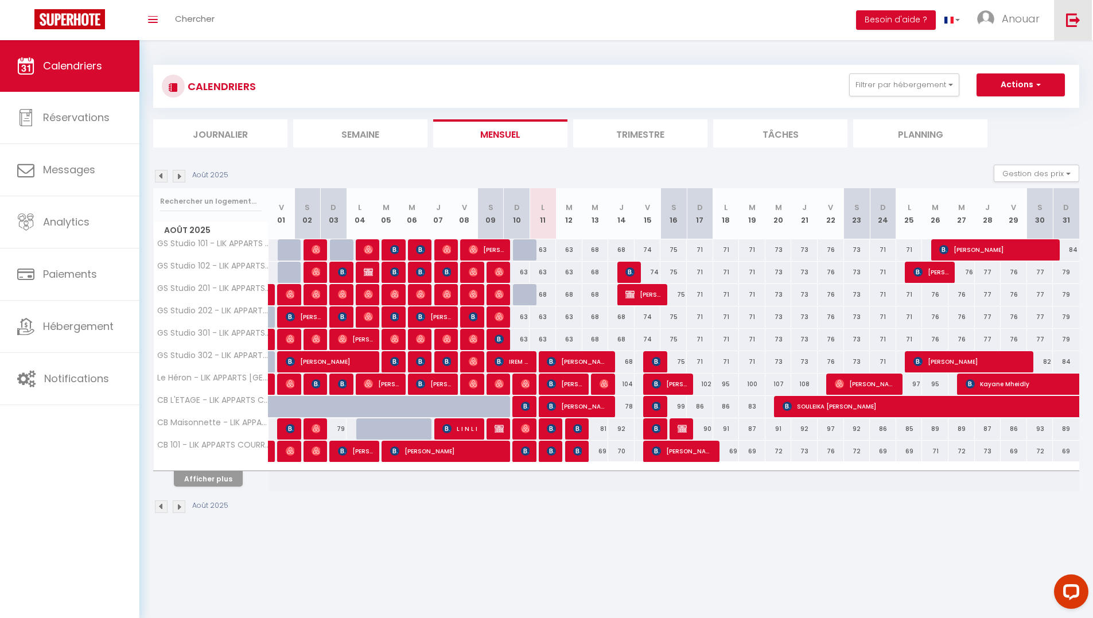
click at [1088, 7] on link at bounding box center [1073, 20] width 38 height 40
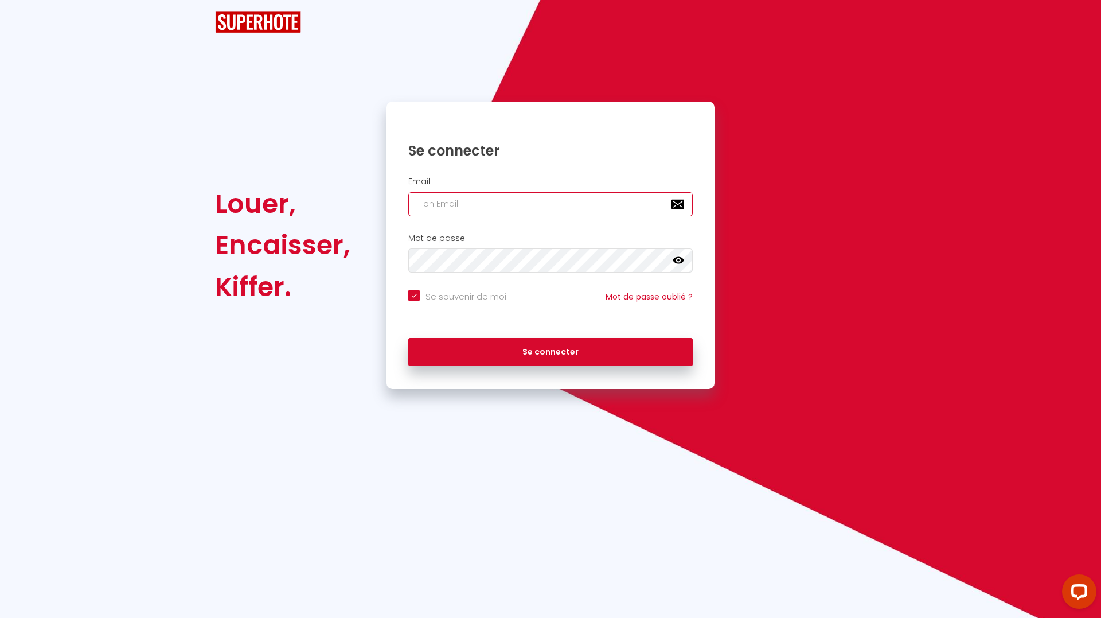
type input "hello@likapparts.com"
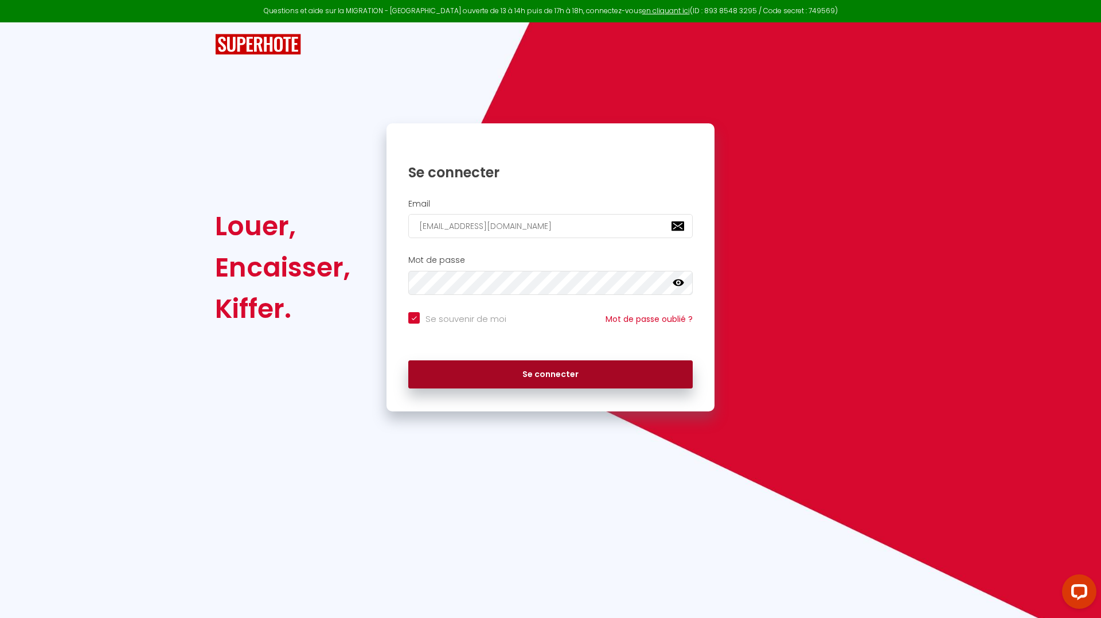
click at [563, 380] on button "Se connecter" at bounding box center [550, 374] width 284 height 29
checkbox input "true"
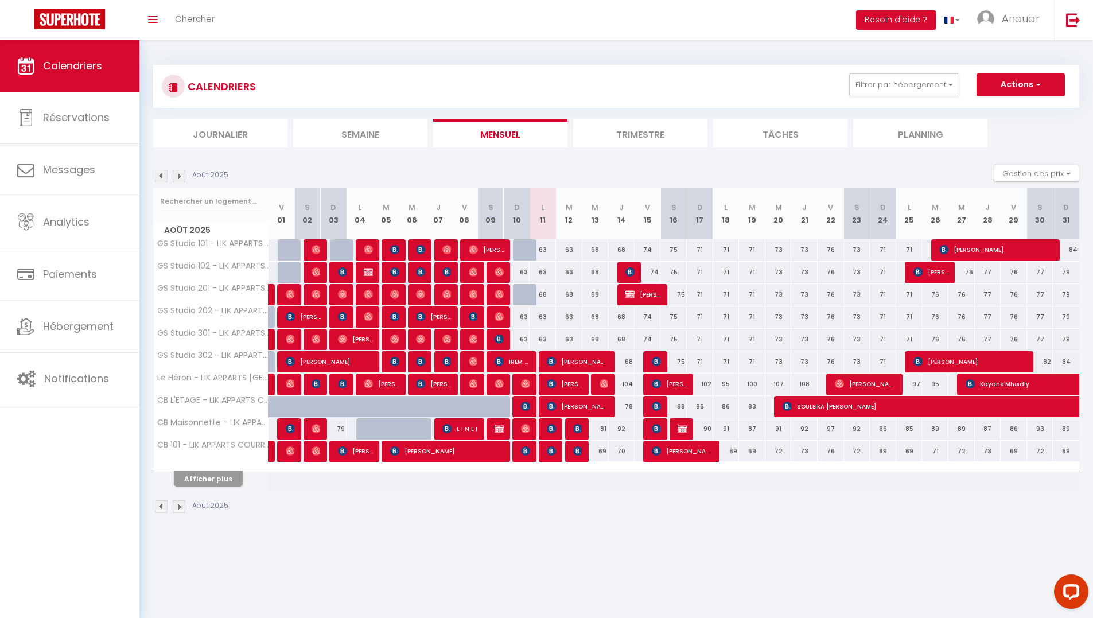
click at [181, 176] on img at bounding box center [179, 176] width 13 height 13
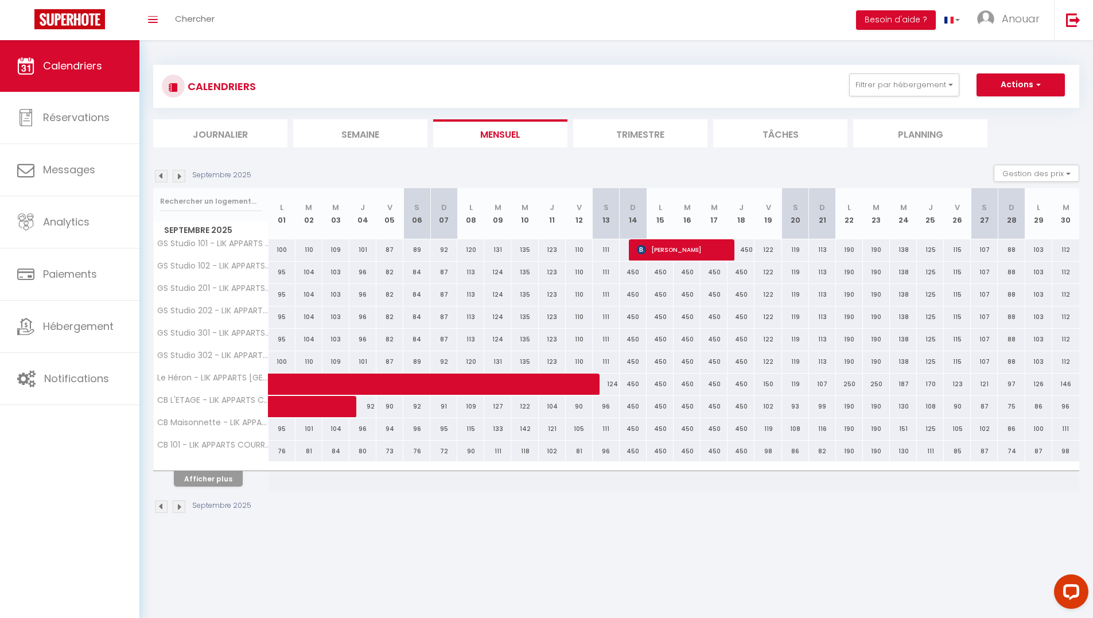
click at [178, 177] on img at bounding box center [179, 176] width 13 height 13
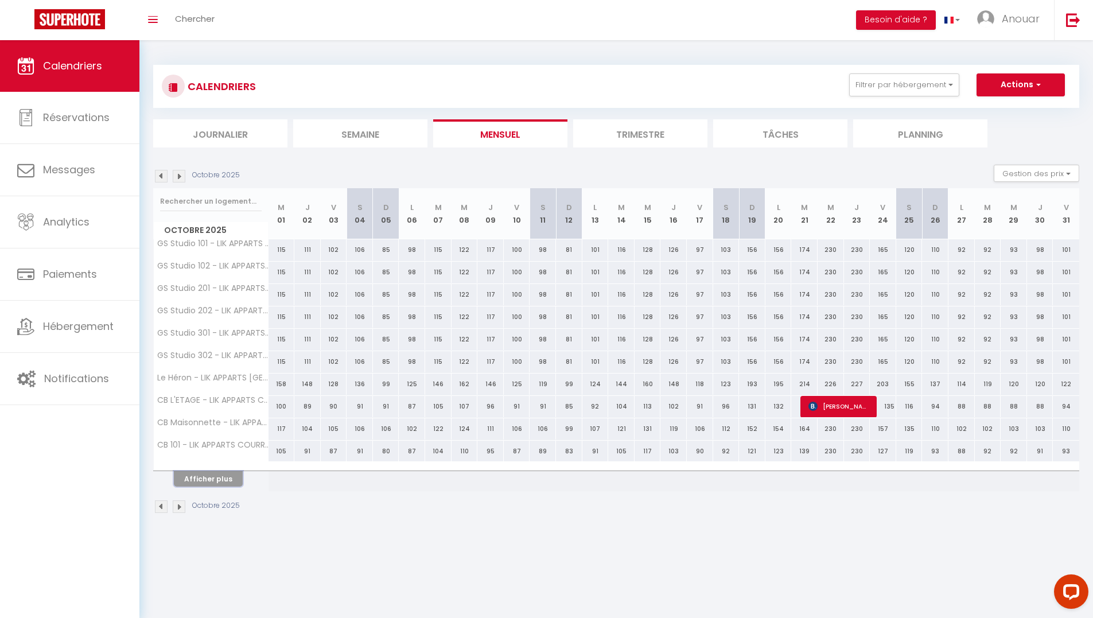
click at [214, 476] on button "Afficher plus" at bounding box center [208, 478] width 69 height 15
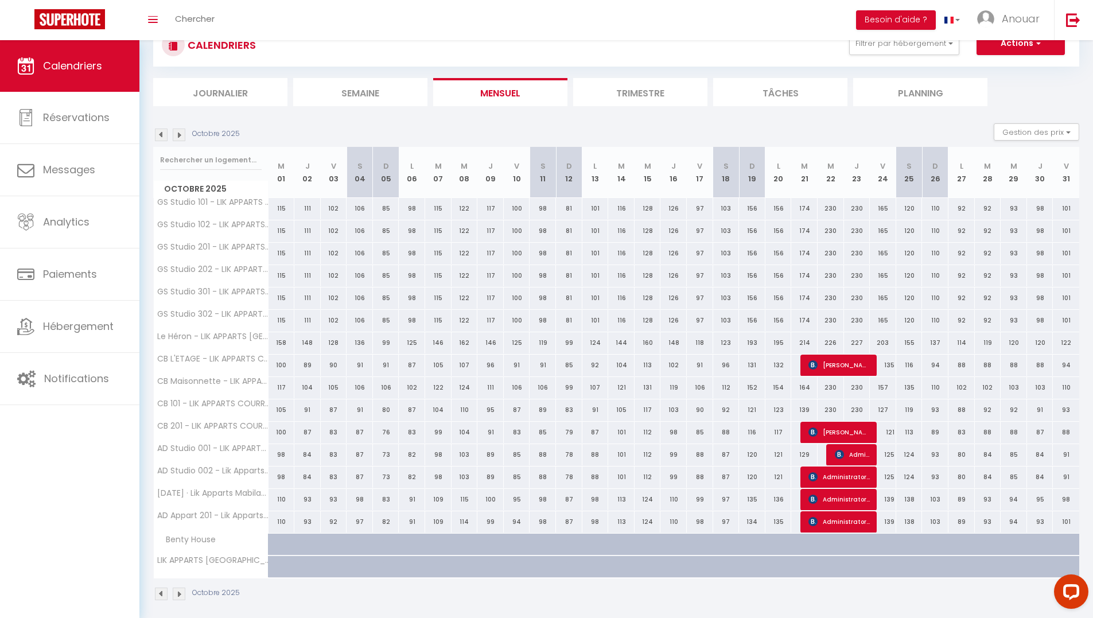
scroll to position [49, 0]
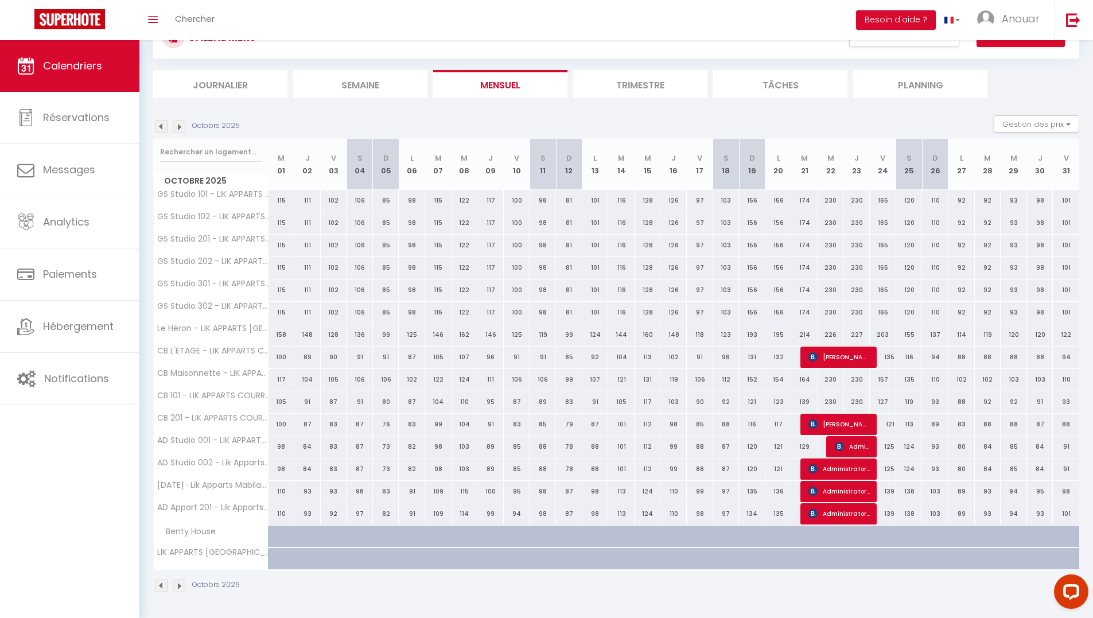
click at [159, 128] on img at bounding box center [161, 126] width 13 height 13
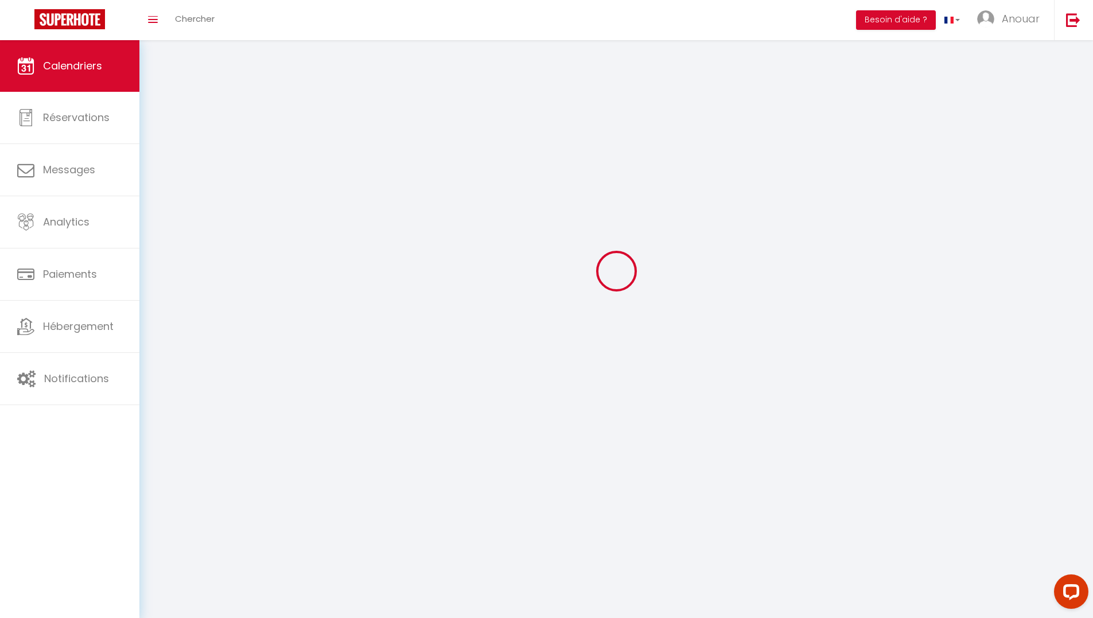
click at [159, 128] on div at bounding box center [616, 271] width 926 height 515
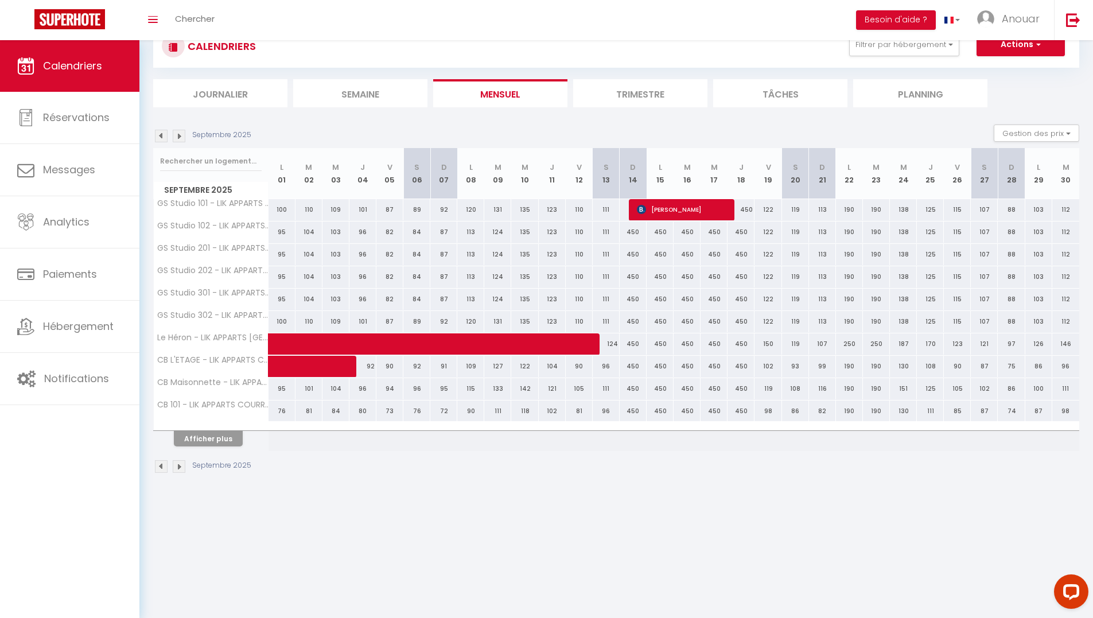
click at [161, 139] on img at bounding box center [161, 136] width 13 height 13
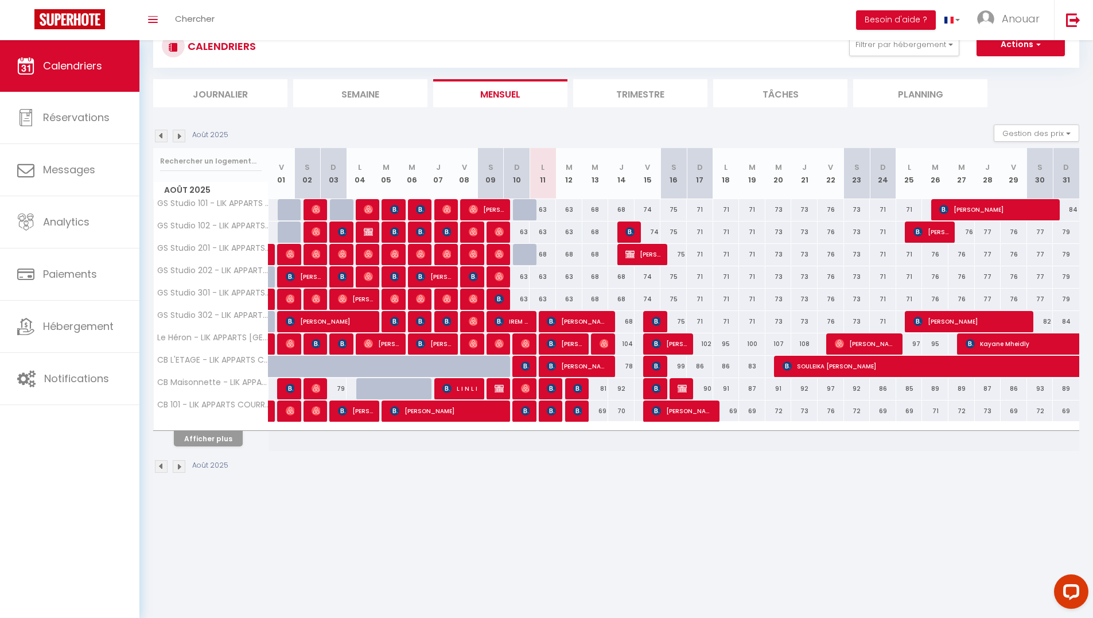
click at [214, 447] on th "Afficher plus" at bounding box center [211, 436] width 115 height 29
click at [219, 441] on button "Afficher plus" at bounding box center [208, 438] width 69 height 15
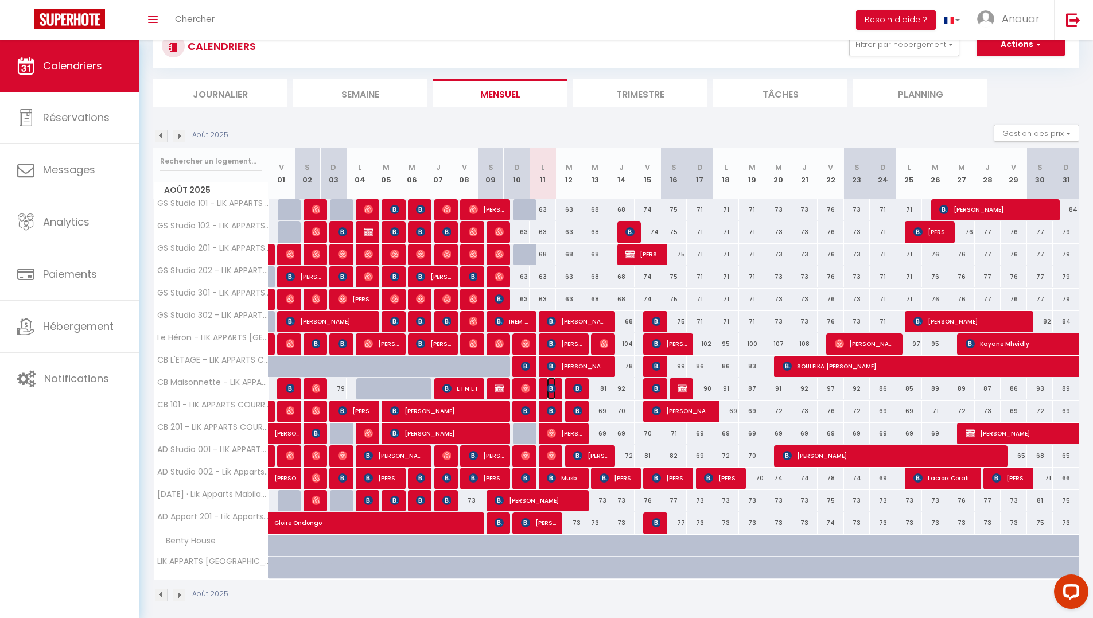
click at [548, 389] on img at bounding box center [551, 388] width 9 height 9
select select "OK"
select select "KO"
select select "0"
select select "1"
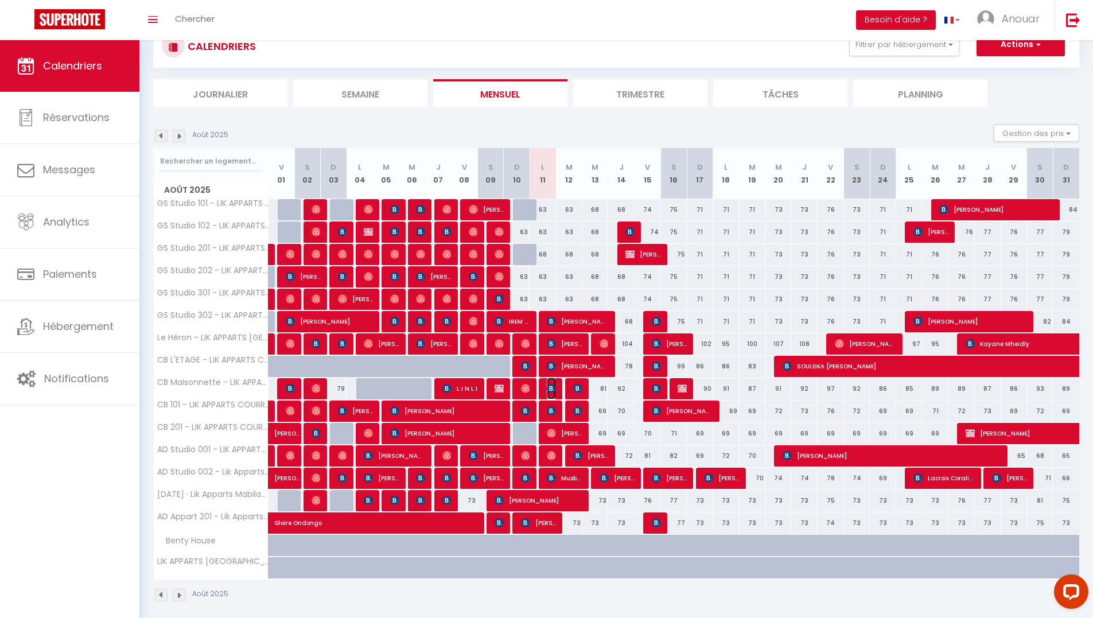
select select "1"
select select
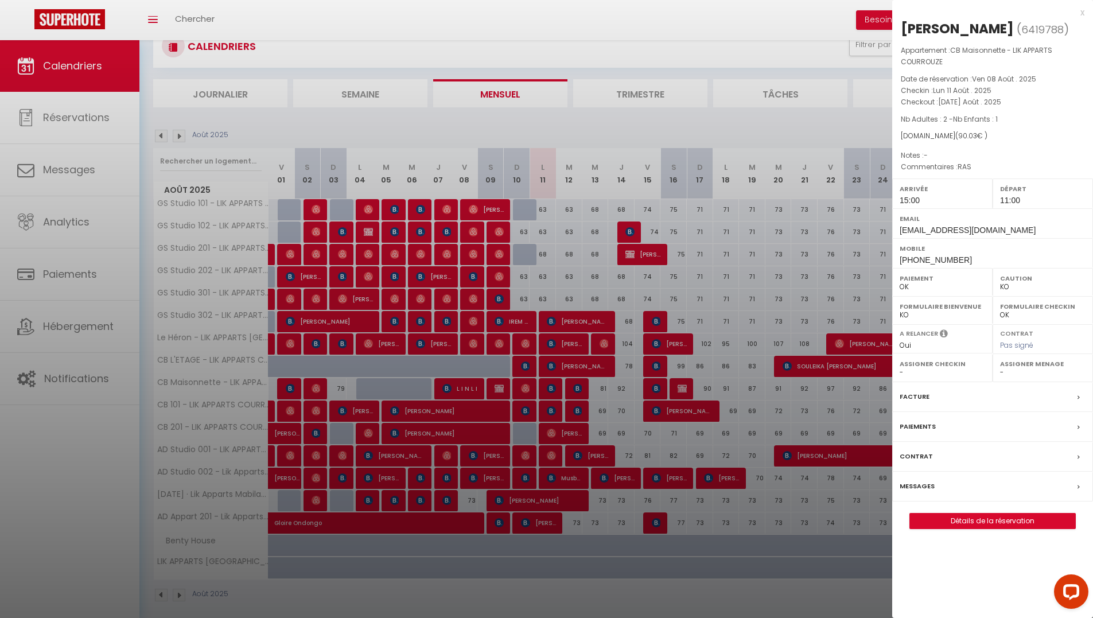
click at [579, 391] on div at bounding box center [546, 309] width 1093 height 618
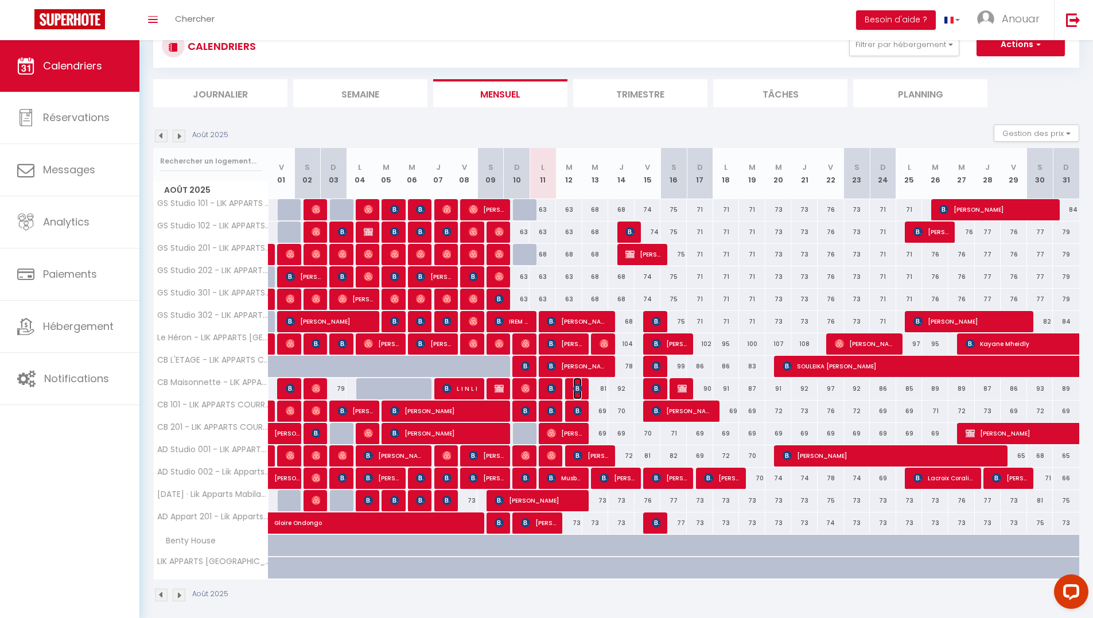
click at [579, 391] on img at bounding box center [577, 388] width 9 height 9
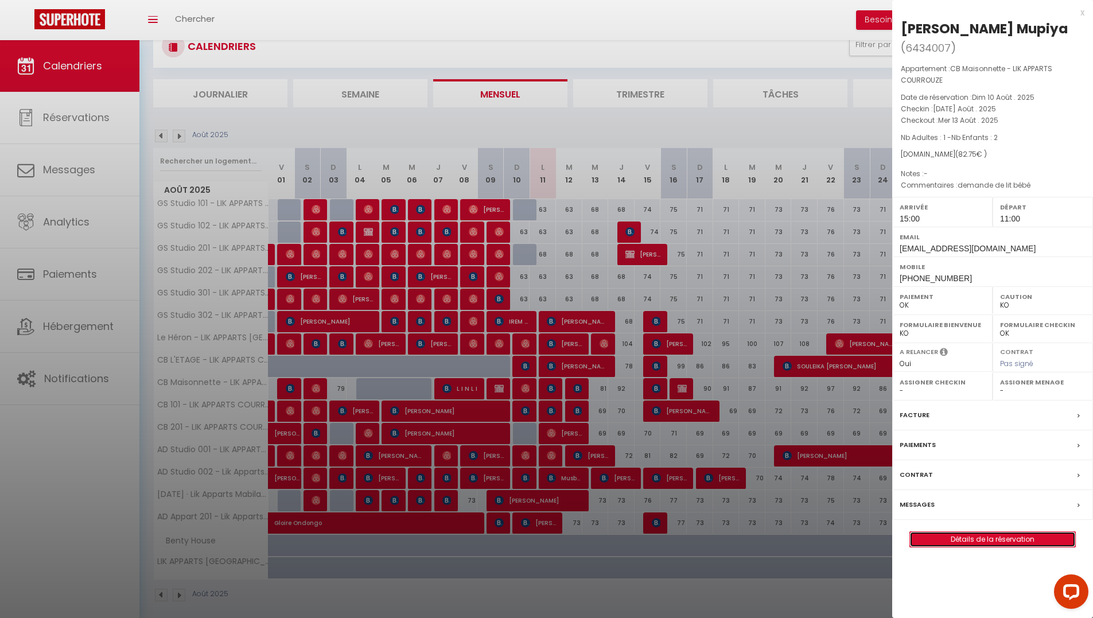
click at [962, 539] on link "Détails de la réservation" at bounding box center [992, 539] width 165 height 15
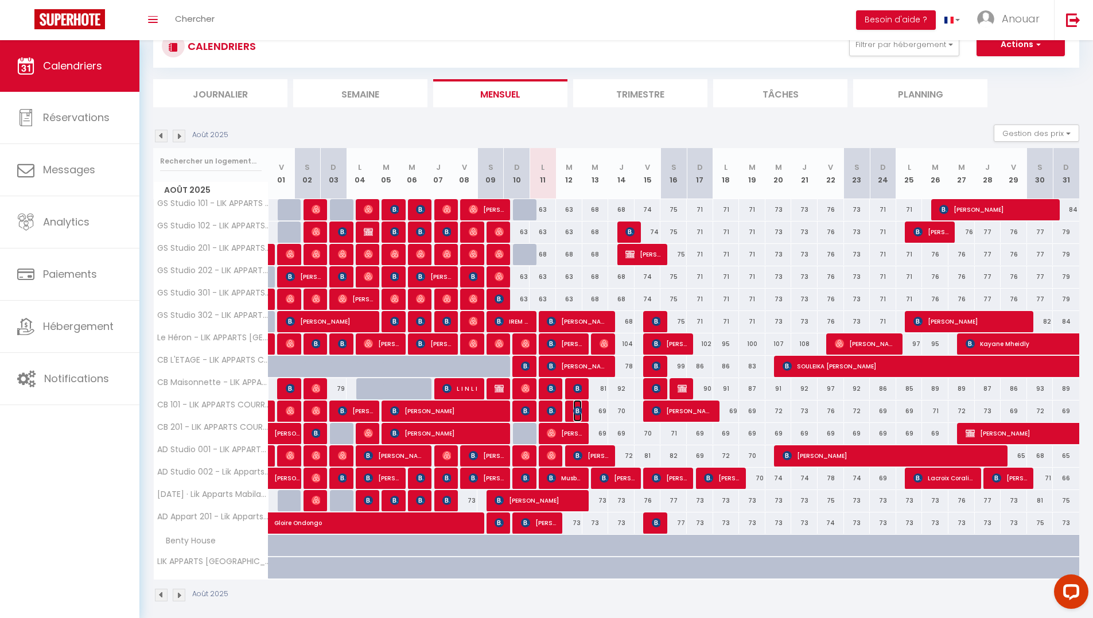
click at [580, 410] on img at bounding box center [577, 410] width 9 height 9
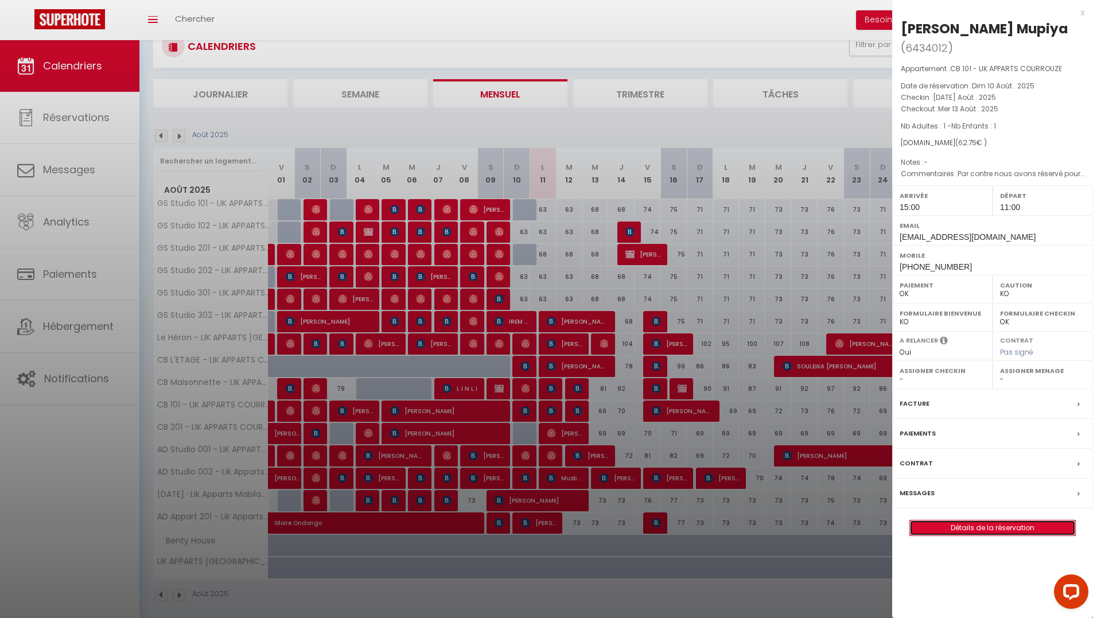
click at [1007, 529] on link "Détails de la réservation" at bounding box center [992, 527] width 165 height 15
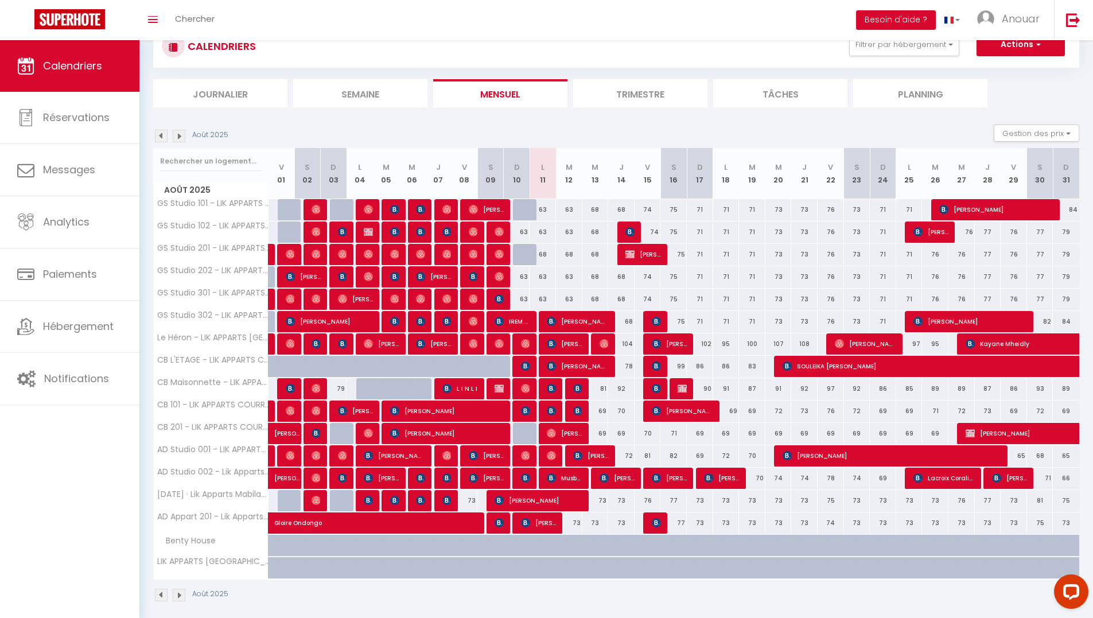
click at [527, 255] on div at bounding box center [526, 255] width 26 height 22
type input "68"
type input "Dim 10 Août 2025"
type input "Lun 11 Août 2025"
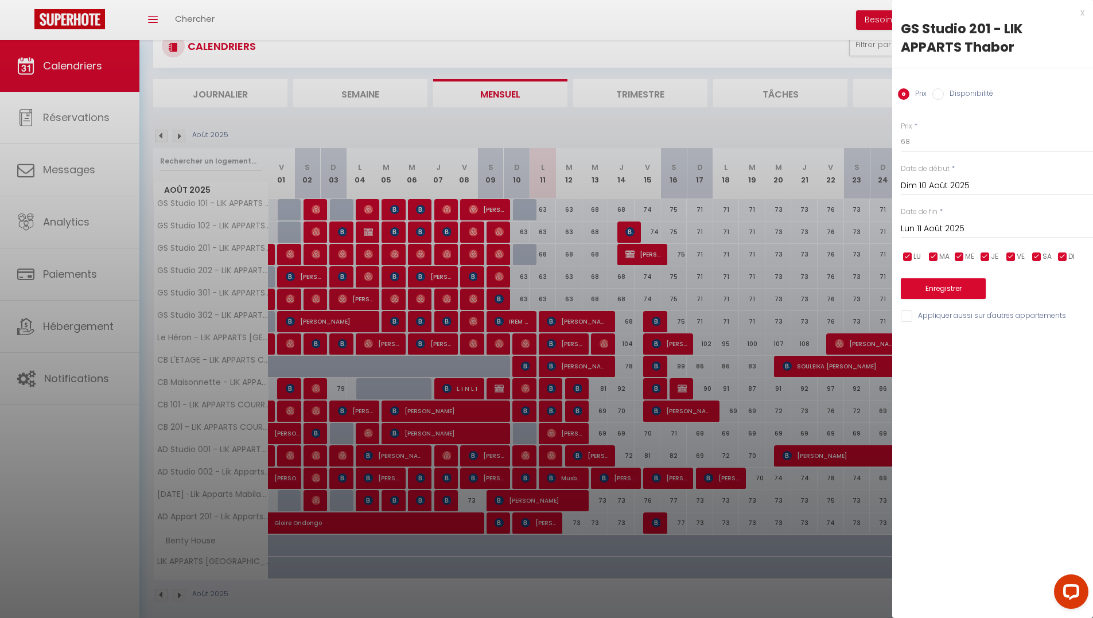
click at [753, 283] on div at bounding box center [546, 309] width 1093 height 618
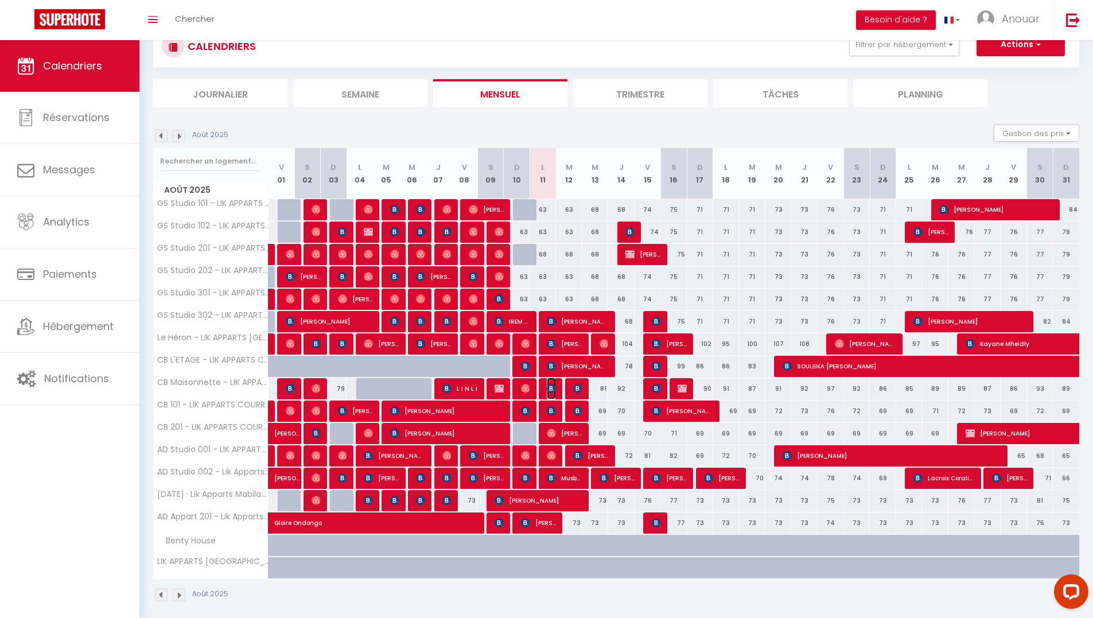
click at [554, 391] on img at bounding box center [551, 388] width 9 height 9
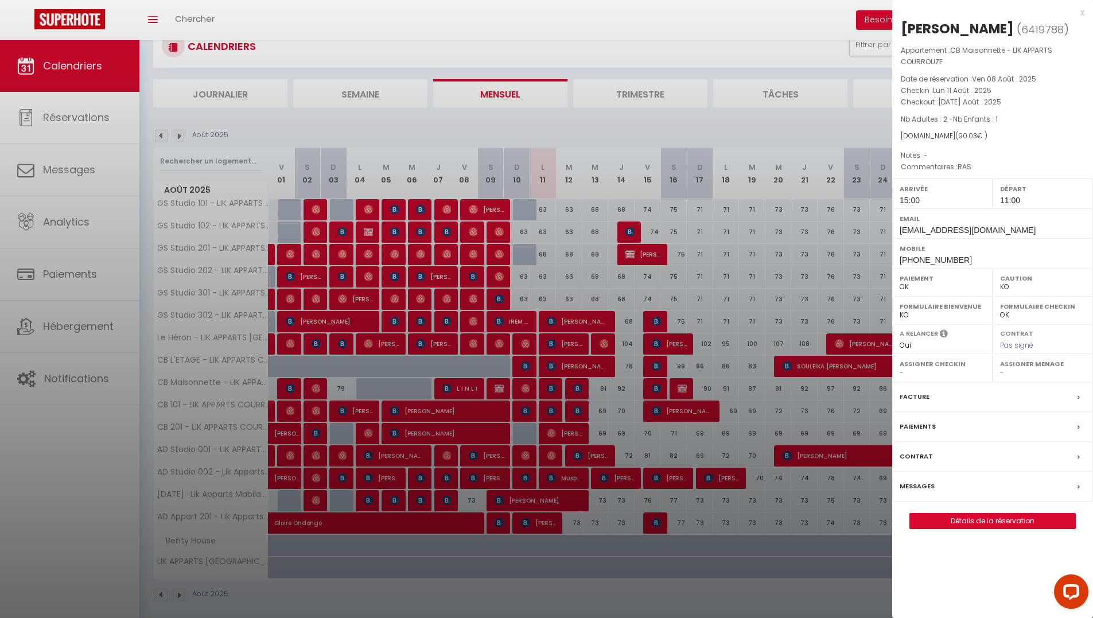
drag, startPoint x: 621, startPoint y: 393, endPoint x: 513, endPoint y: 392, distance: 108.4
click at [621, 393] on div at bounding box center [546, 309] width 1093 height 618
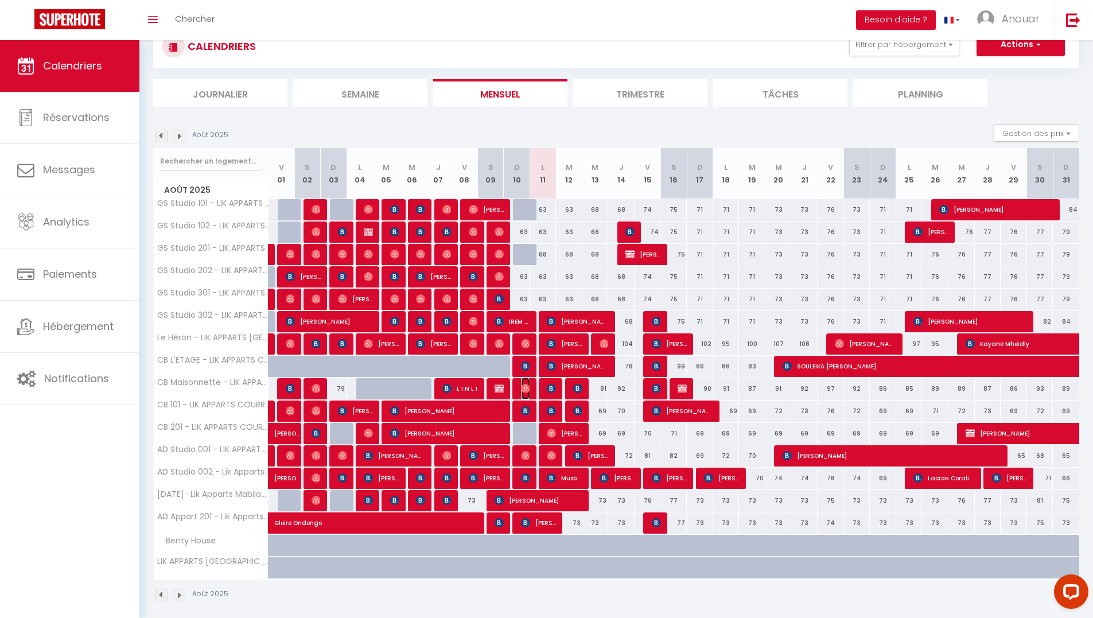
click at [523, 389] on img at bounding box center [525, 388] width 9 height 9
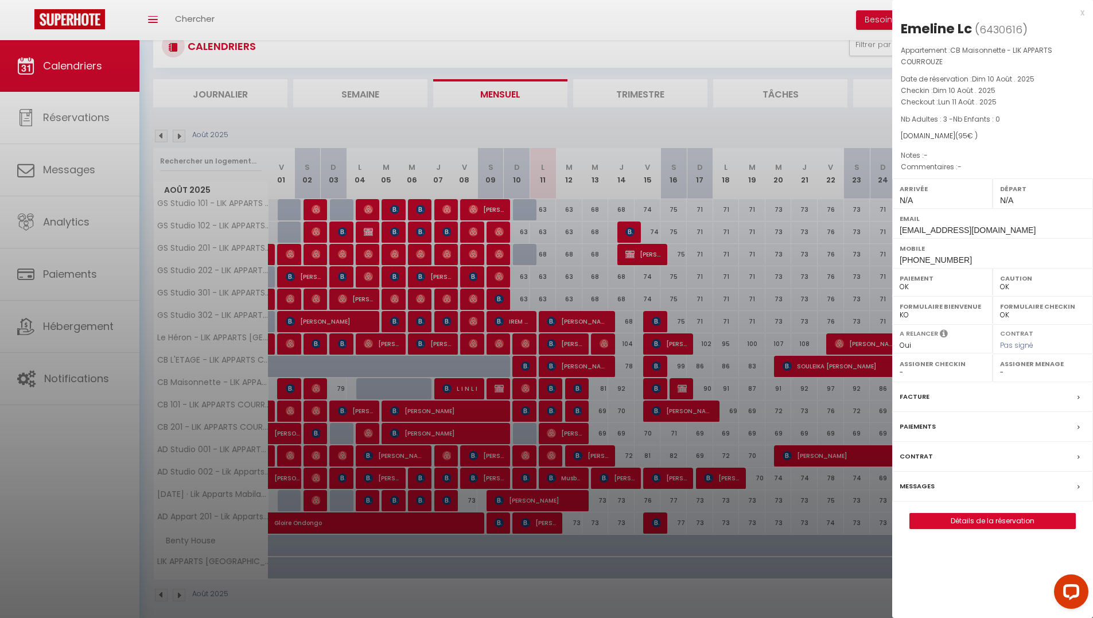
click at [600, 417] on div at bounding box center [546, 309] width 1093 height 618
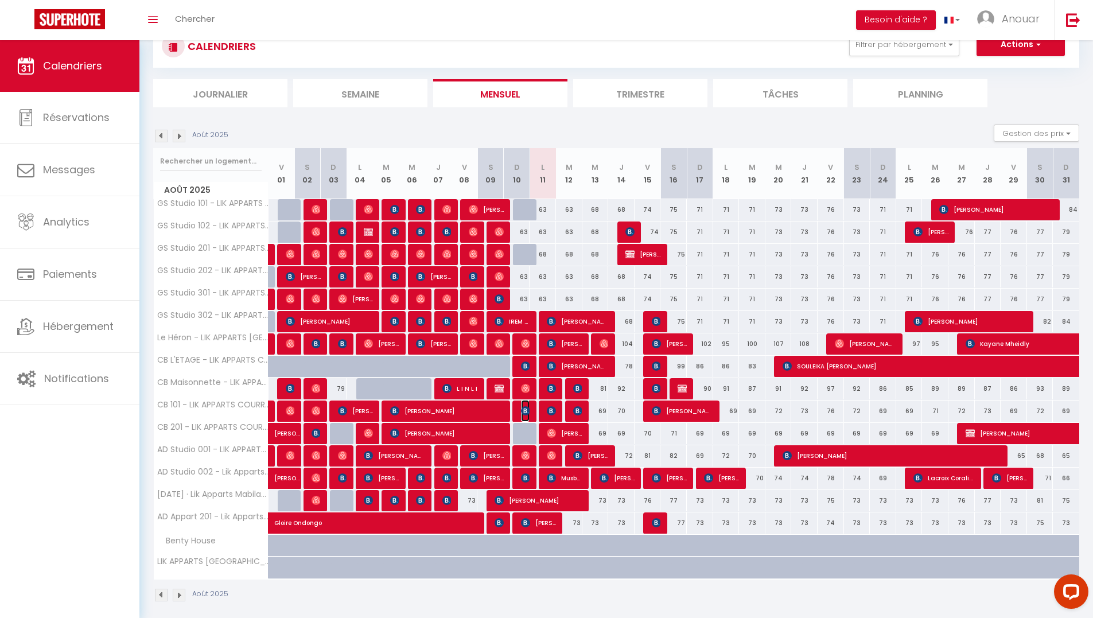
click at [529, 410] on img at bounding box center [525, 410] width 9 height 9
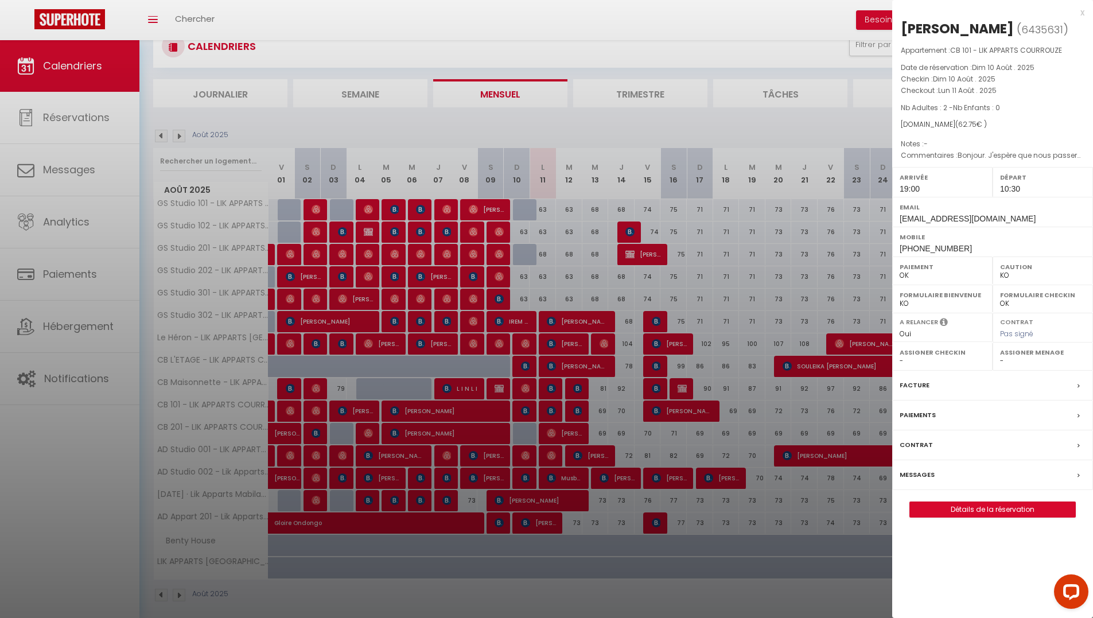
drag, startPoint x: 646, startPoint y: 419, endPoint x: 580, endPoint y: 445, distance: 70.1
click at [645, 420] on div at bounding box center [546, 309] width 1093 height 618
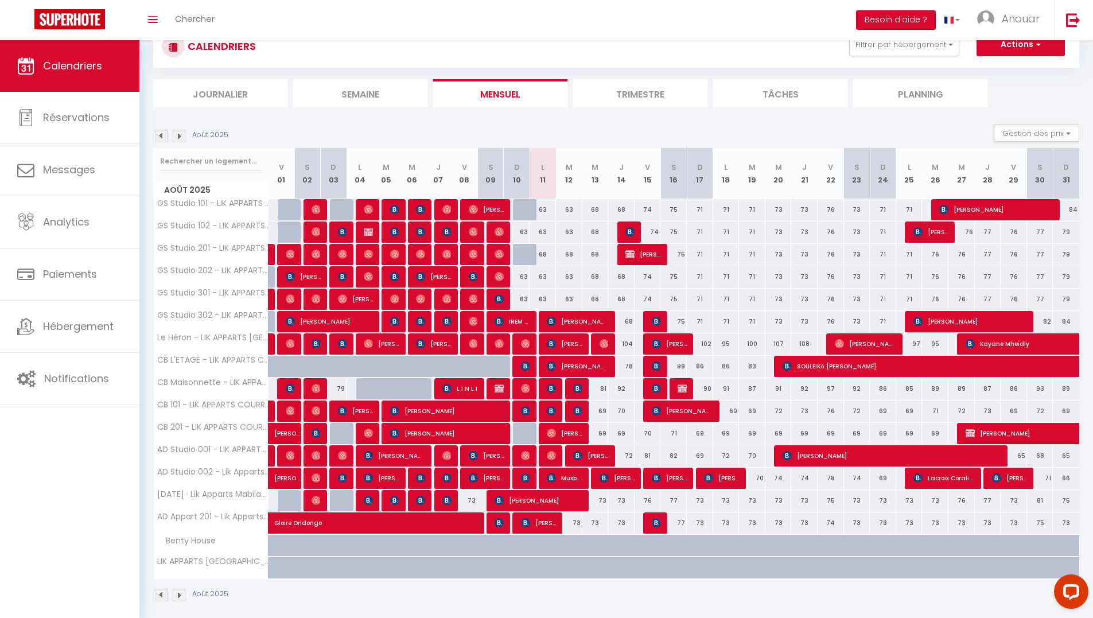
click at [528, 439] on div at bounding box center [526, 434] width 26 height 22
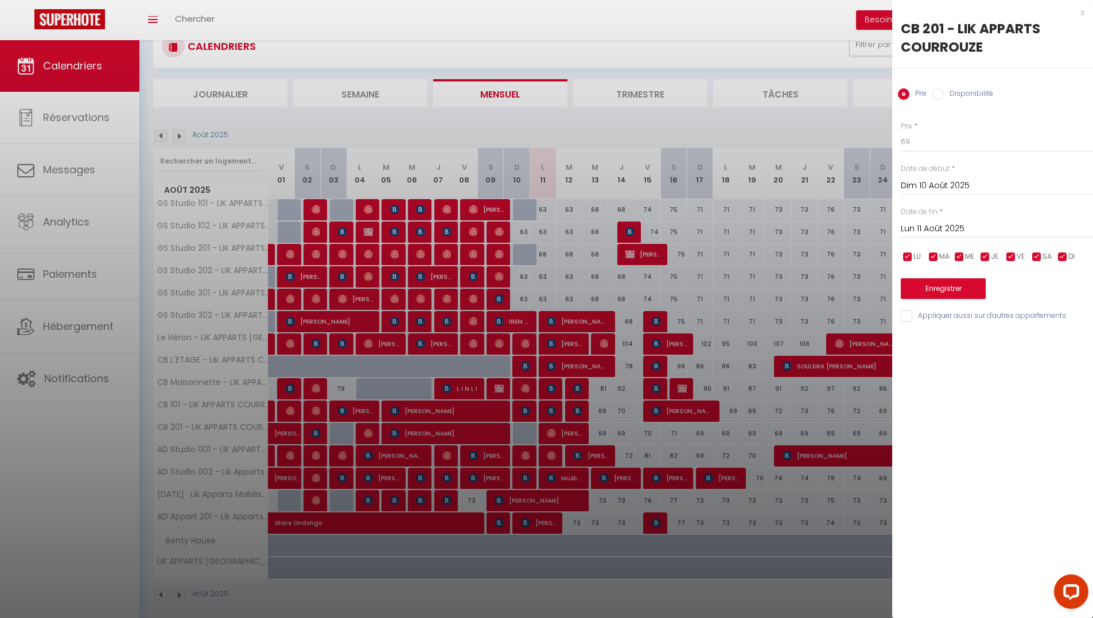
click at [767, 259] on div at bounding box center [546, 309] width 1093 height 618
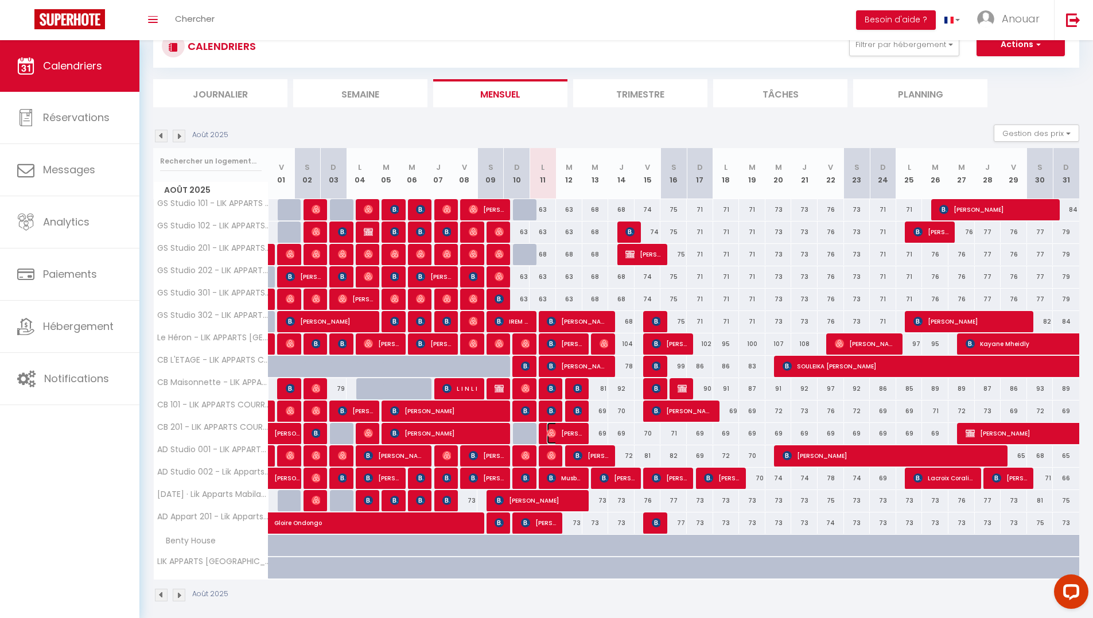
click at [549, 437] on img at bounding box center [551, 432] width 9 height 9
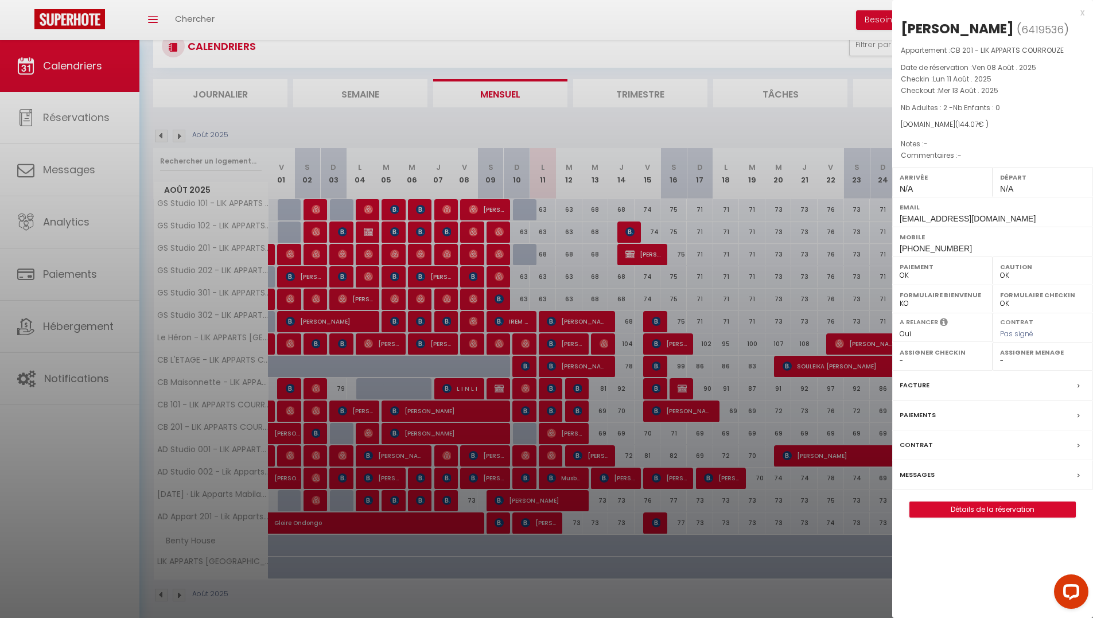
click at [1083, 15] on div "x" at bounding box center [988, 13] width 192 height 14
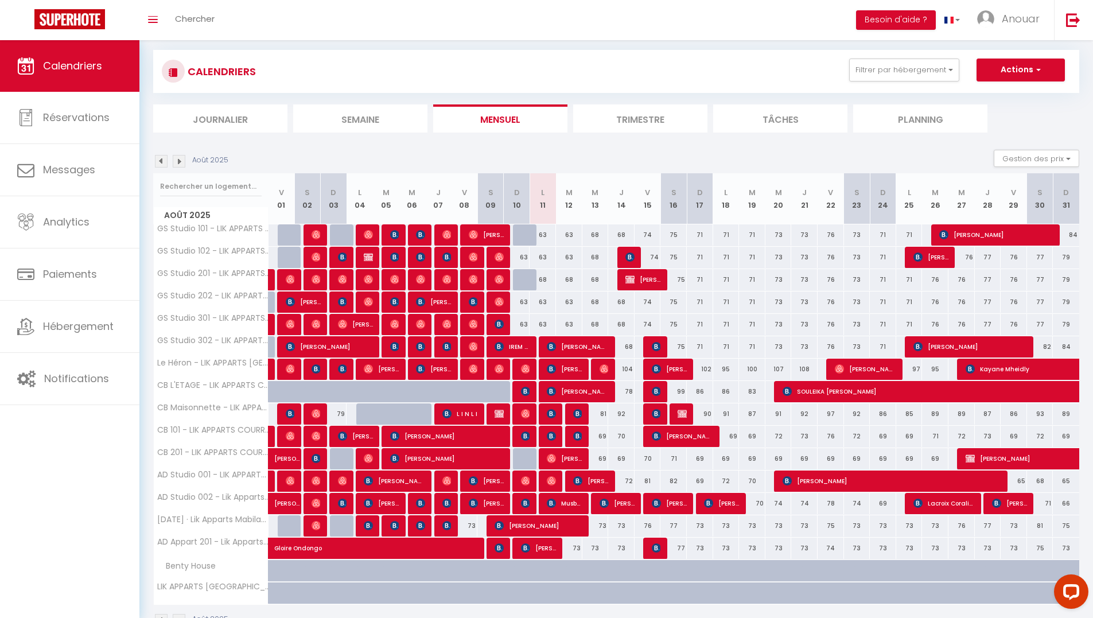
scroll to position [0, 0]
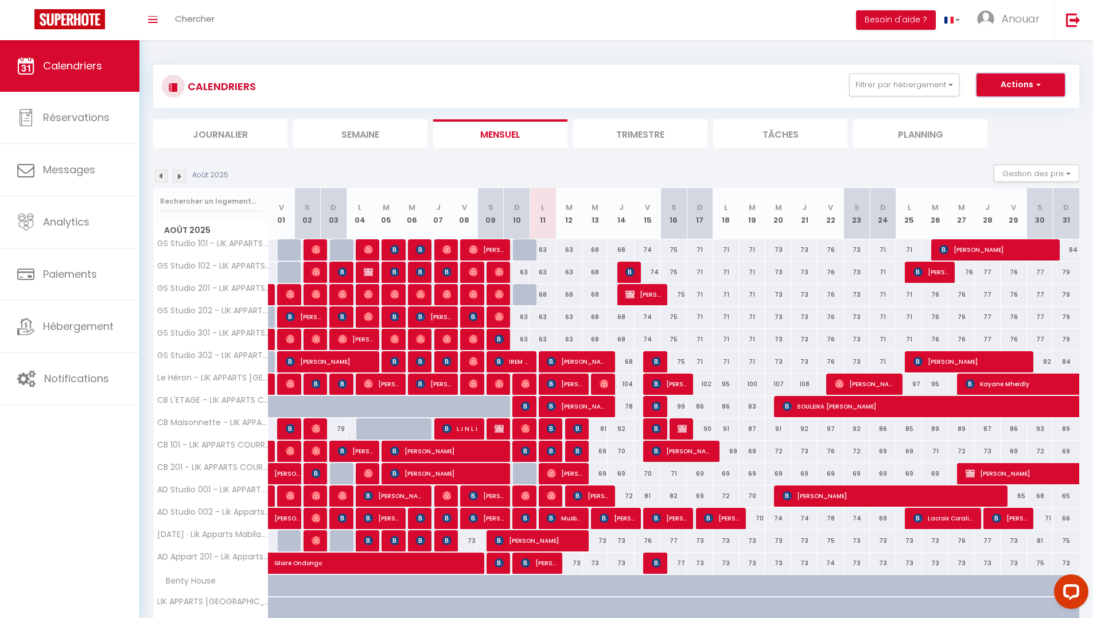
click at [1028, 88] on button "Actions" at bounding box center [1020, 84] width 88 height 23
drag, startPoint x: 773, startPoint y: 52, endPoint x: 961, endPoint y: 57, distance: 188.2
click at [773, 51] on div "CALENDRIERS Filtrer par hébergement SULTANE Le Héron - LIK APPARTS RENNES GARE …" at bounding box center [615, 353] width 953 height 627
click at [904, 18] on button "Besoin d'aide ?" at bounding box center [896, 20] width 80 height 20
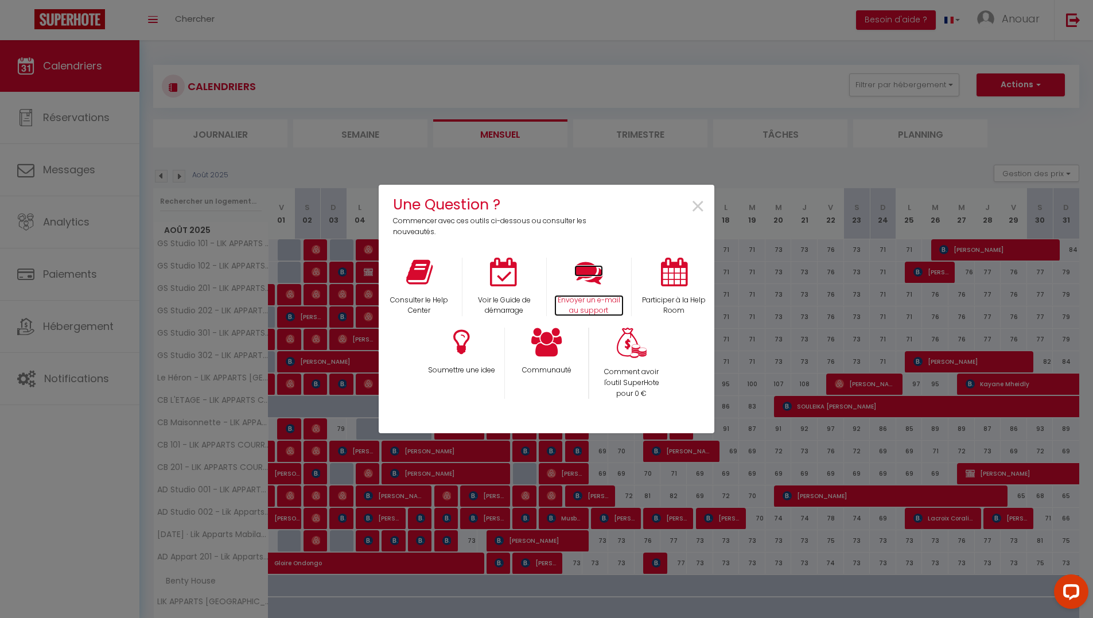
click at [586, 280] on icon at bounding box center [588, 272] width 29 height 29
click at [694, 209] on span "×" at bounding box center [697, 207] width 15 height 36
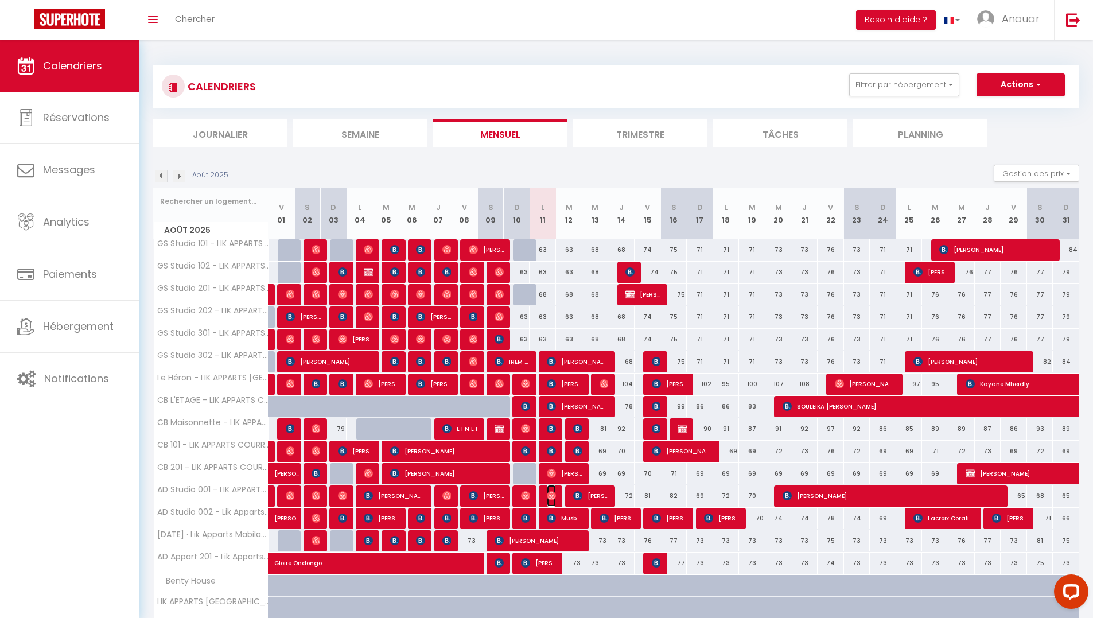
click at [552, 498] on img at bounding box center [551, 495] width 9 height 9
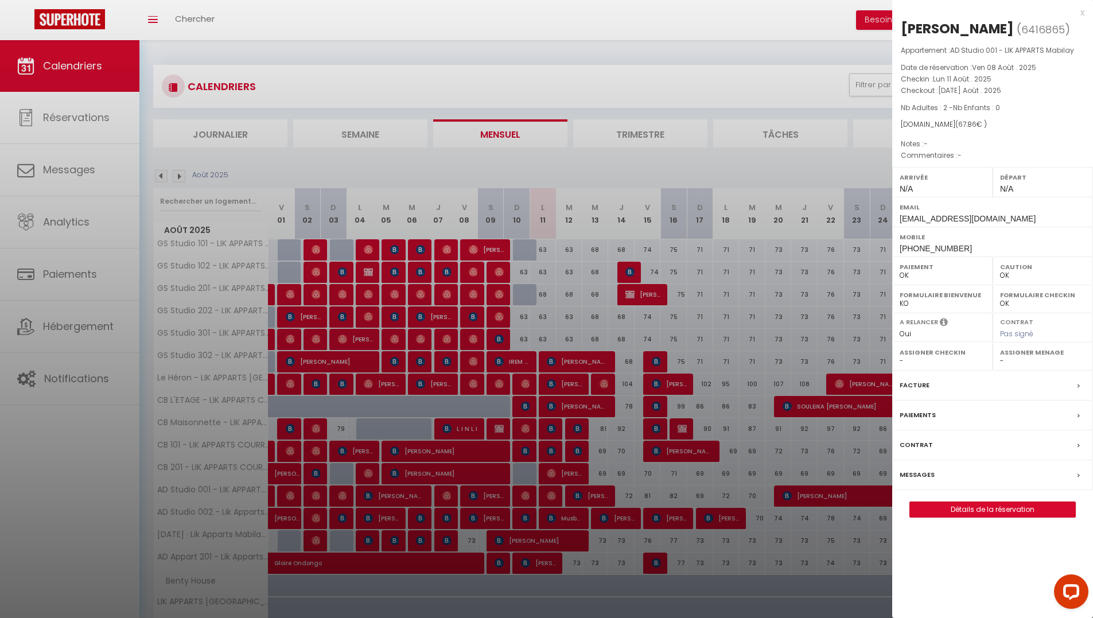
click at [603, 465] on div at bounding box center [546, 309] width 1093 height 618
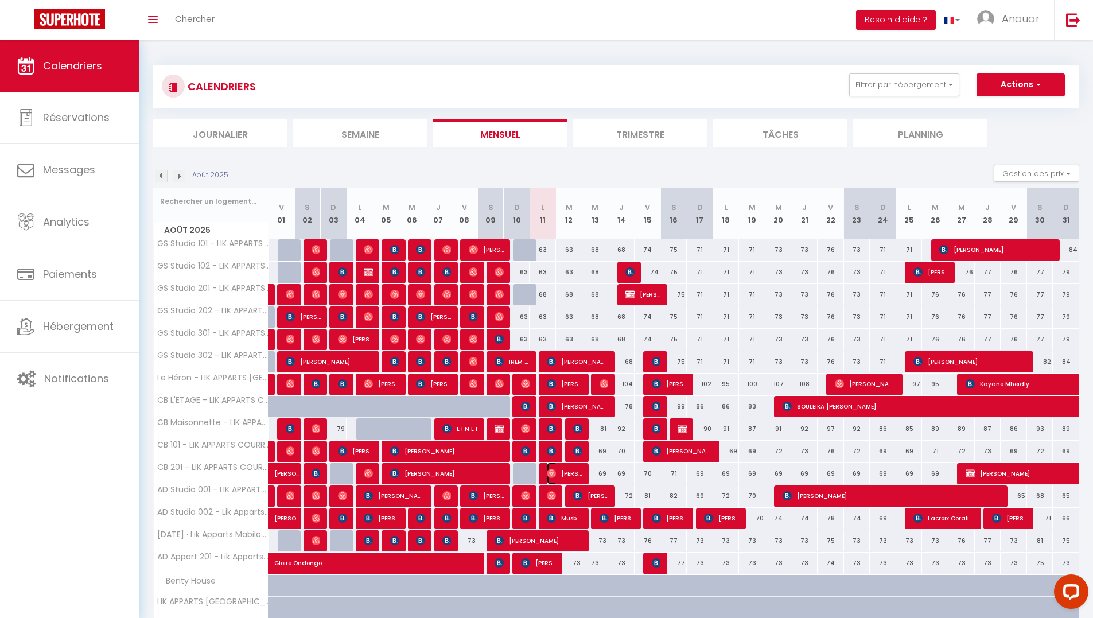
click at [556, 470] on img at bounding box center [551, 473] width 9 height 9
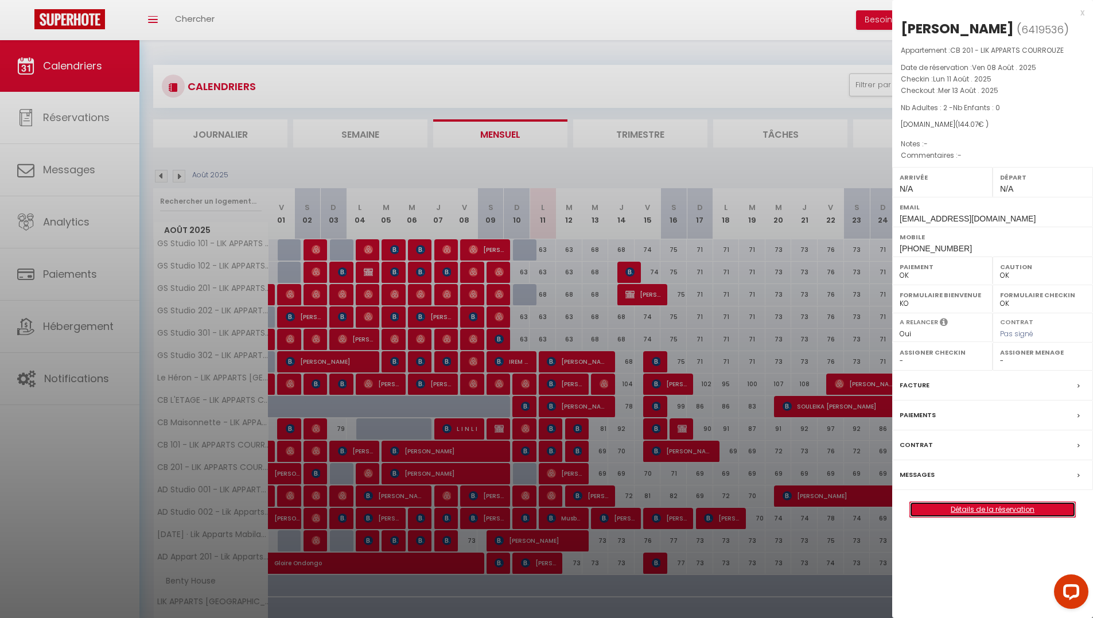
drag, startPoint x: 1000, startPoint y: 510, endPoint x: 945, endPoint y: 486, distance: 60.1
click at [1000, 511] on link "Détails de la réservation" at bounding box center [992, 509] width 165 height 15
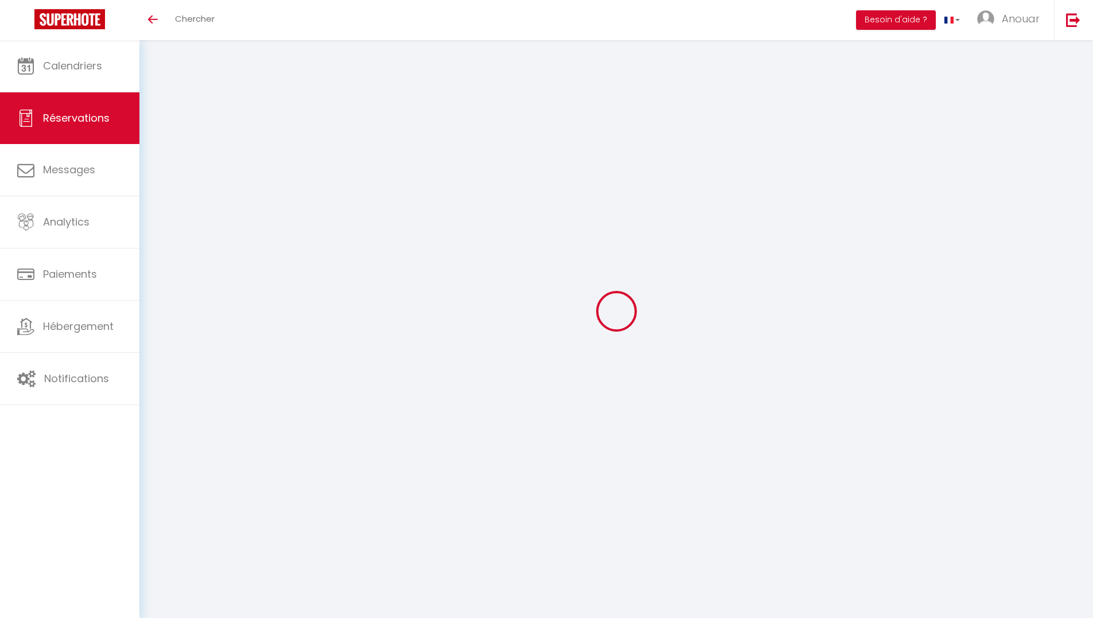
select select
checkbox input "false"
select select
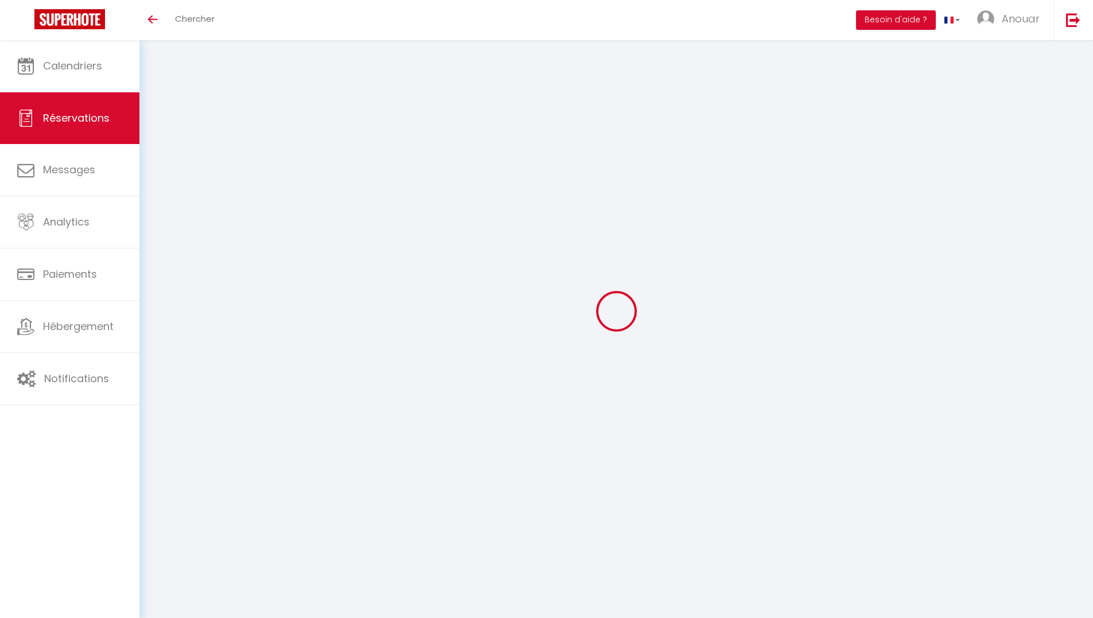
checkbox input "false"
type textarea "Approximate time of arrival: between 14:00 and 15:00"
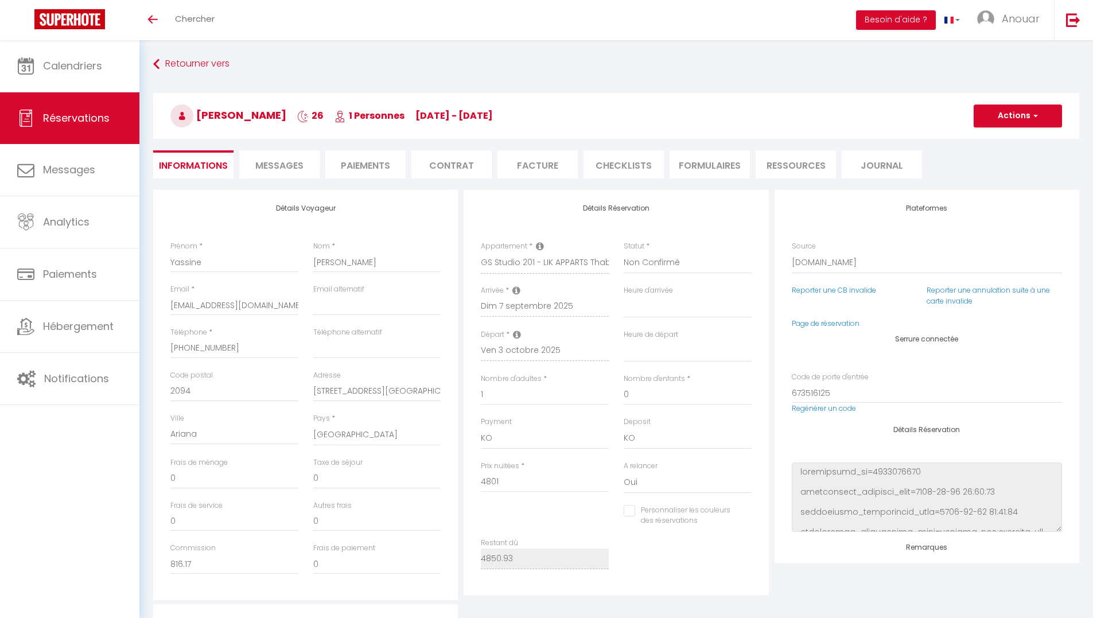
type input "49.93"
select select
checkbox input "false"
select select
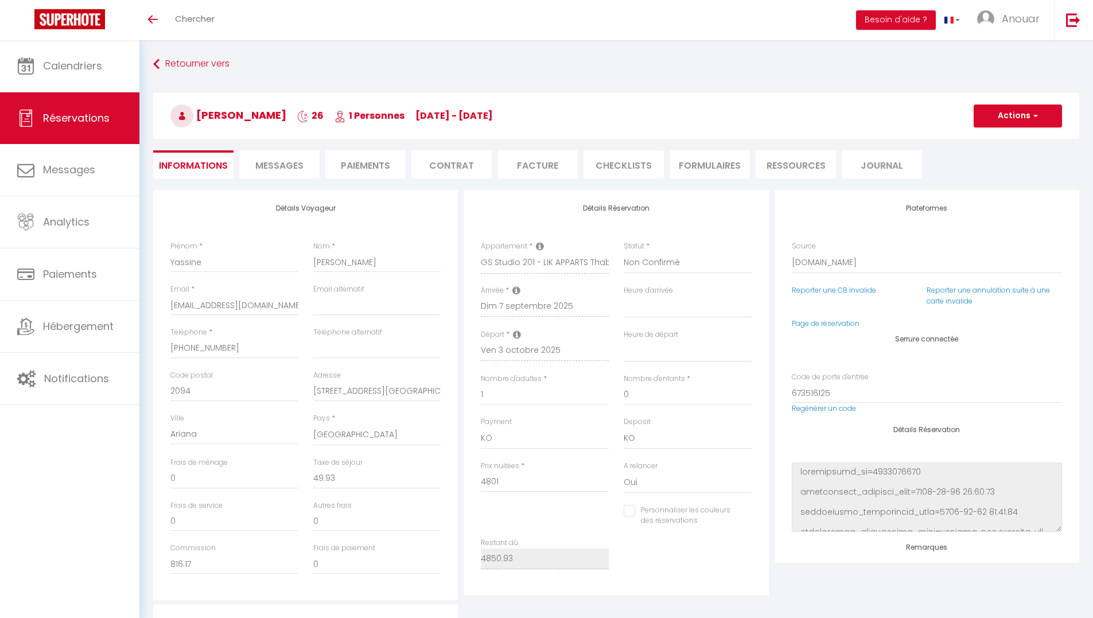
select select
click at [846, 323] on link "Page de réservation" at bounding box center [826, 323] width 68 height 10
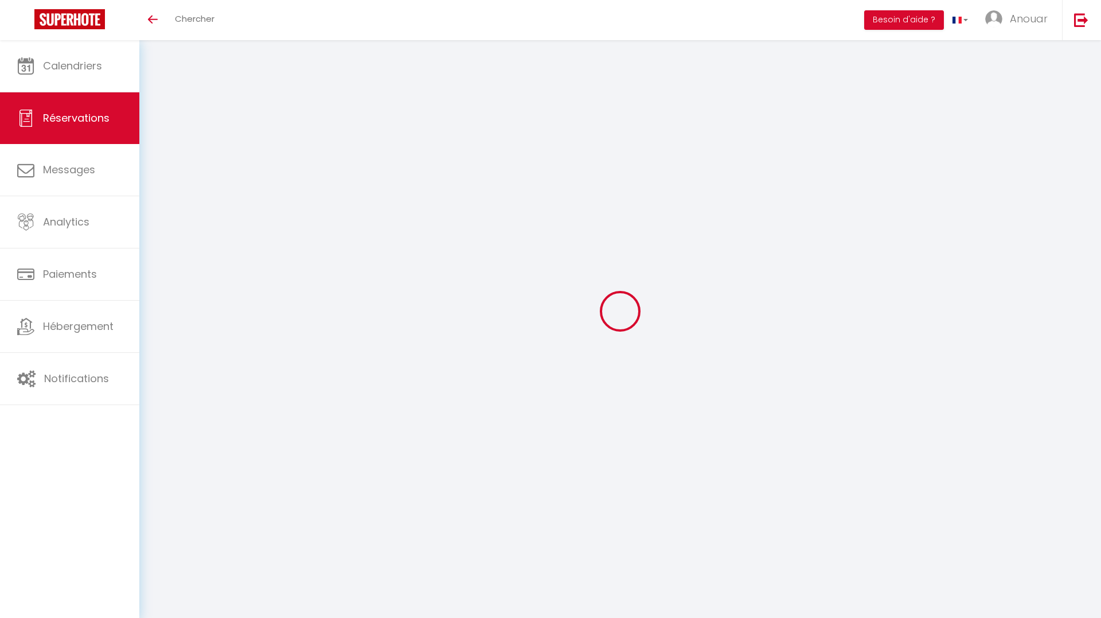
type input "SOULEIKA HOUSSEIN"
type input "AHMED"
type input "sahmed.510354@guest.booking.com"
type input "+25377031958"
type input "66000"
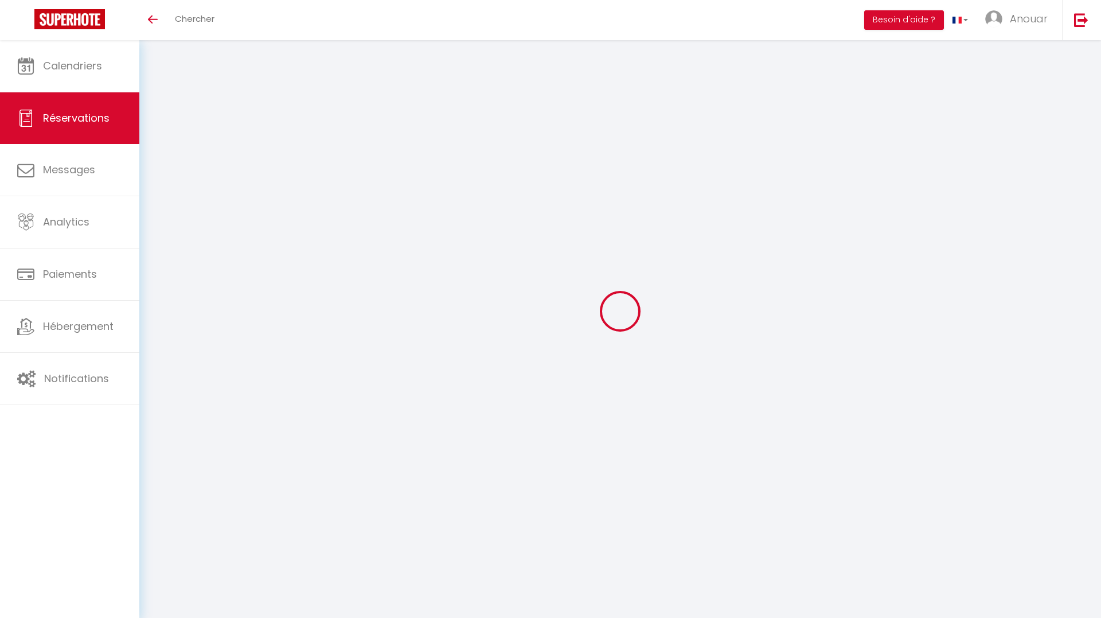
type input "[GEOGRAPHIC_DATA]"
select select "DJ"
type input "217.41"
select select "5830"
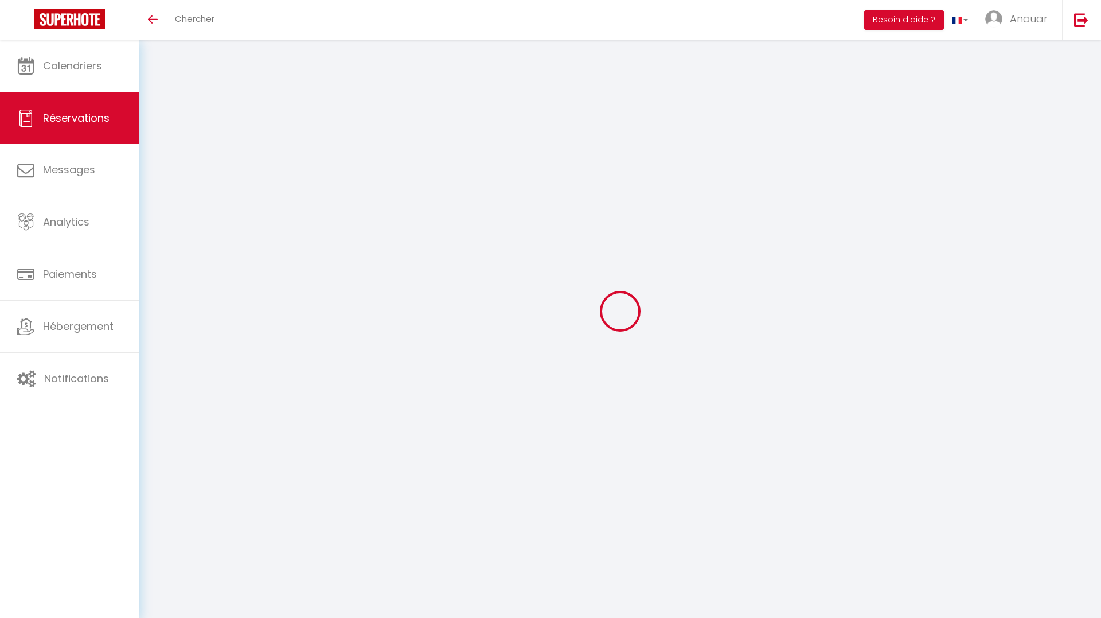
select select "2"
select select
type input "1"
type input "2"
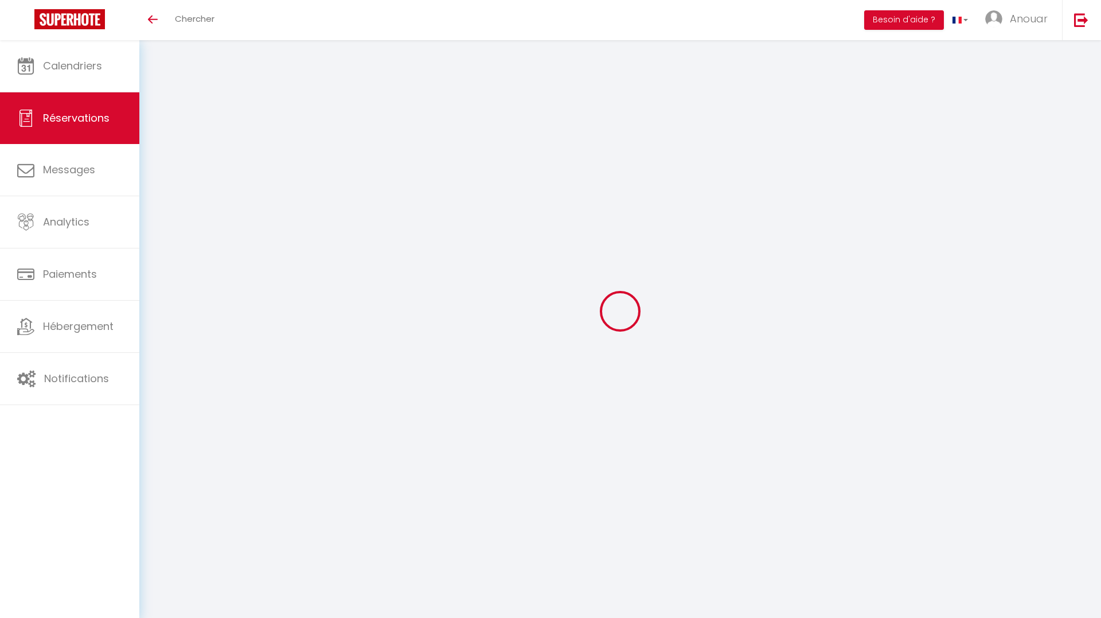
select select "10"
select select
type input "1278.9"
checkbox input "false"
type input "1292.2"
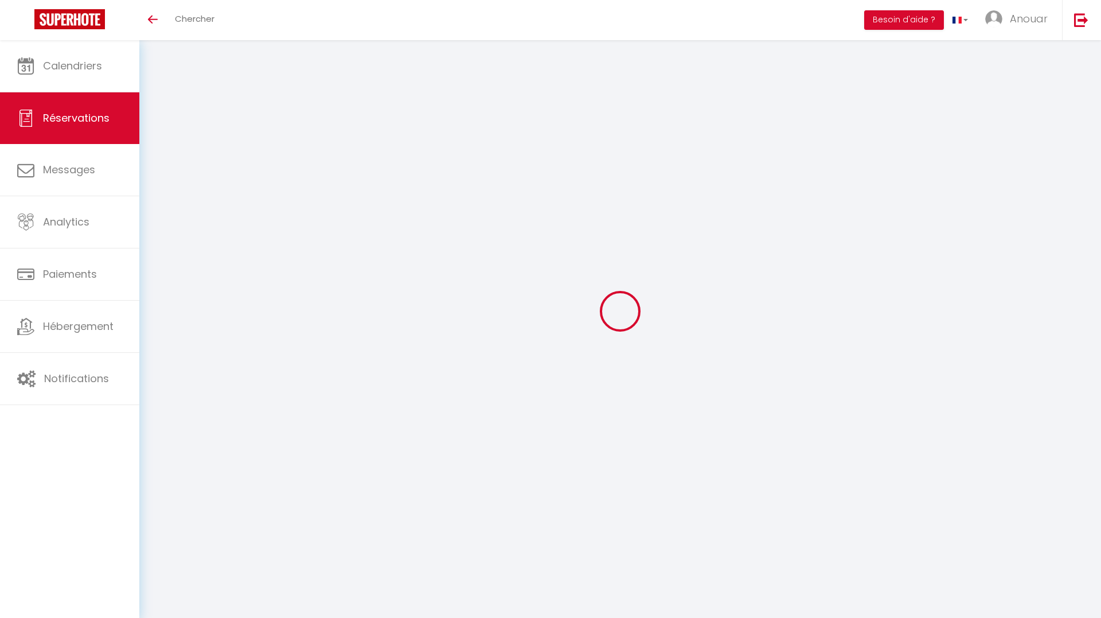
select select "2"
type input "0"
select select
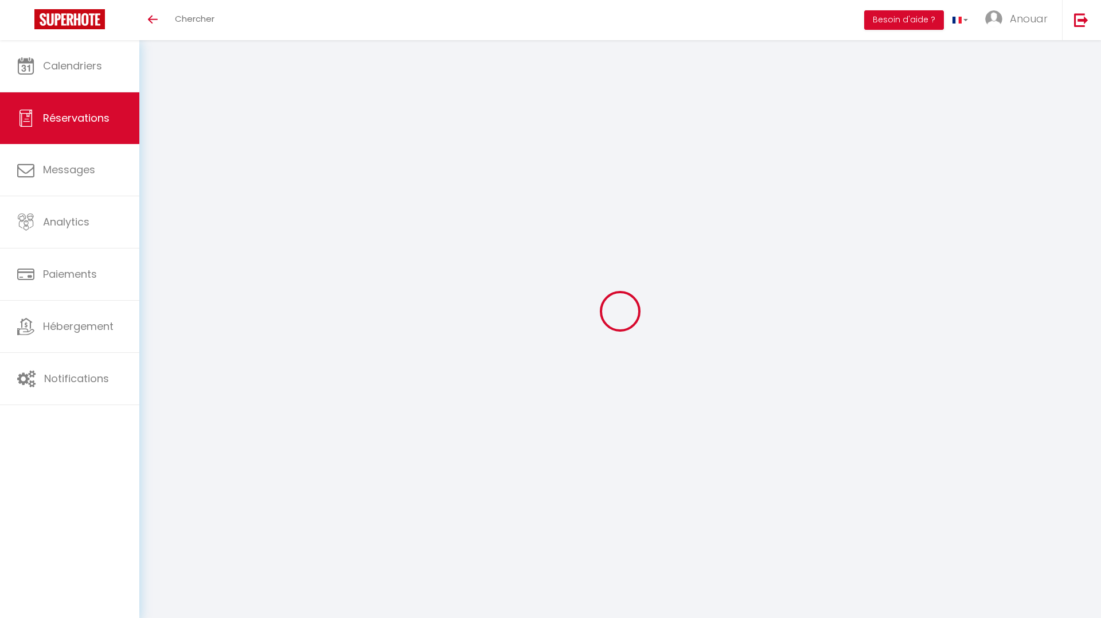
select select
select select "14"
checkbox input "false"
select select
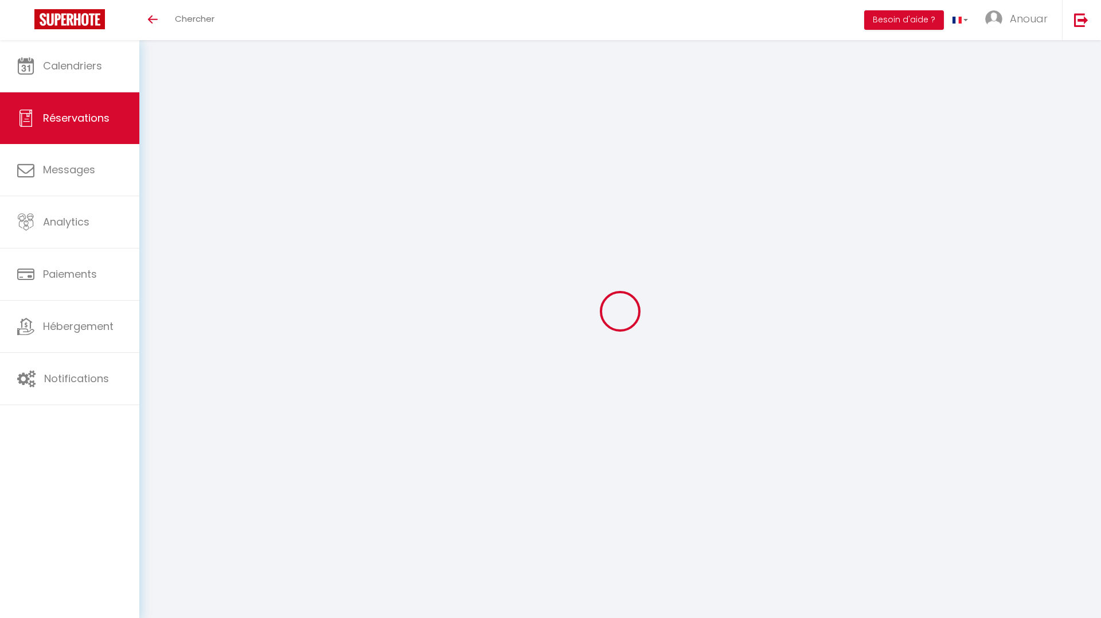
checkbox input "false"
select select
checkbox input "false"
type textarea "Approximate time of arrival: between 17:00 and 18:00"
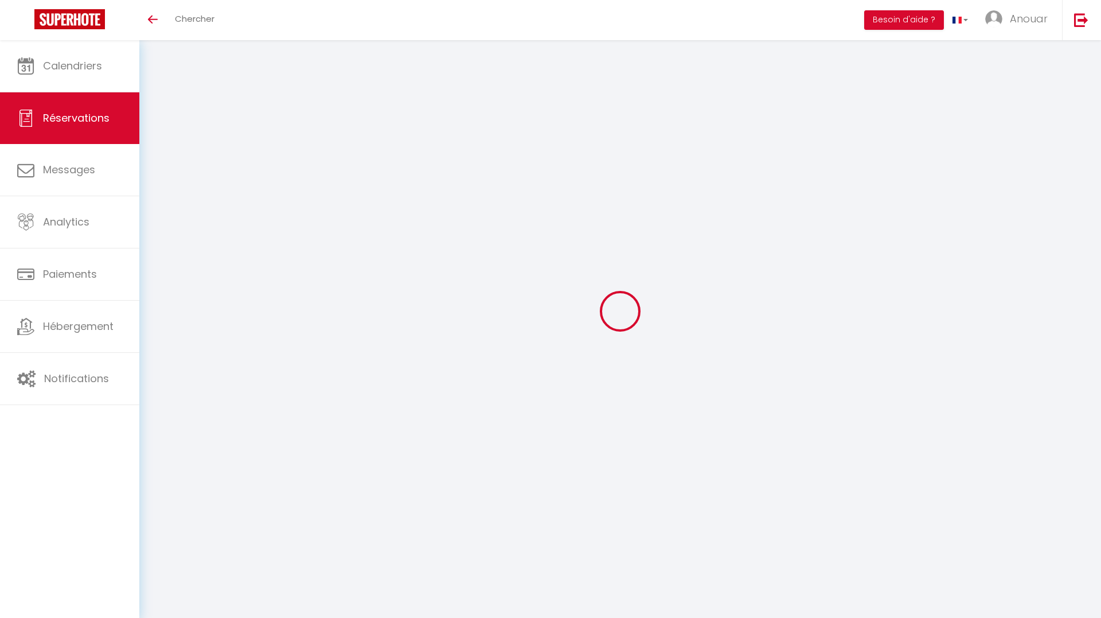
type input "13.3"
select select
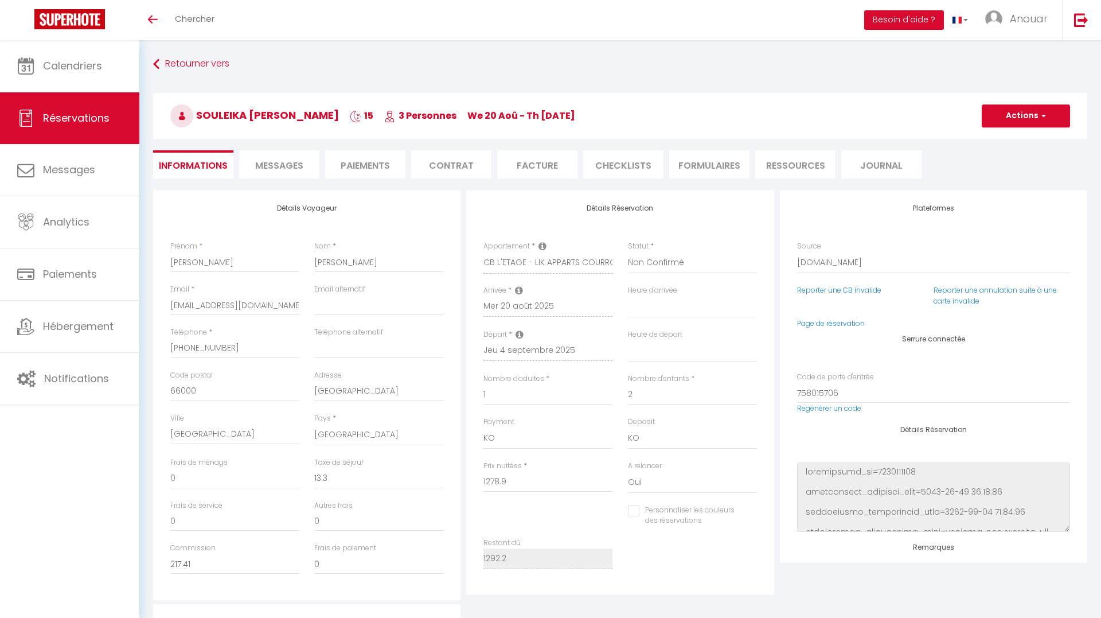
checkbox input "false"
select select
click at [824, 321] on link "Page de réservation" at bounding box center [826, 323] width 68 height 10
click at [839, 290] on link "Reporter une CB invalide" at bounding box center [834, 290] width 84 height 10
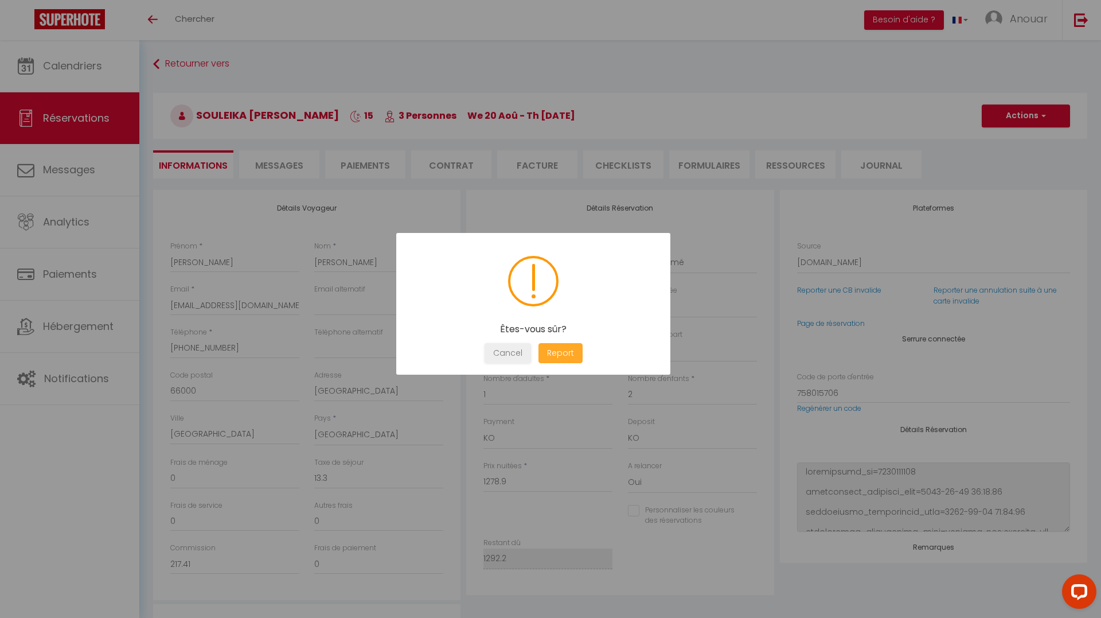
click at [571, 351] on button "Report" at bounding box center [561, 353] width 44 height 20
drag, startPoint x: 523, startPoint y: 353, endPoint x: 513, endPoint y: 321, distance: 34.1
click at [523, 353] on button "OK" at bounding box center [533, 353] width 29 height 20
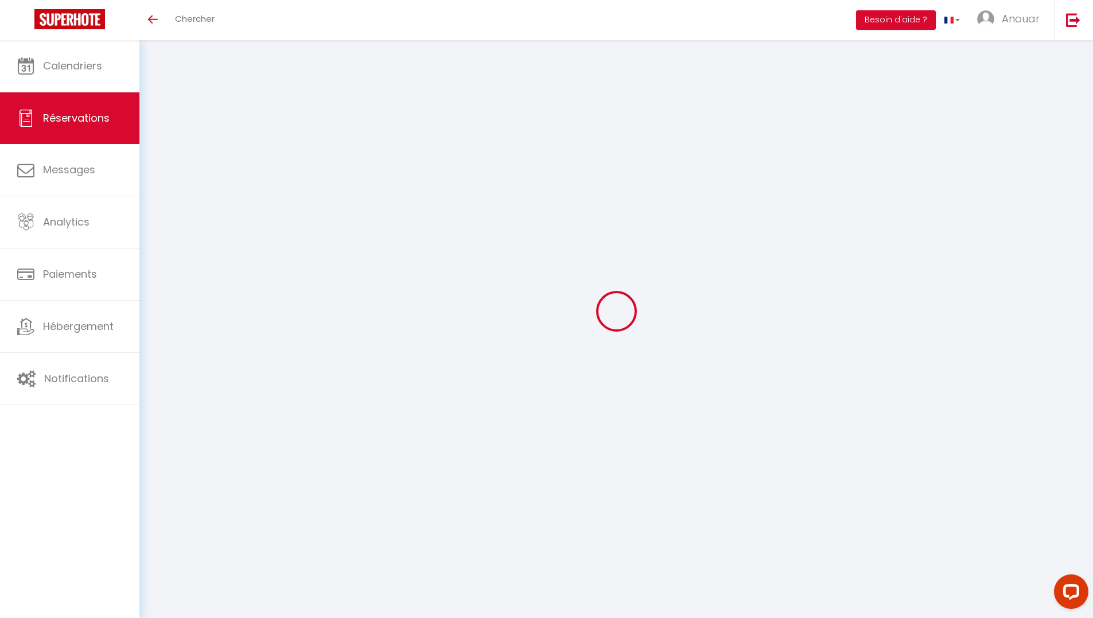
select select
checkbox input "false"
select select
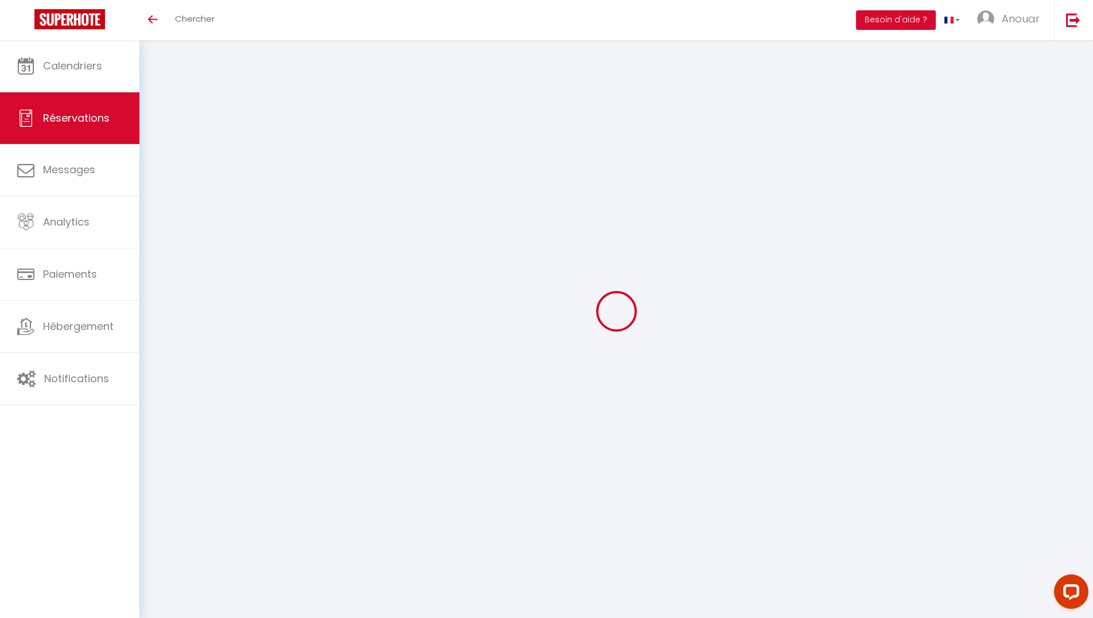
checkbox input "false"
type input "0.55"
select select
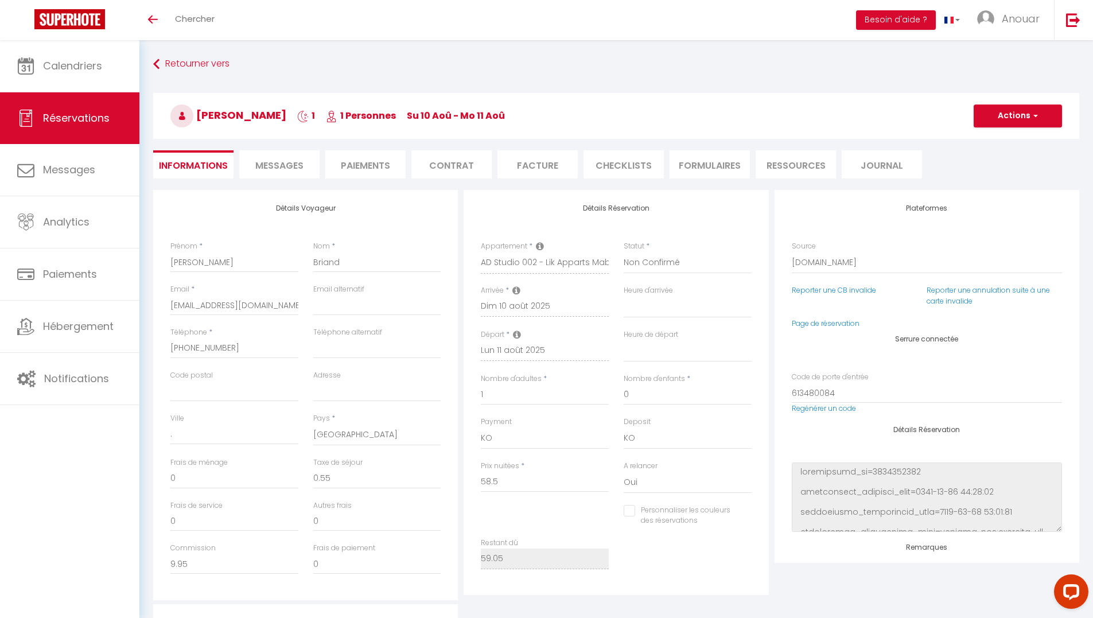
checkbox input "false"
select select
click at [833, 322] on link "Page de réservation" at bounding box center [826, 323] width 68 height 10
click at [830, 294] on link "Reporter une CB invalide" at bounding box center [834, 290] width 84 height 10
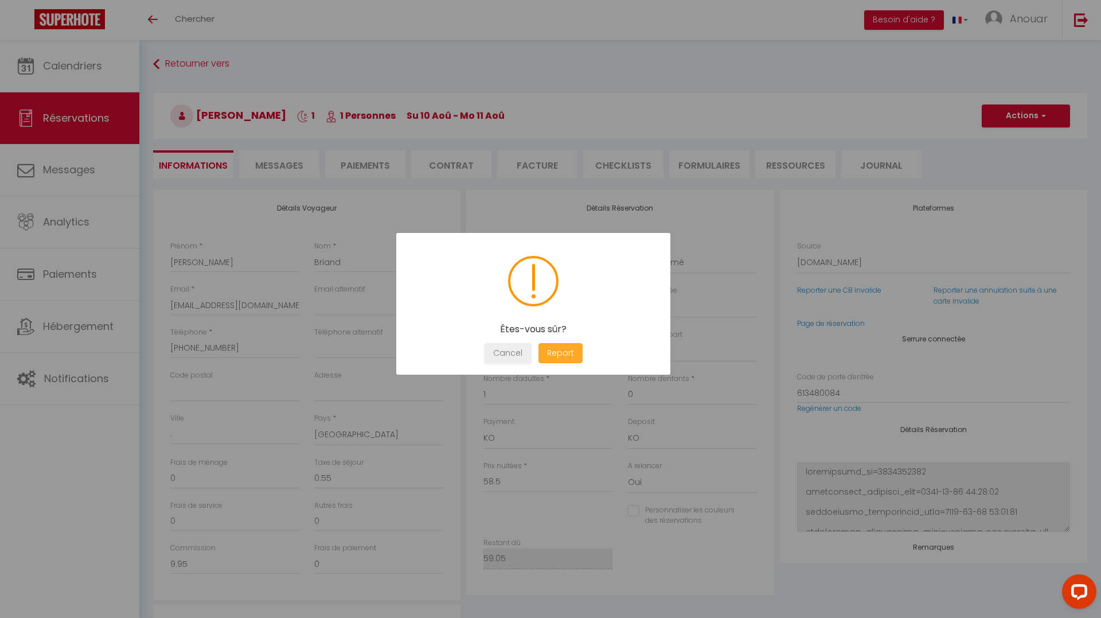
click at [559, 360] on button "Report" at bounding box center [561, 353] width 44 height 20
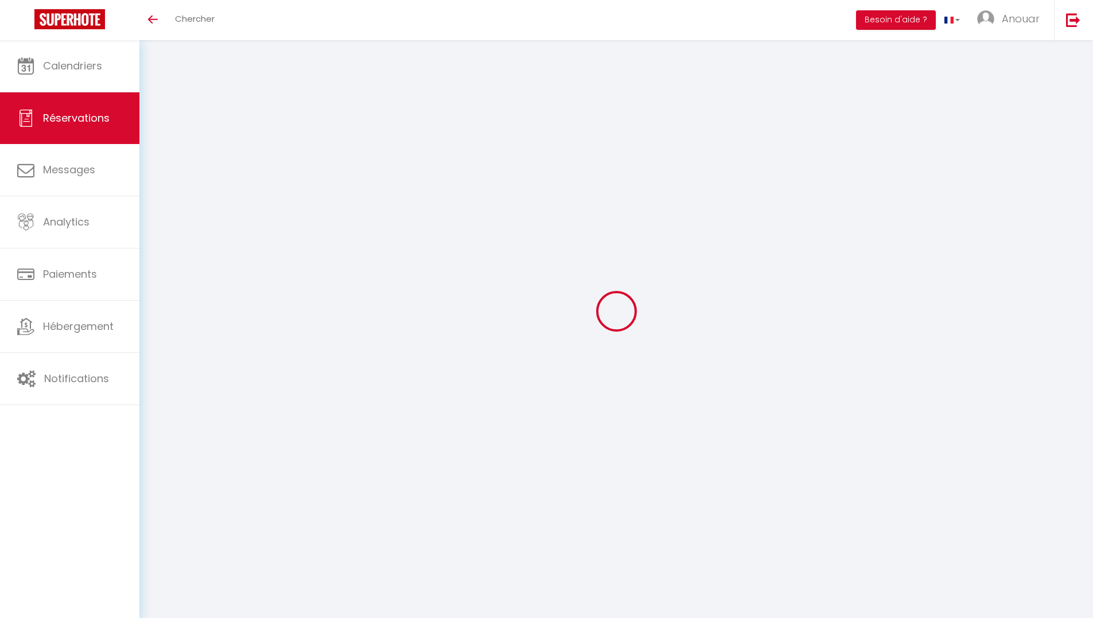
select select
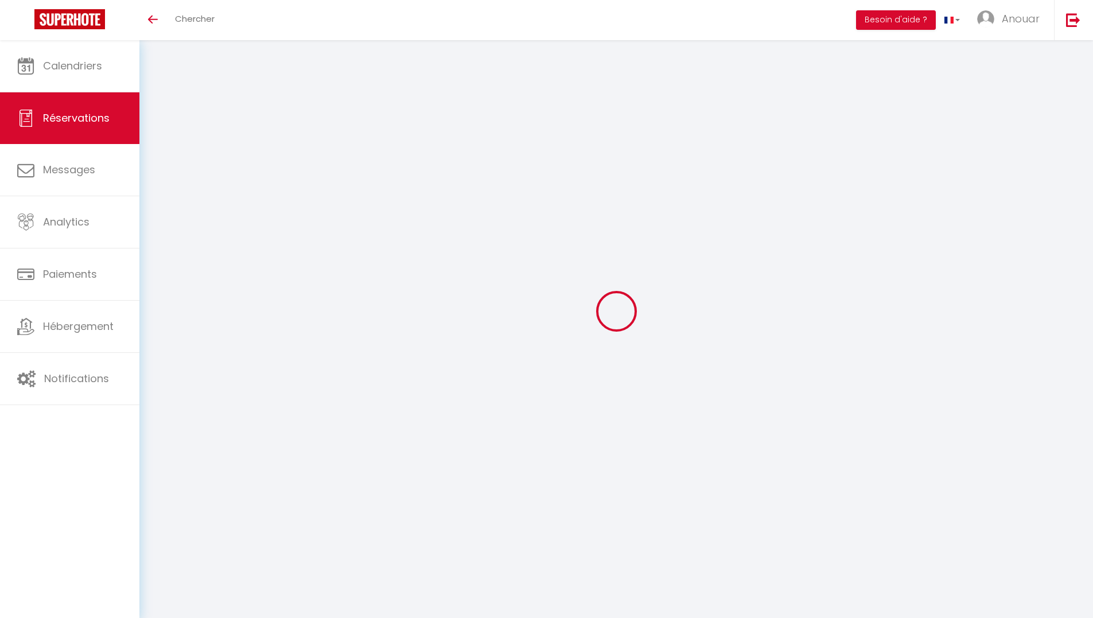
type input "[PERSON_NAME]"
type input "Kandolo Mupiya"
type input "[EMAIL_ADDRESS][DOMAIN_NAME]"
type input "[PHONE_NUMBER]"
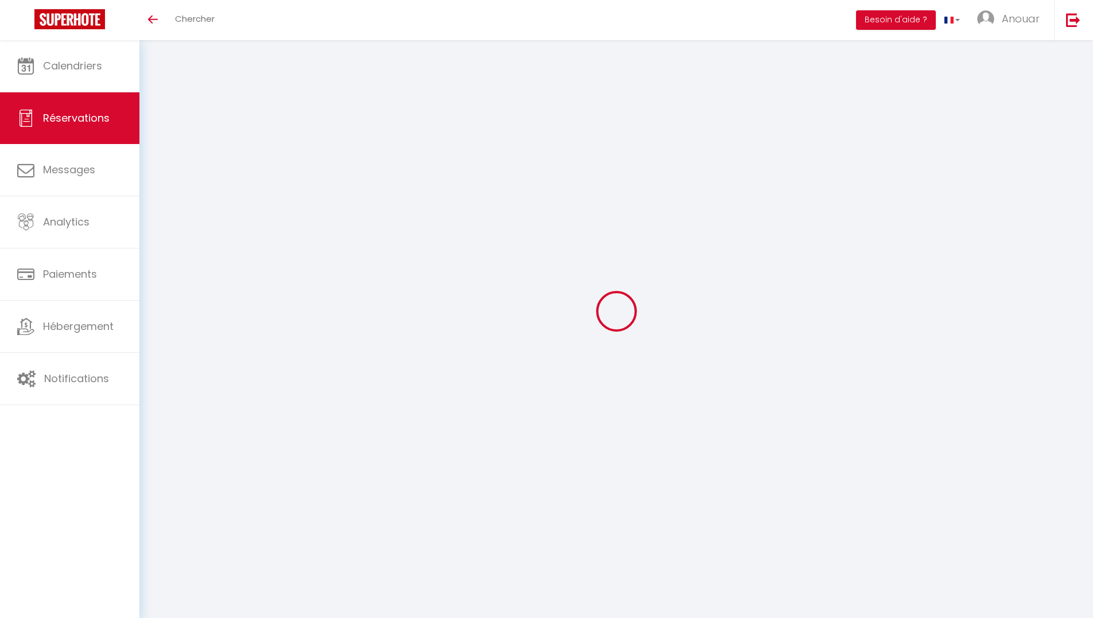
type input "0650717194"
type input "[STREET_ADDRESS][PERSON_NAME]"
type input "Le Kremblin Bicêtre"
select select "FR"
type input "13.92"
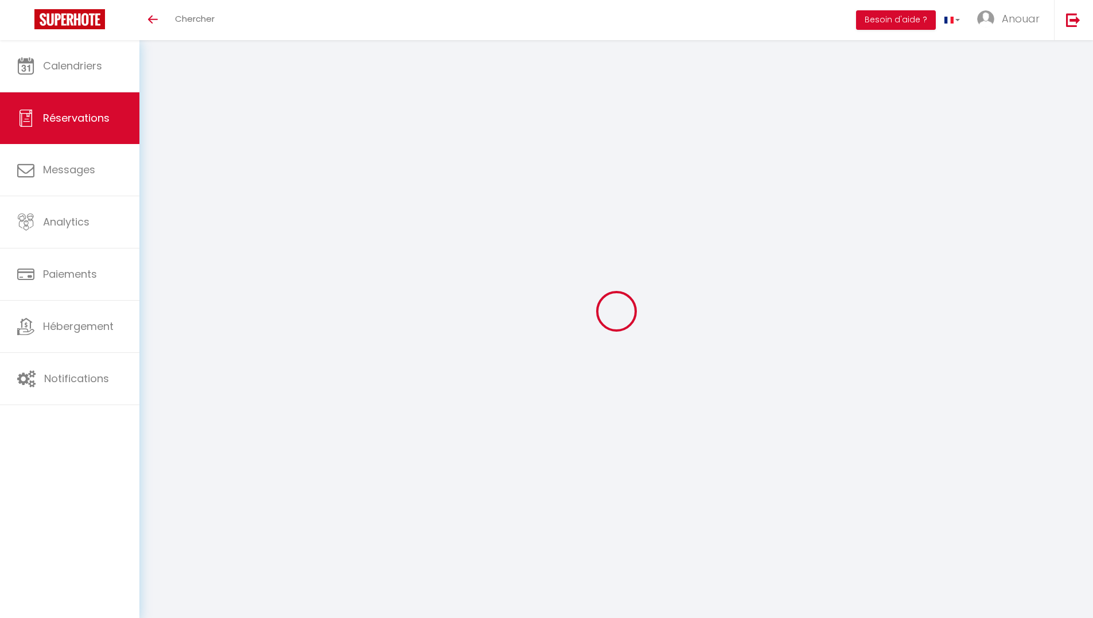
select select "5829"
select select "1"
select select
type input "1"
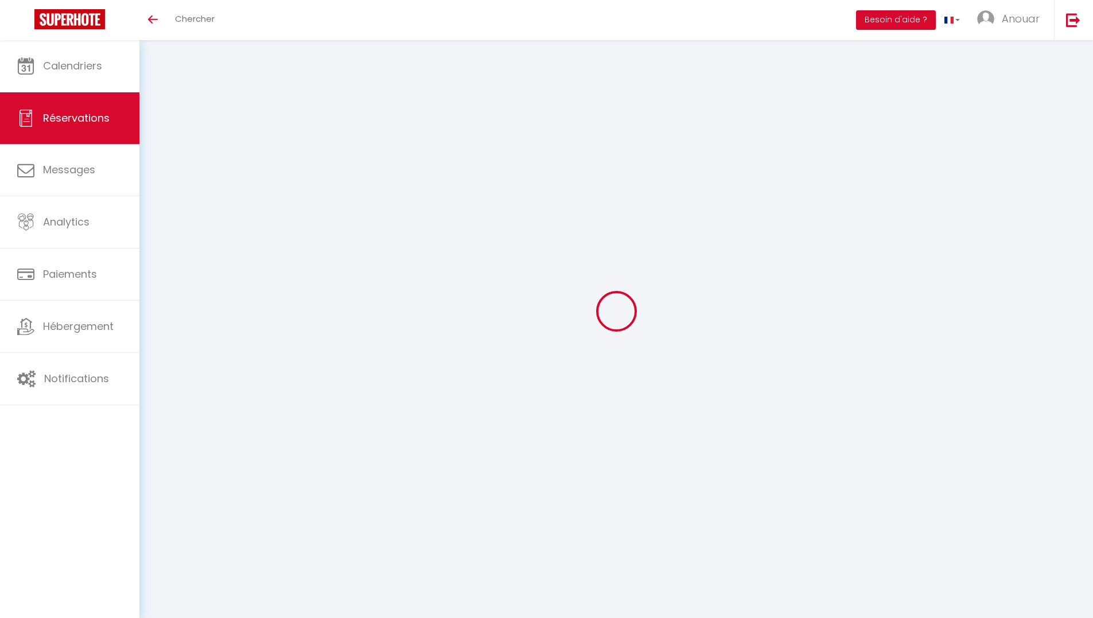
type input "2"
select select "12"
select select
type input "81.9"
checkbox input "false"
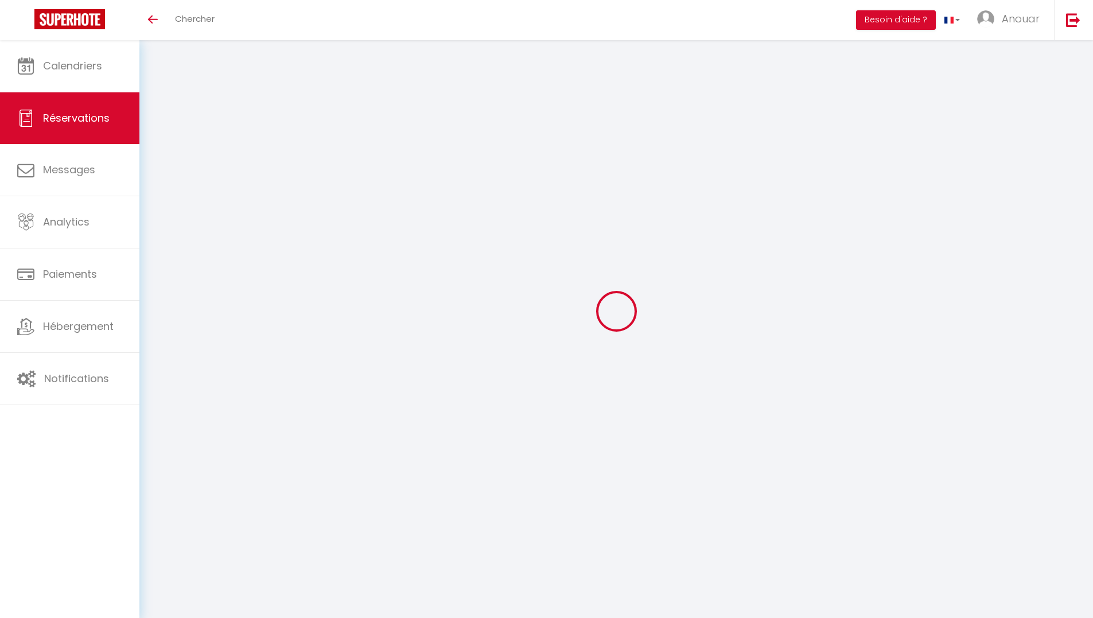
type input "0"
select select "2"
type input "0"
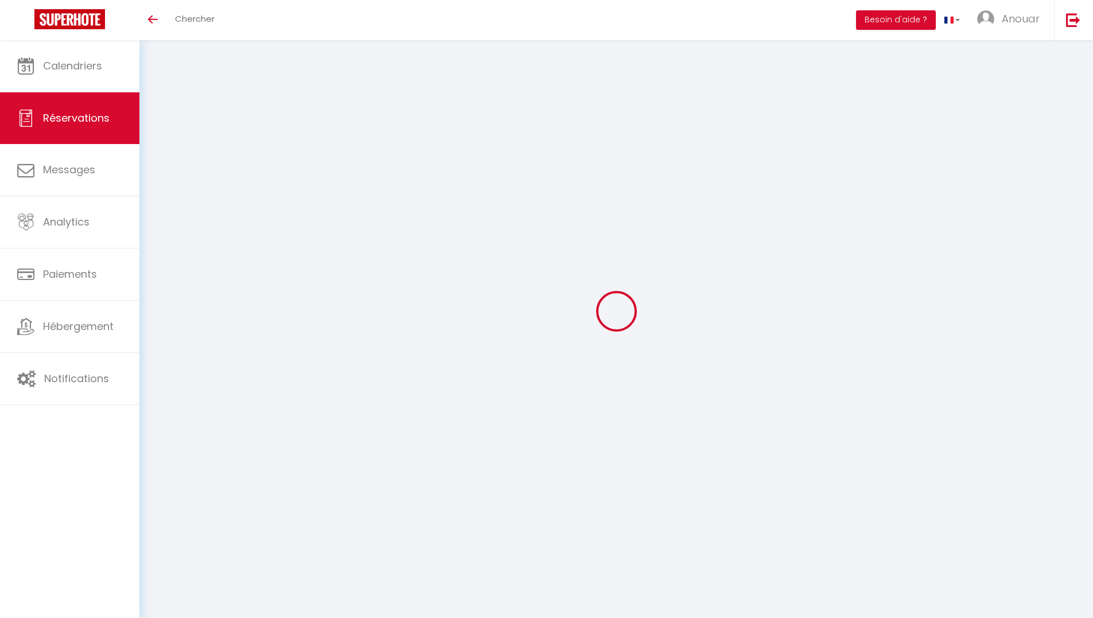
select select
select select "14"
checkbox input "false"
select select
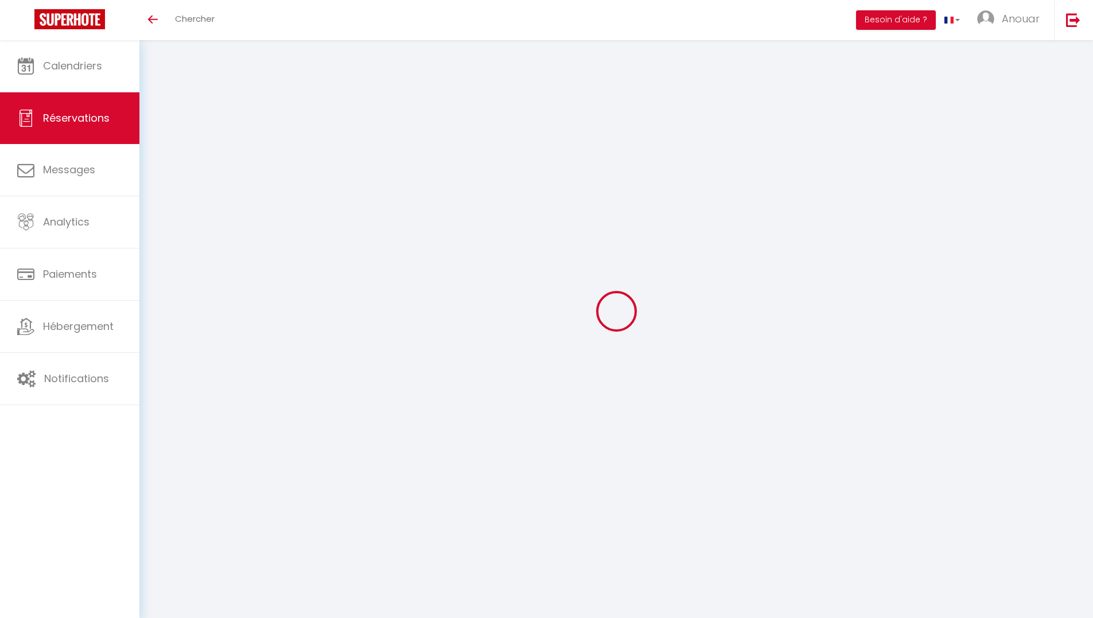
select select
checkbox input "false"
select select
checkbox input "false"
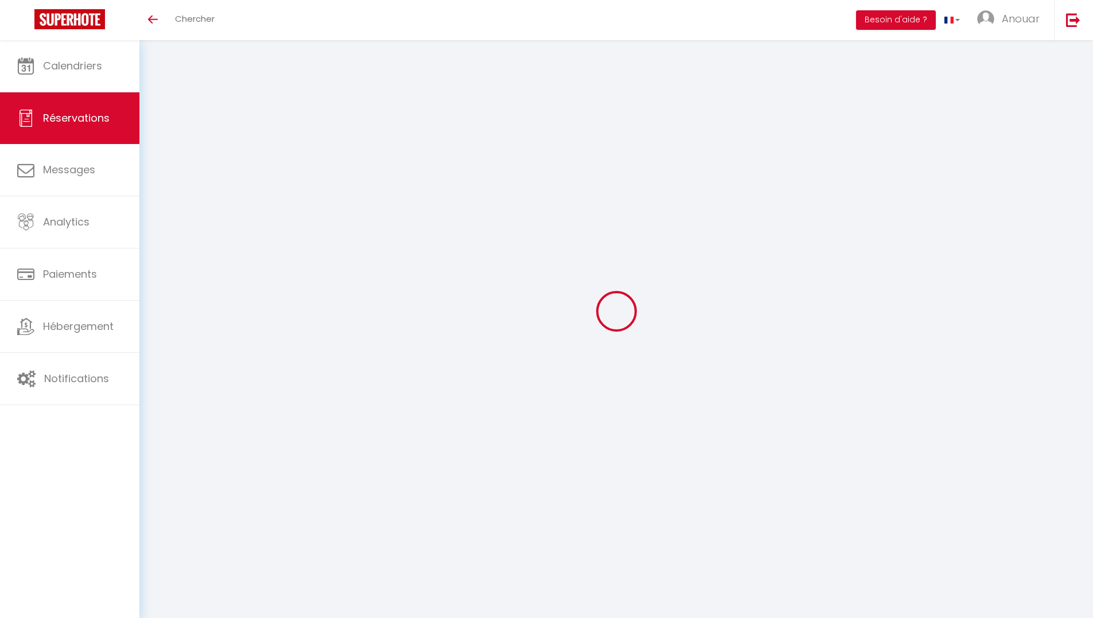
type textarea "demande de lit bébé"
type input "0.85"
select select
checkbox input "false"
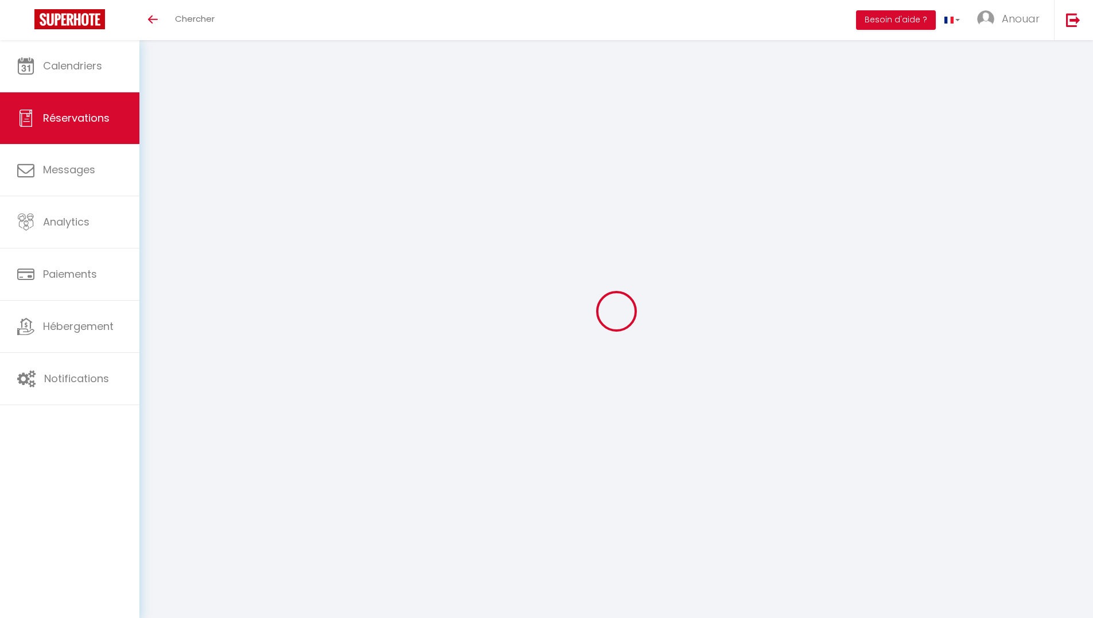
select select "15:00"
select select "11:00"
select select
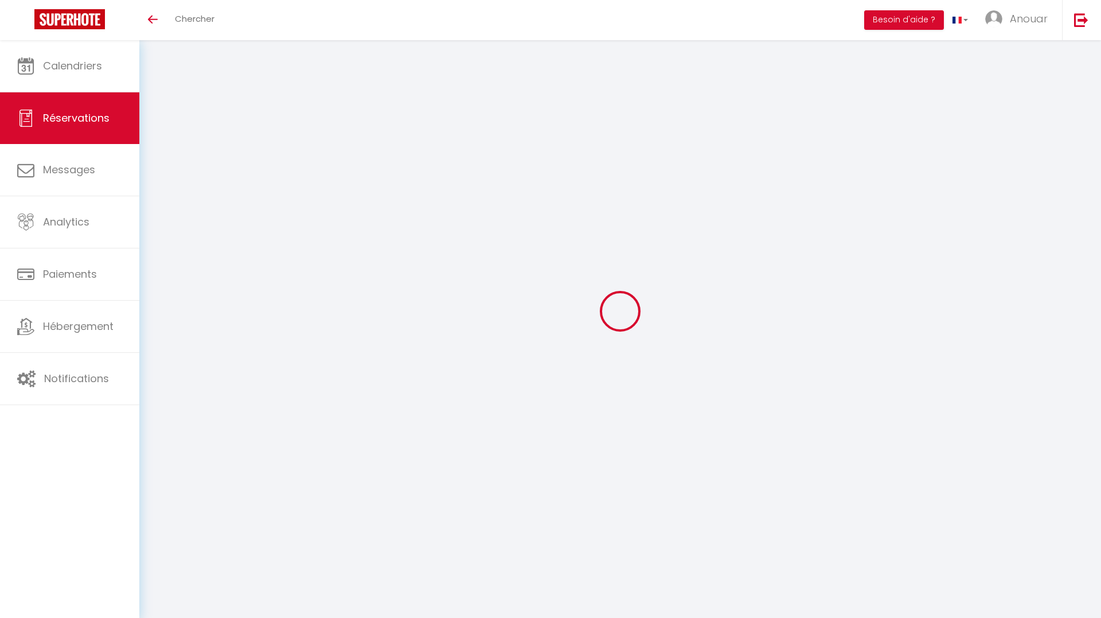
select select
type input "[PERSON_NAME]"
type input "Kandolo Mupiya"
type input "[EMAIL_ADDRESS][DOMAIN_NAME]"
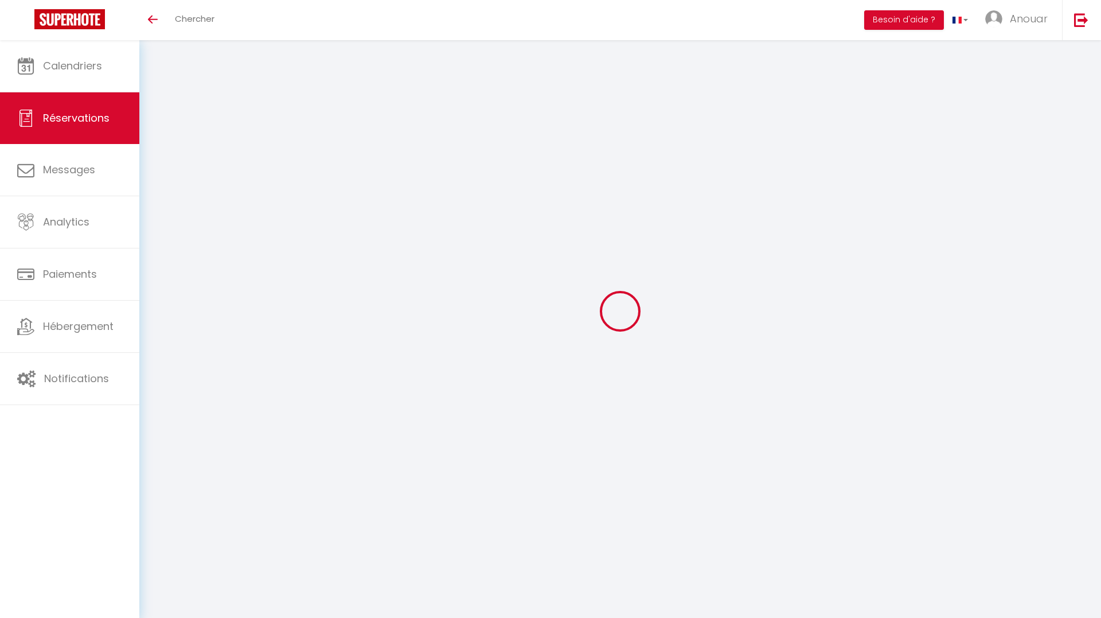
type input "[EMAIL_ADDRESS][DOMAIN_NAME]"
type input "[PHONE_NUMBER]"
type input "0650717194"
type input "[STREET_ADDRESS][PERSON_NAME]"
type input "Le Kremblin Bicêtre"
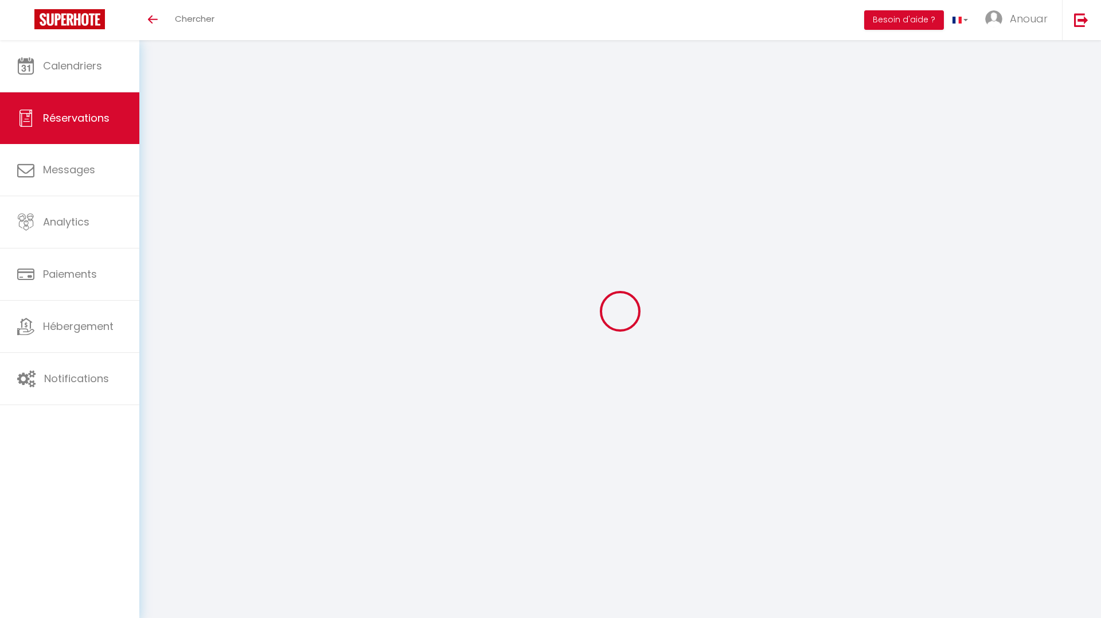
select select "FR"
type input "10.56"
select select "5839"
select select "1"
select select
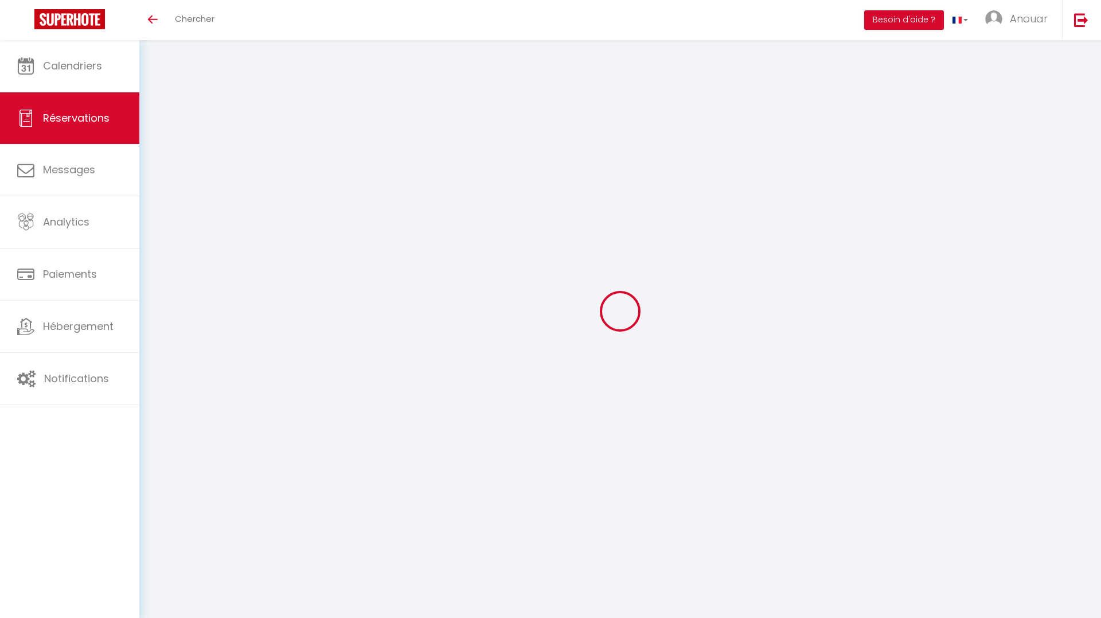
select select
type input "1"
select select "12"
select select "14"
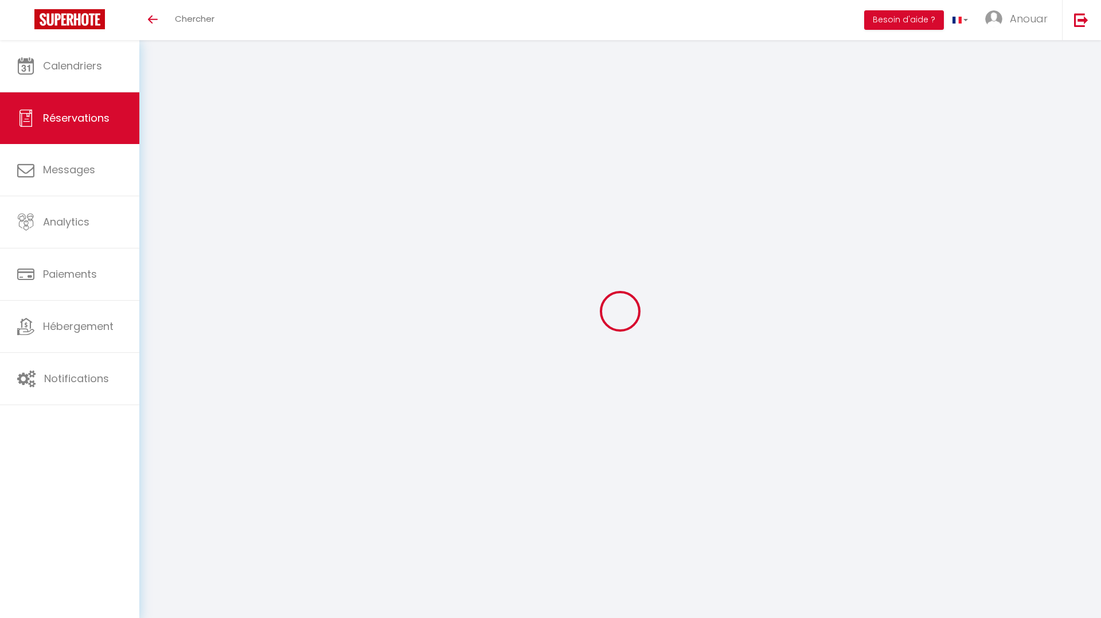
type input "62.1"
checkbox input "false"
type input "0"
select select "2"
type input "0"
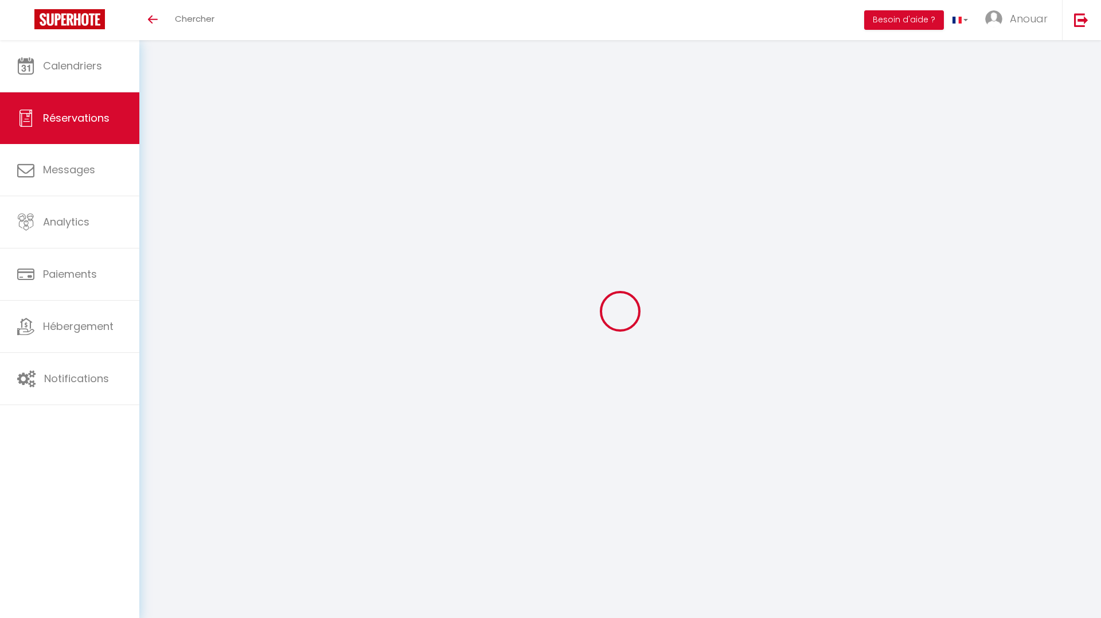
type input "0"
select select
checkbox input "false"
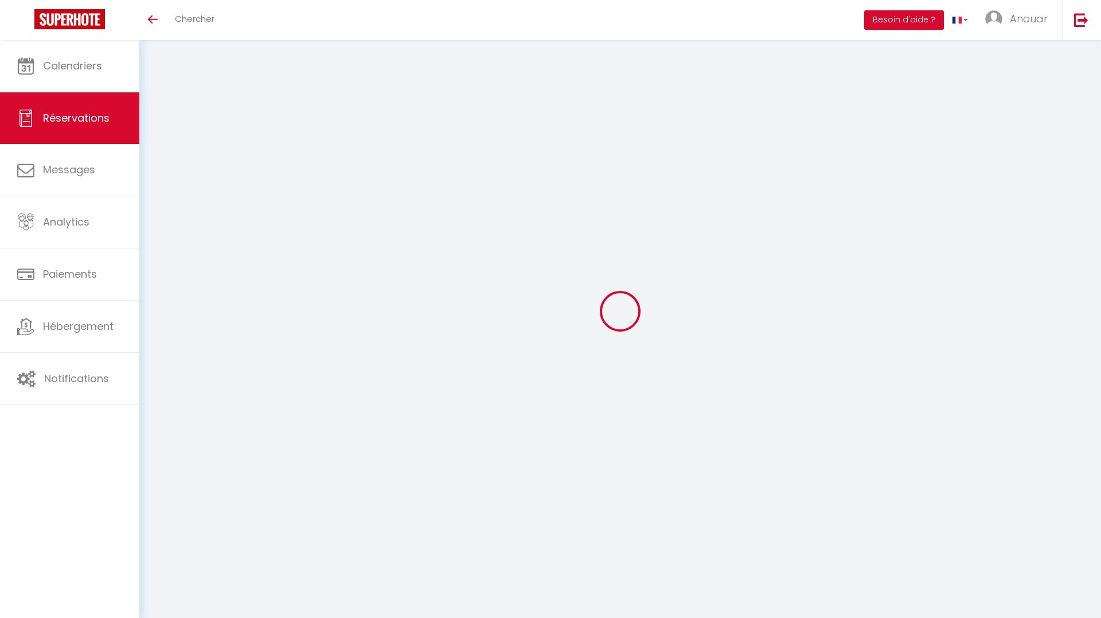
select select
checkbox input "false"
select select
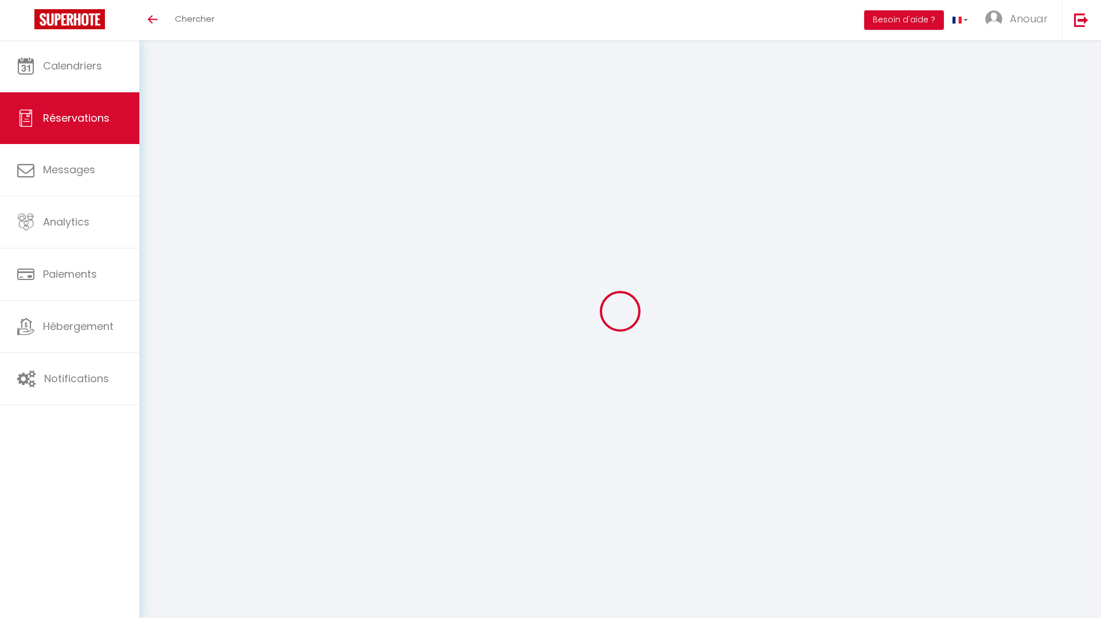
checkbox input "false"
select select
checkbox input "false"
type textarea "Par contre nous avons réservé pour 2 adultes et 3 enfants dont 1 bébé… et nous …"
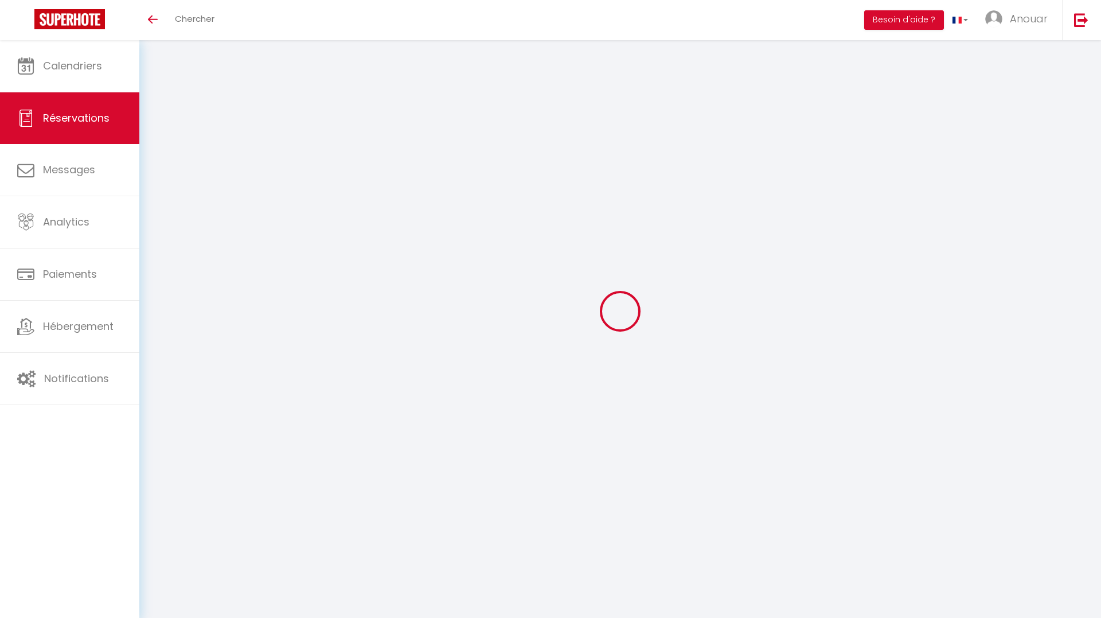
type input "0.65"
select select
checkbox input "false"
select select "15:00"
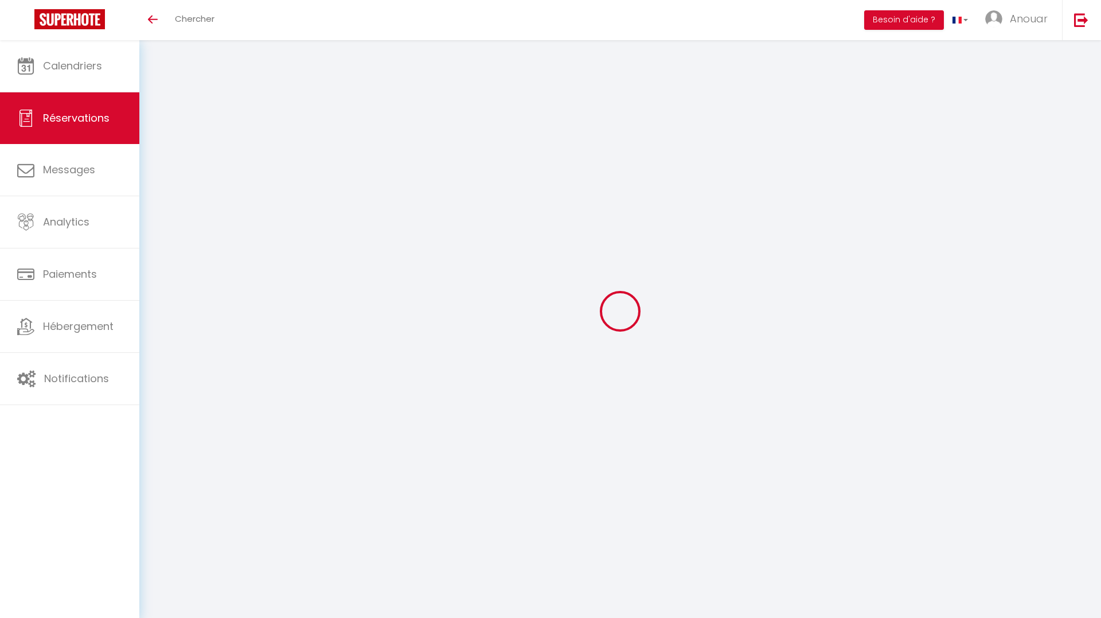
select select "11:00"
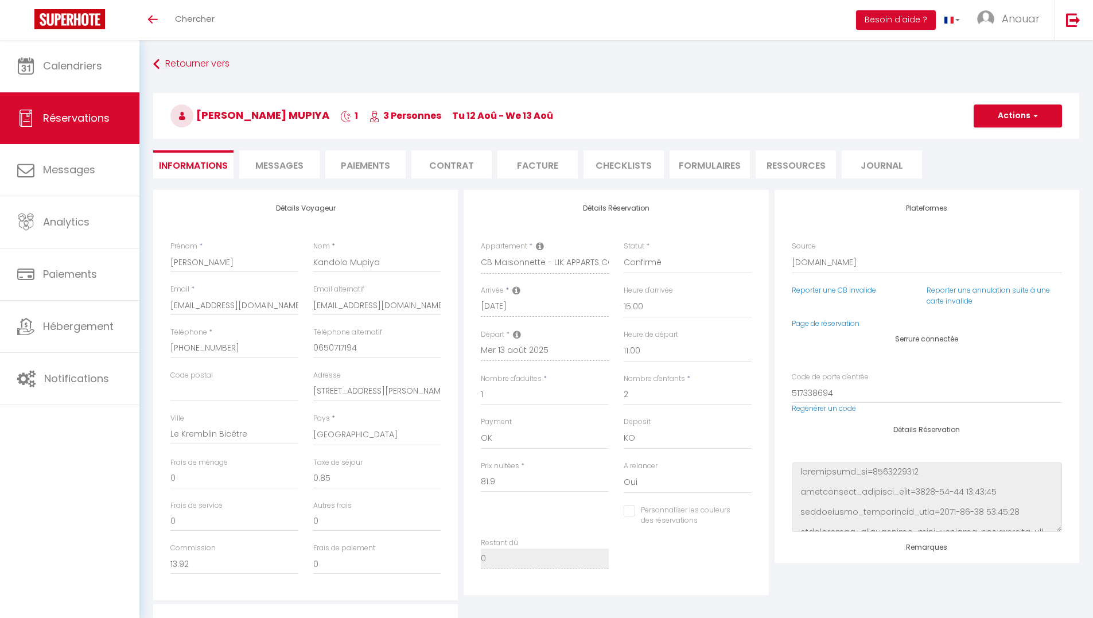
select select "5829"
select select "15:00"
select select "11:00"
select select "14"
select select "2"
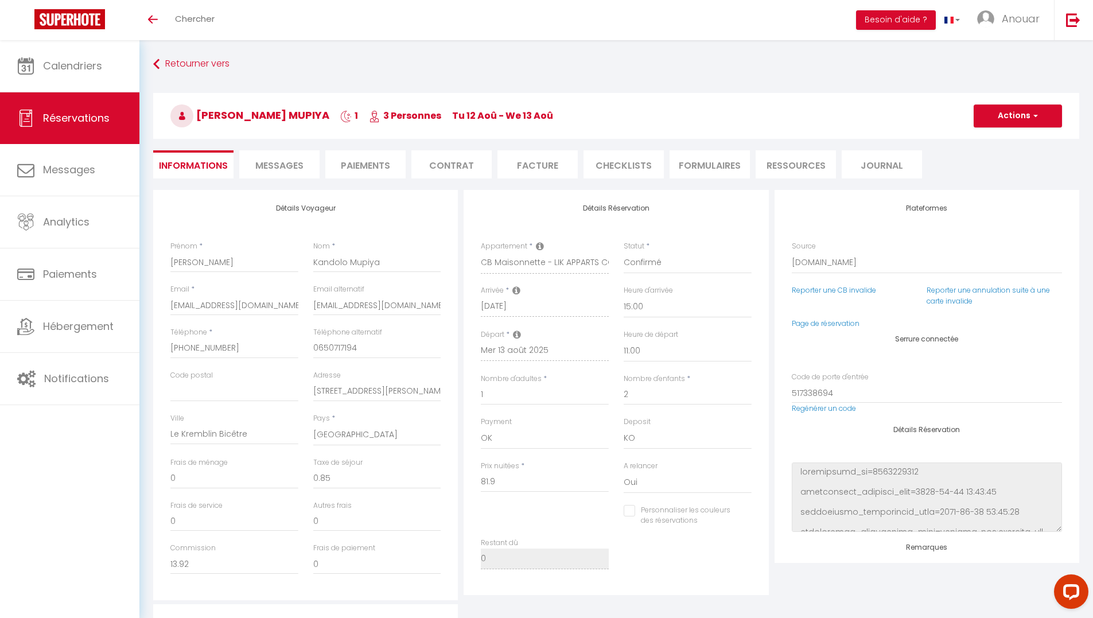
click at [312, 170] on li "Messages" at bounding box center [279, 164] width 80 height 28
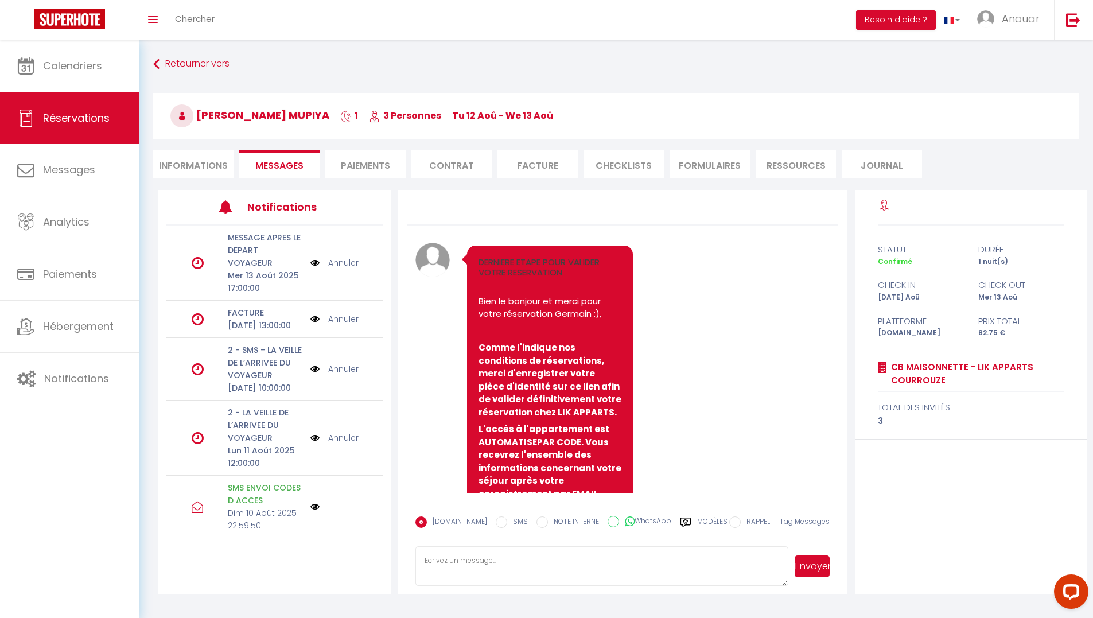
click at [726, 172] on li "FORMULAIRES" at bounding box center [709, 164] width 80 height 28
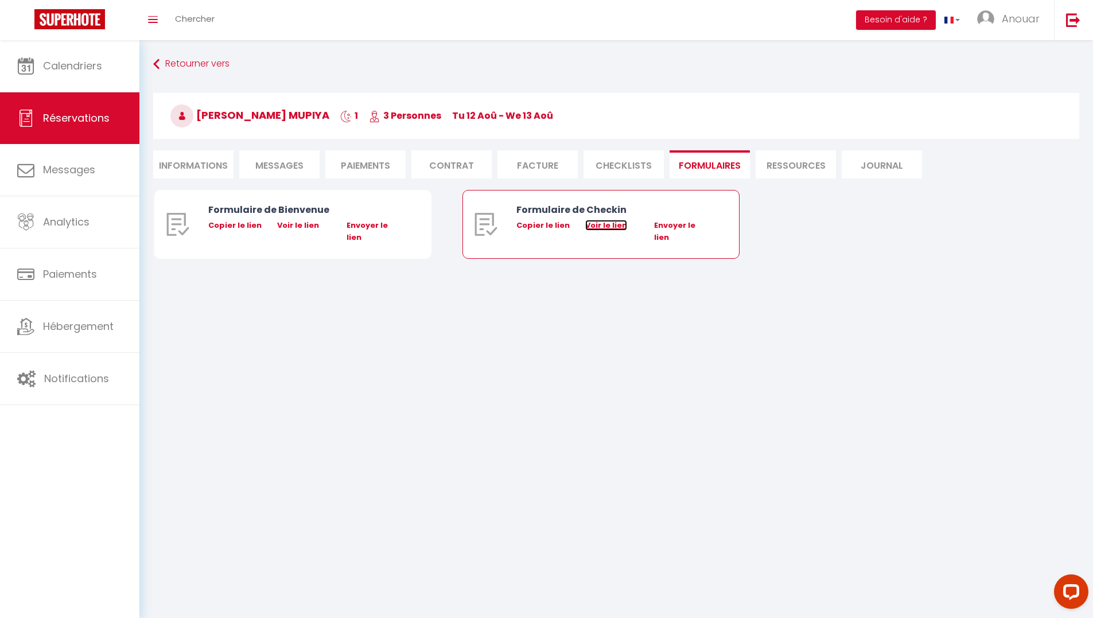
click at [611, 226] on link "Voir le lien" at bounding box center [606, 225] width 42 height 11
click at [197, 172] on li "Informations" at bounding box center [193, 164] width 80 height 28
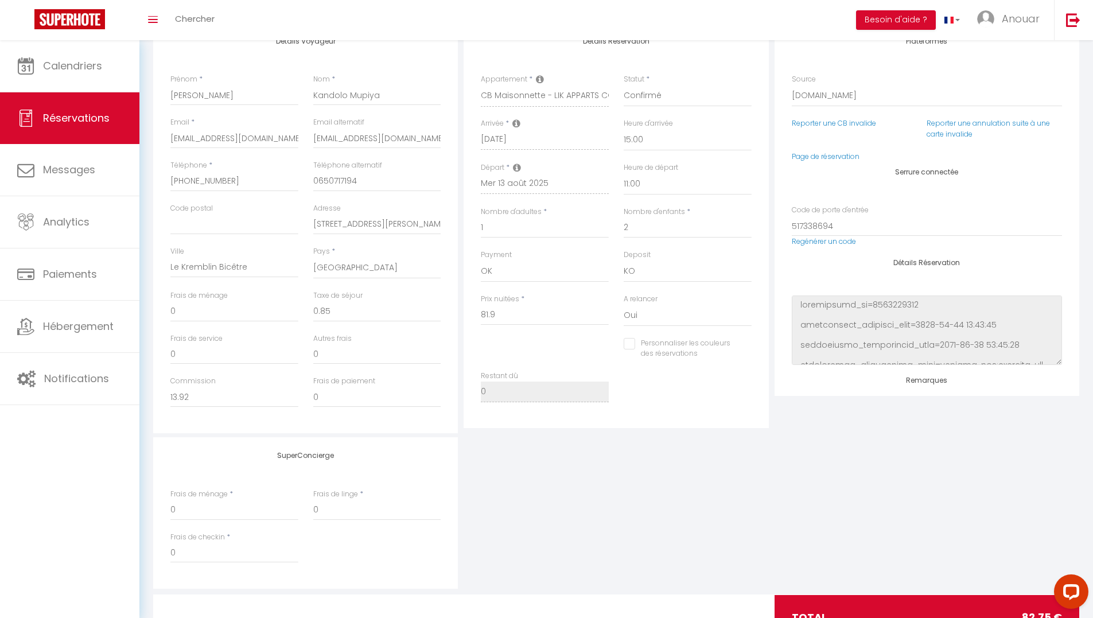
scroll to position [218, 0]
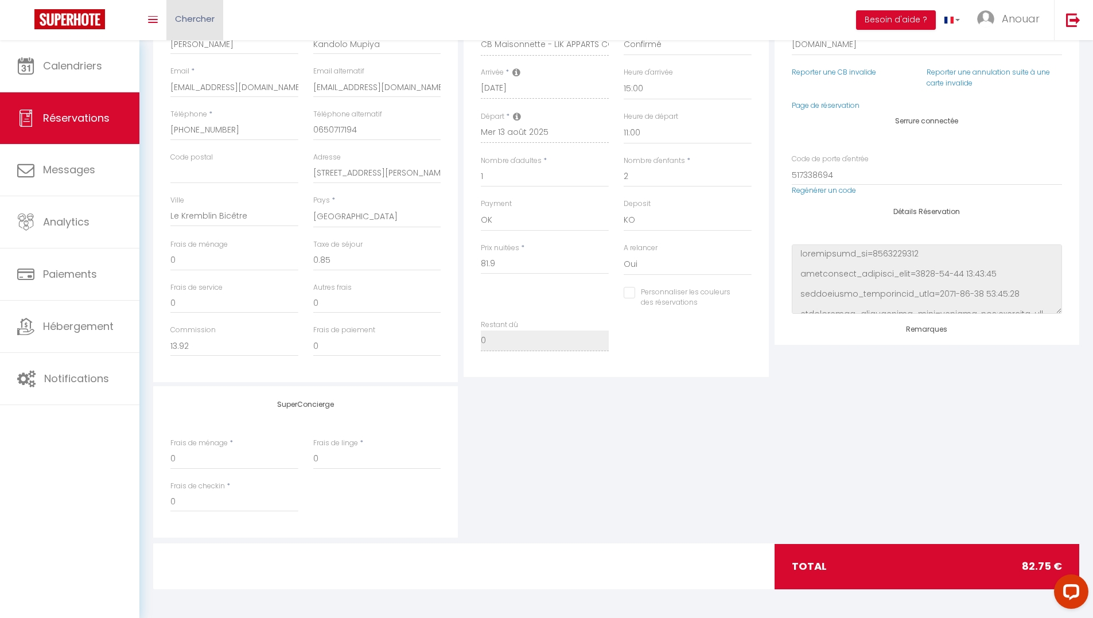
checkbox input "false"
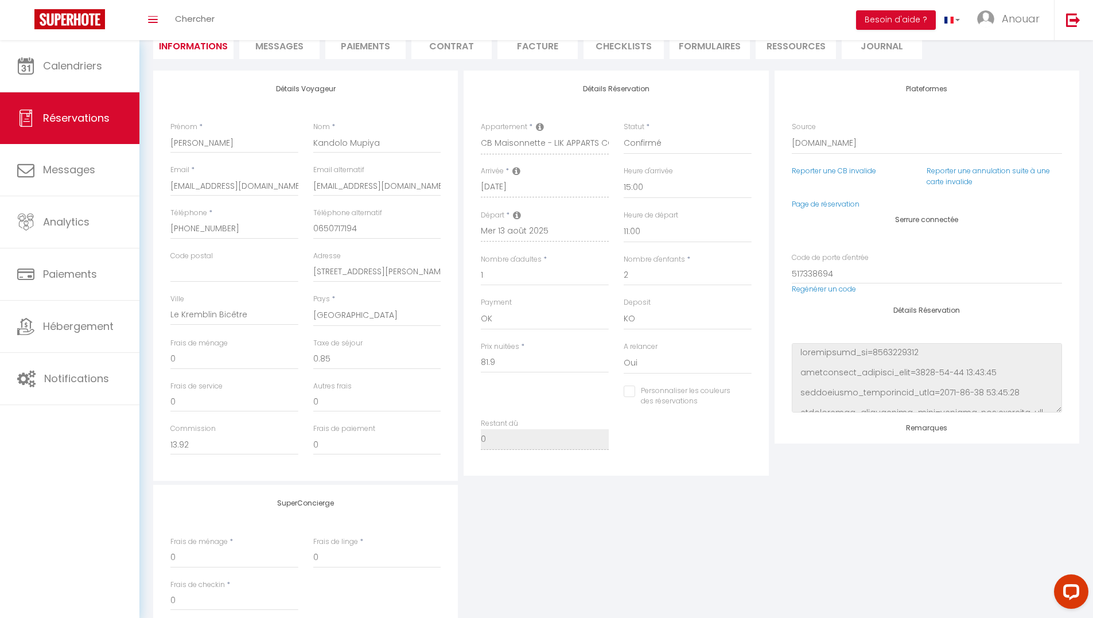
scroll to position [0, 0]
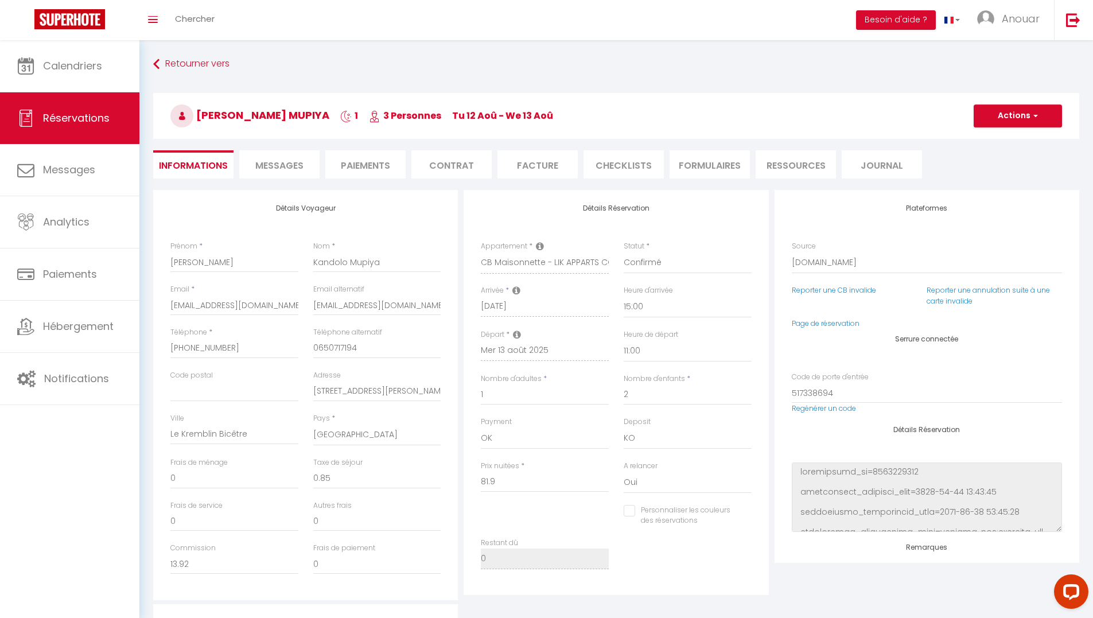
click at [291, 177] on li "Messages" at bounding box center [279, 164] width 80 height 28
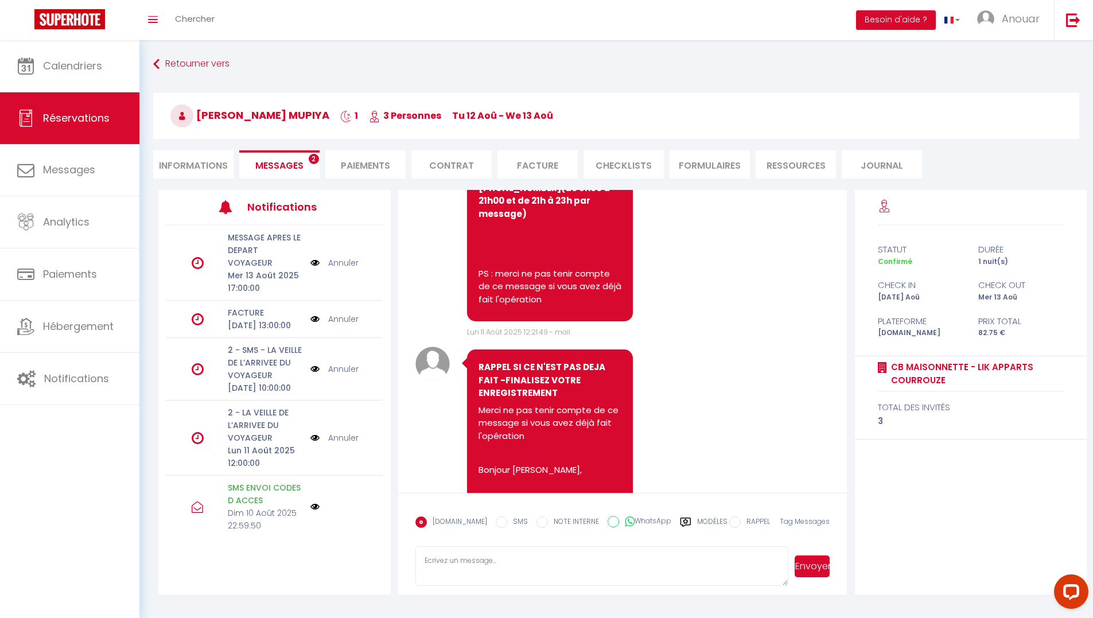
scroll to position [6378, 0]
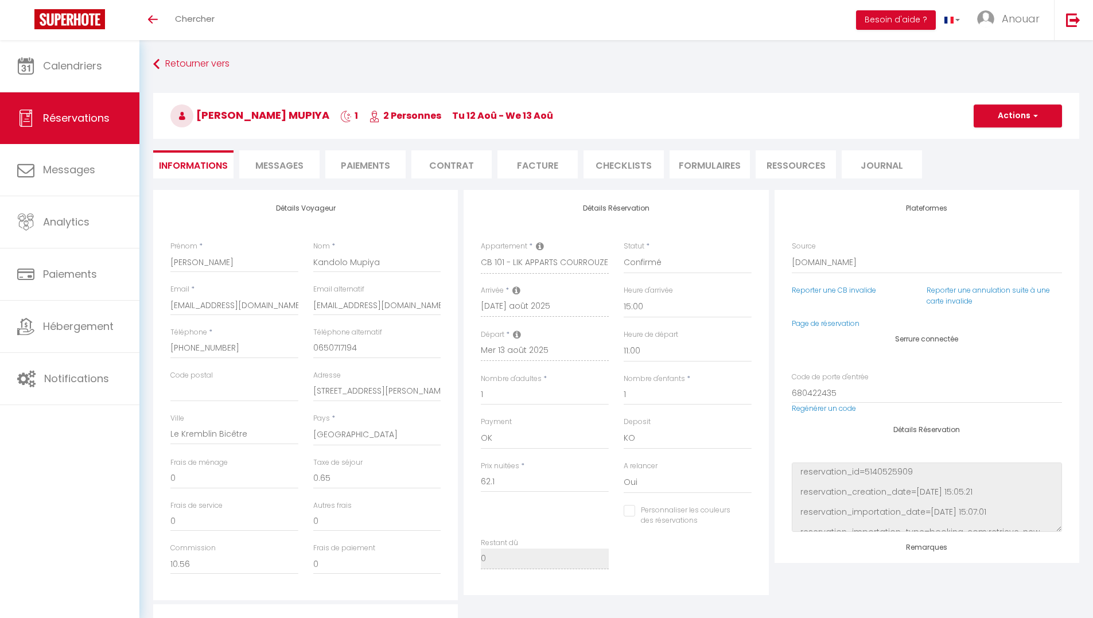
select select "5839"
select select "15:00"
select select "11:00"
select select "14"
select select "2"
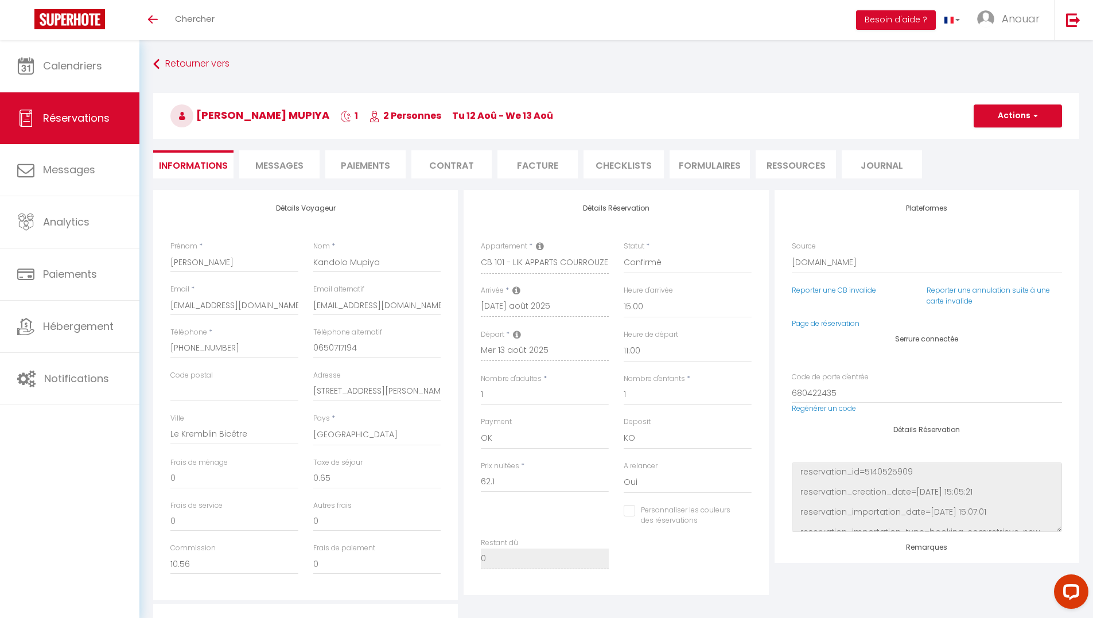
click at [278, 158] on li "Messages" at bounding box center [279, 164] width 80 height 28
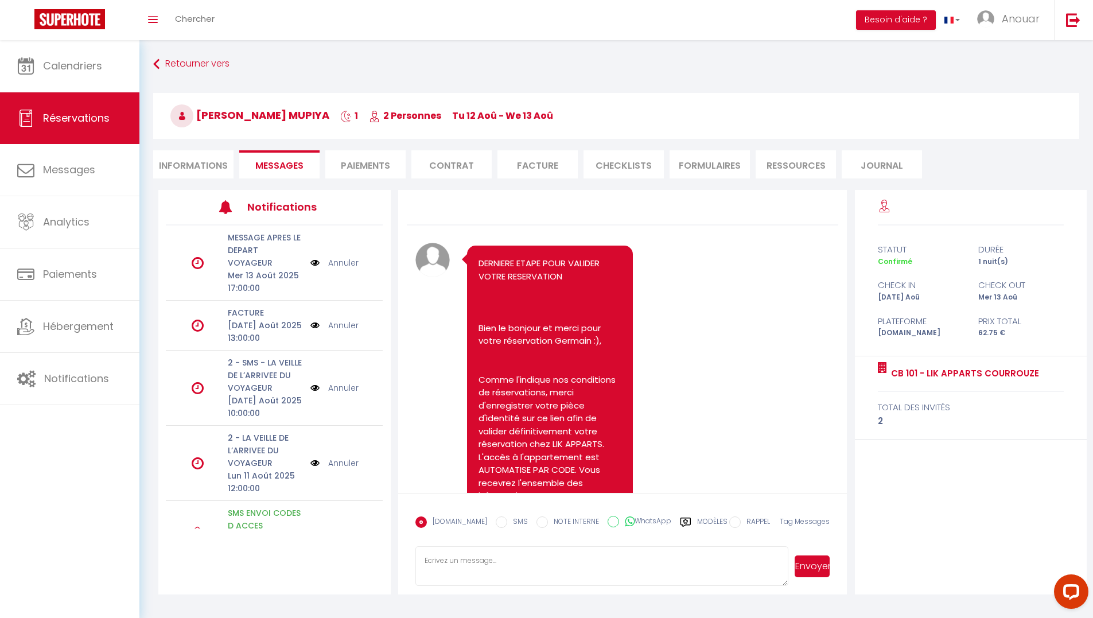
click at [723, 165] on li "FORMULAIRES" at bounding box center [709, 164] width 80 height 28
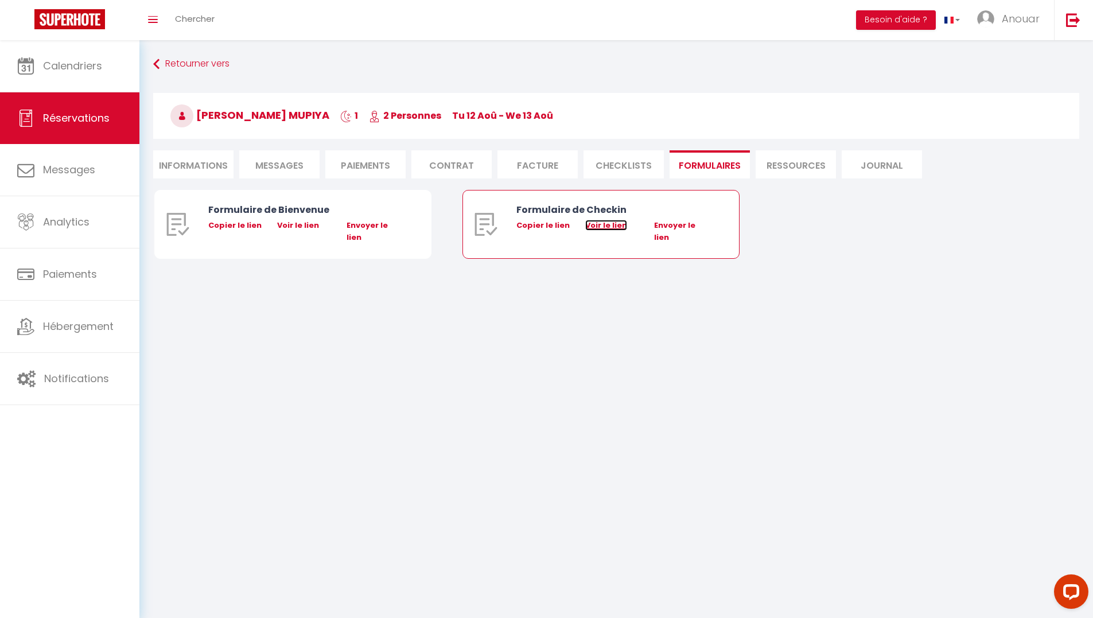
click at [609, 228] on link "Voir le lien" at bounding box center [606, 225] width 42 height 11
click at [197, 172] on li "Informations" at bounding box center [193, 164] width 80 height 28
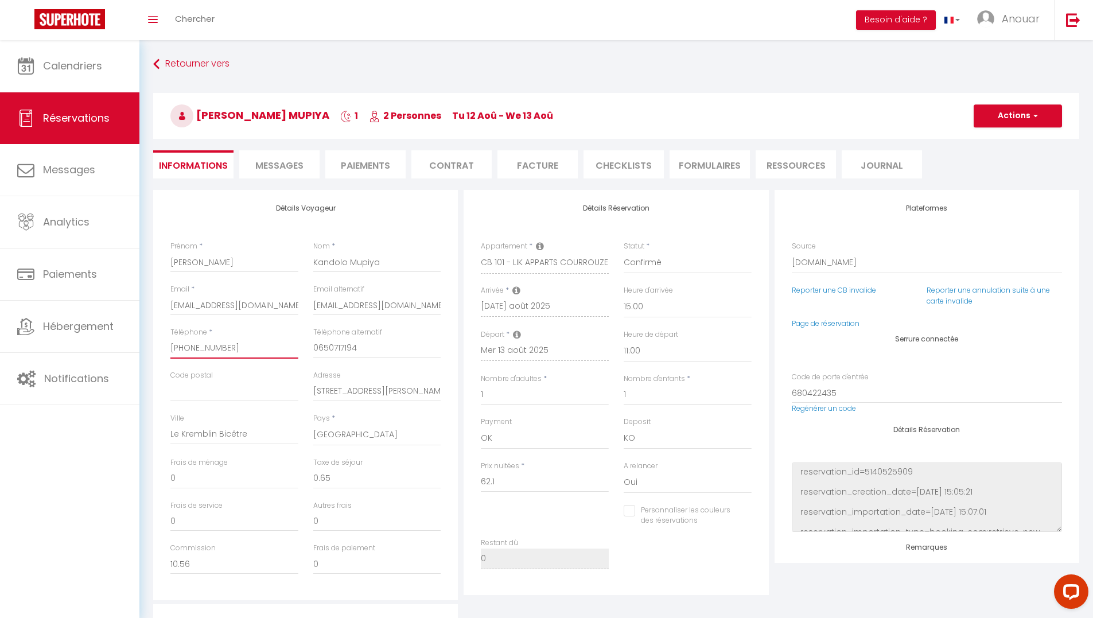
drag, startPoint x: 234, startPoint y: 352, endPoint x: 147, endPoint y: 341, distance: 87.9
click at [147, 341] on div "Détails Voyageur Prénom * [PERSON_NAME] * Kandolo Mupiya Email * [EMAIL_ADDRESS…" at bounding box center [616, 506] width 941 height 632
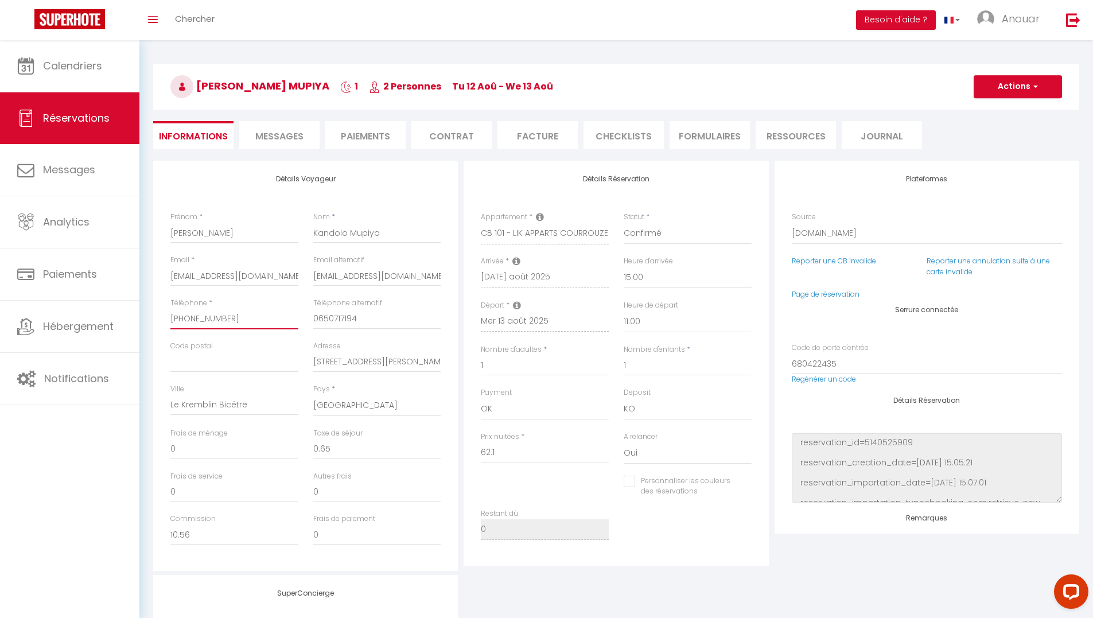
scroll to position [28, 0]
click at [829, 295] on link "Page de réservation" at bounding box center [826, 295] width 68 height 10
click at [819, 295] on link "Page de réservation" at bounding box center [826, 295] width 68 height 10
checkbox input "false"
click at [305, 138] on li "Messages" at bounding box center [279, 136] width 80 height 28
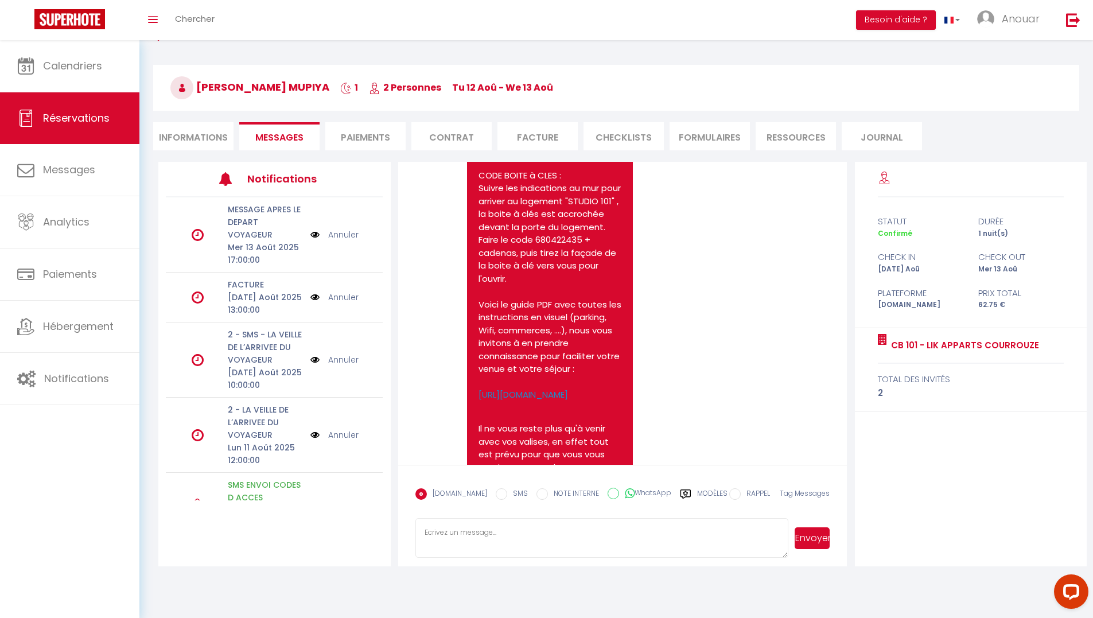
scroll to position [4265, 0]
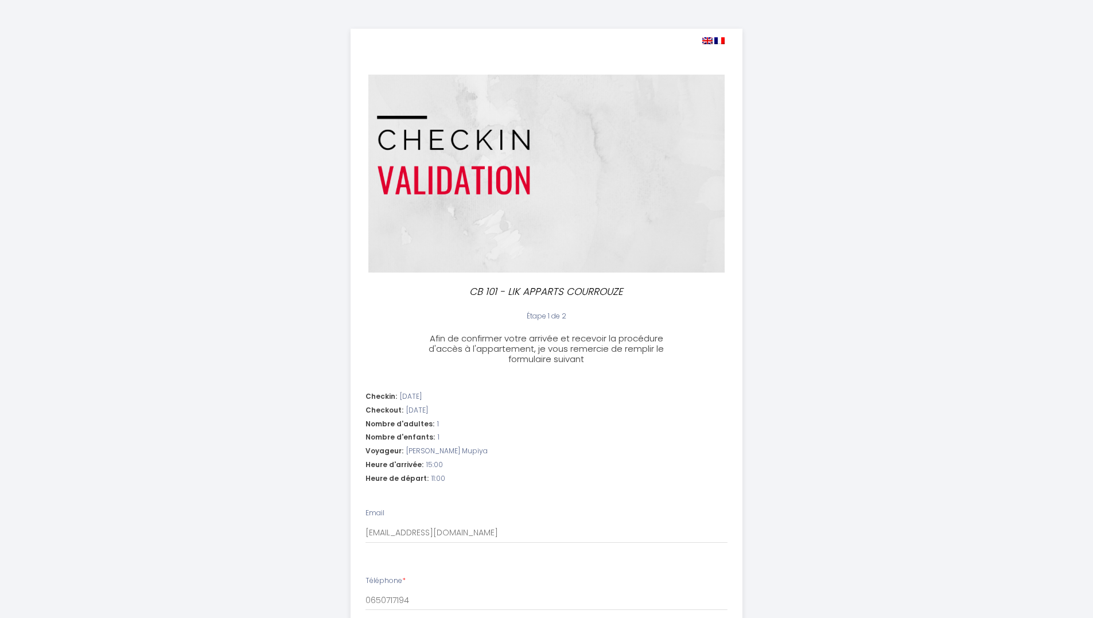
select select "11:00"
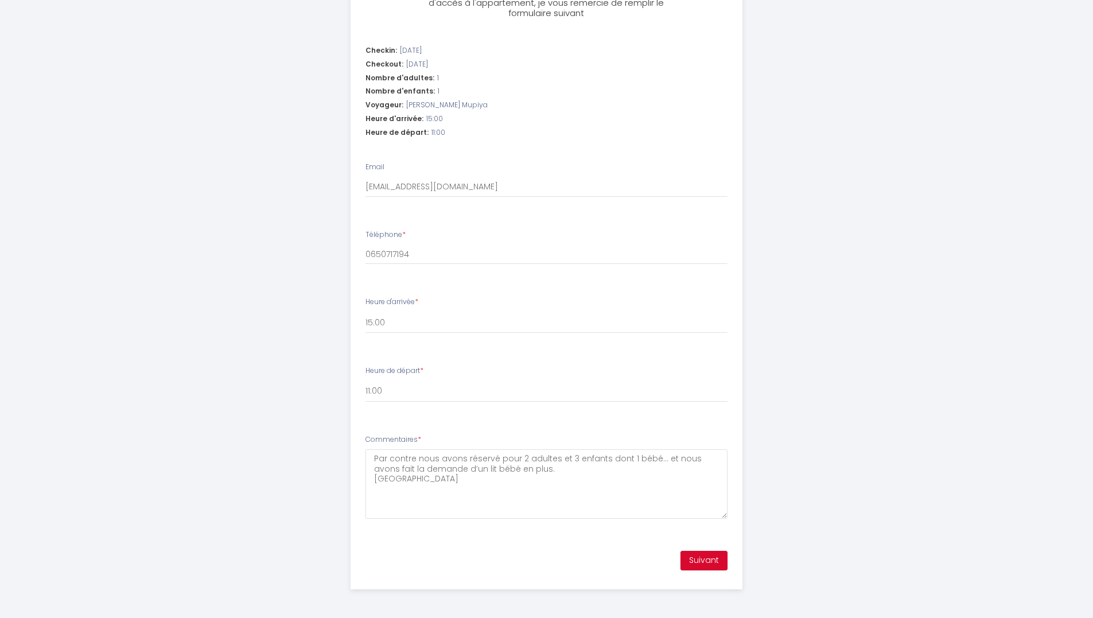
scroll to position [344, 0]
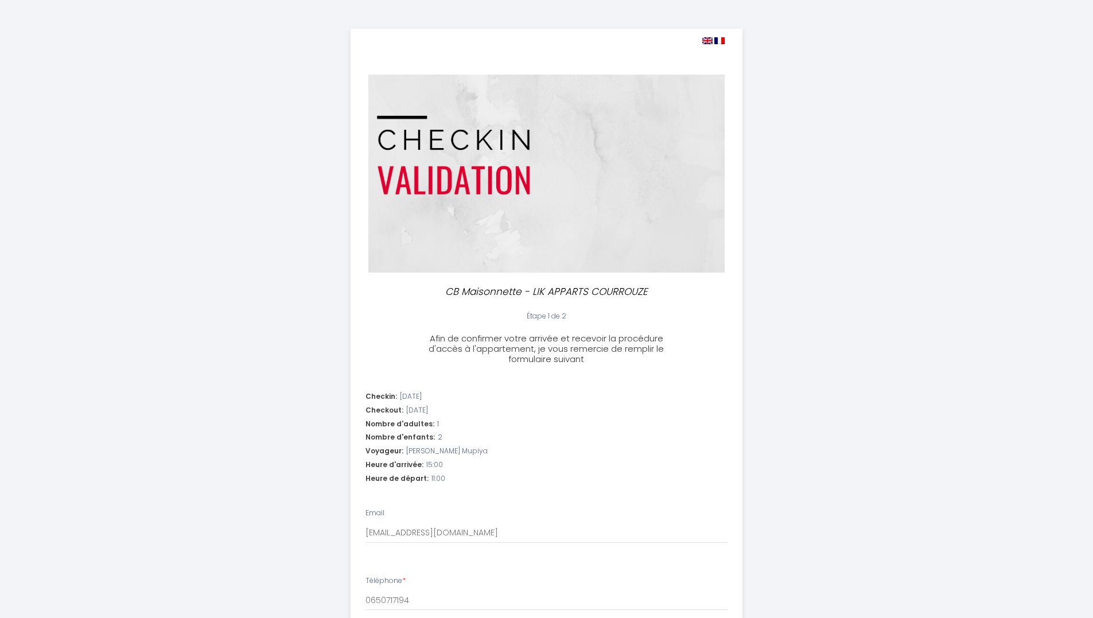
select select "11:00"
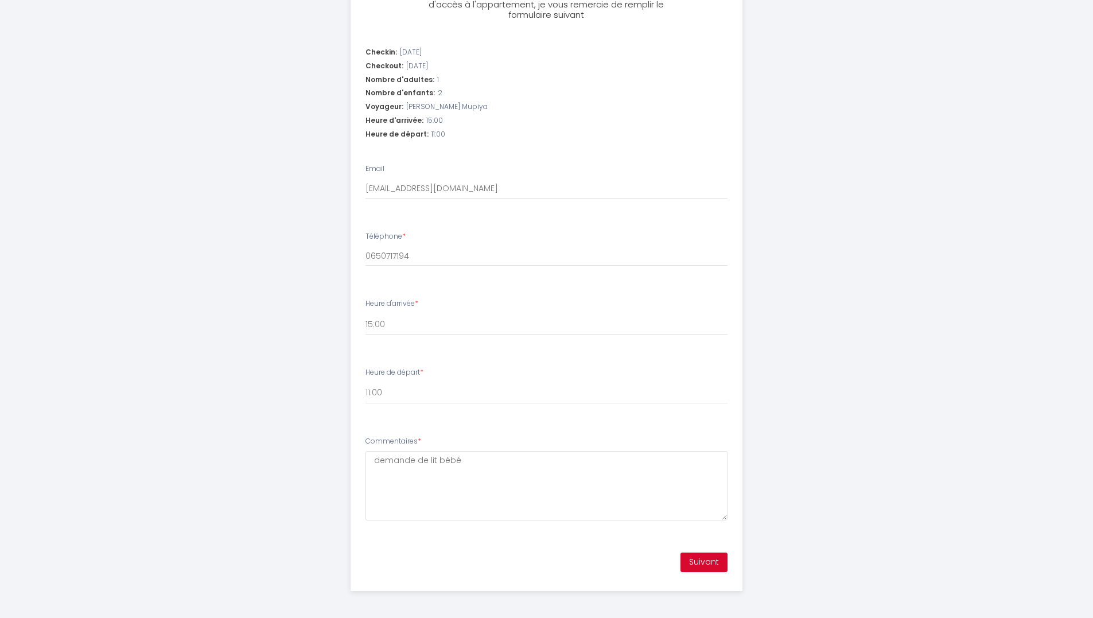
scroll to position [346, 0]
